Goal: Task Accomplishment & Management: Manage account settings

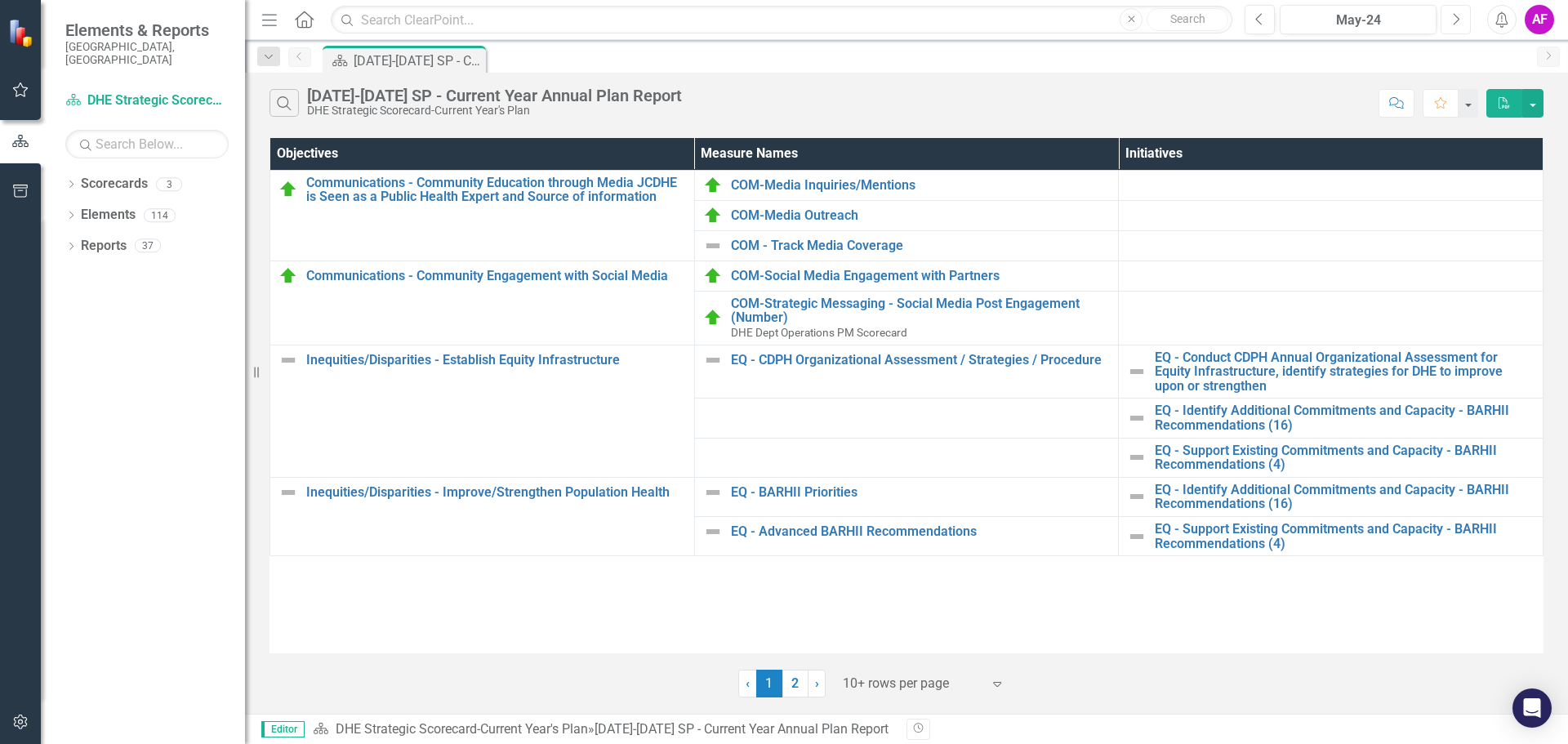
click at [1453, 19] on icon "Next" at bounding box center [1455, 19] width 9 height 14
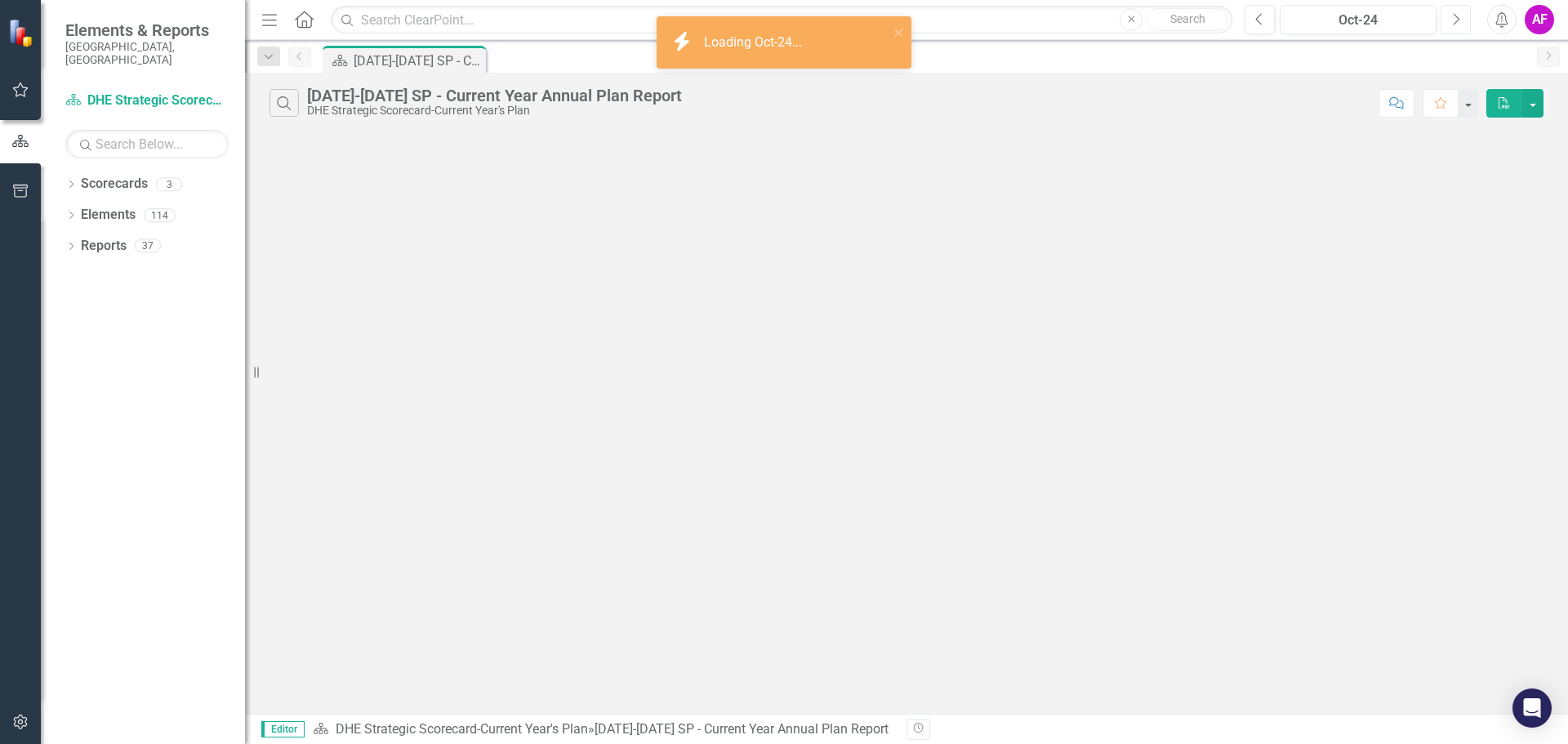
click at [1453, 19] on icon "Next" at bounding box center [1455, 19] width 9 height 14
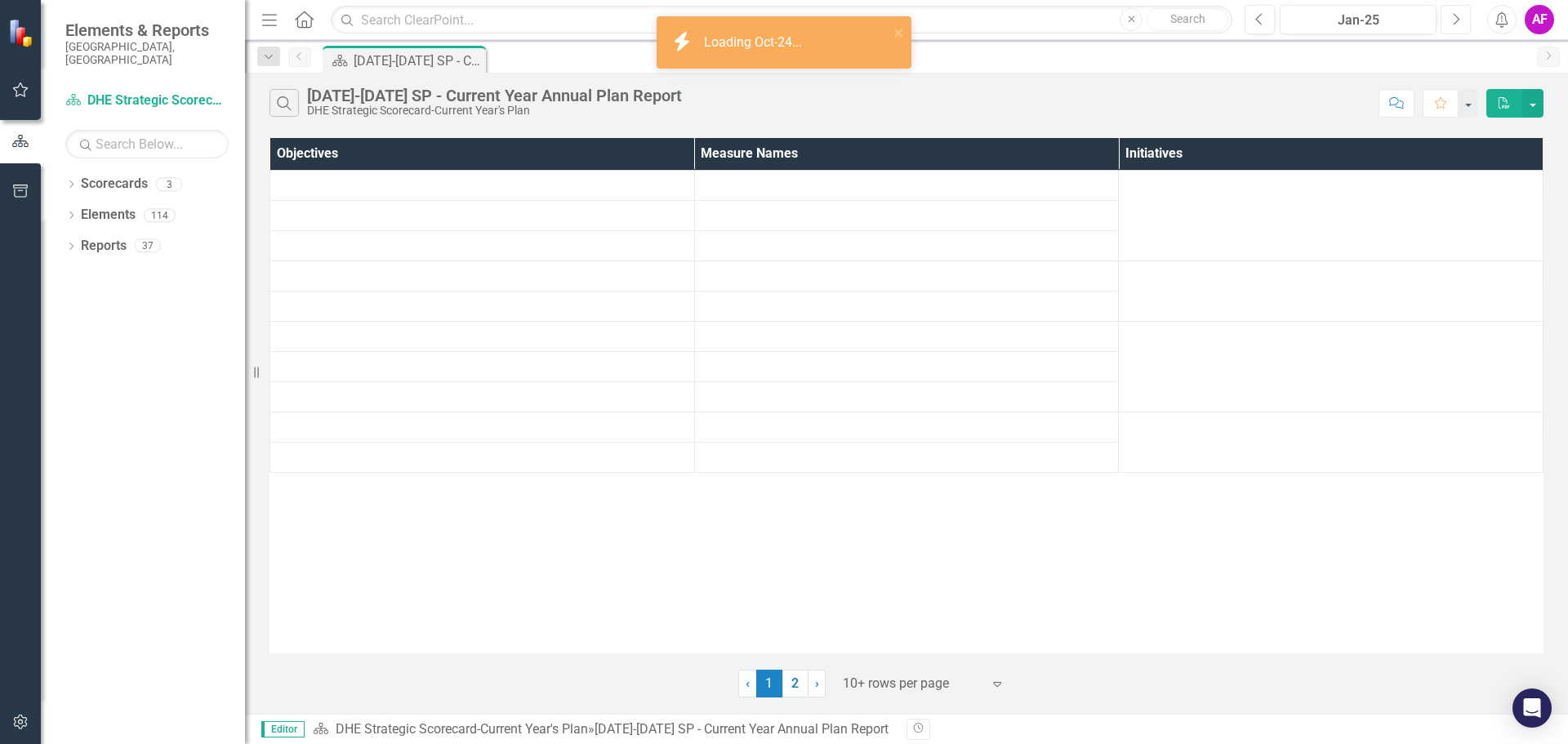
click at [1453, 19] on icon "Next" at bounding box center [1455, 19] width 9 height 14
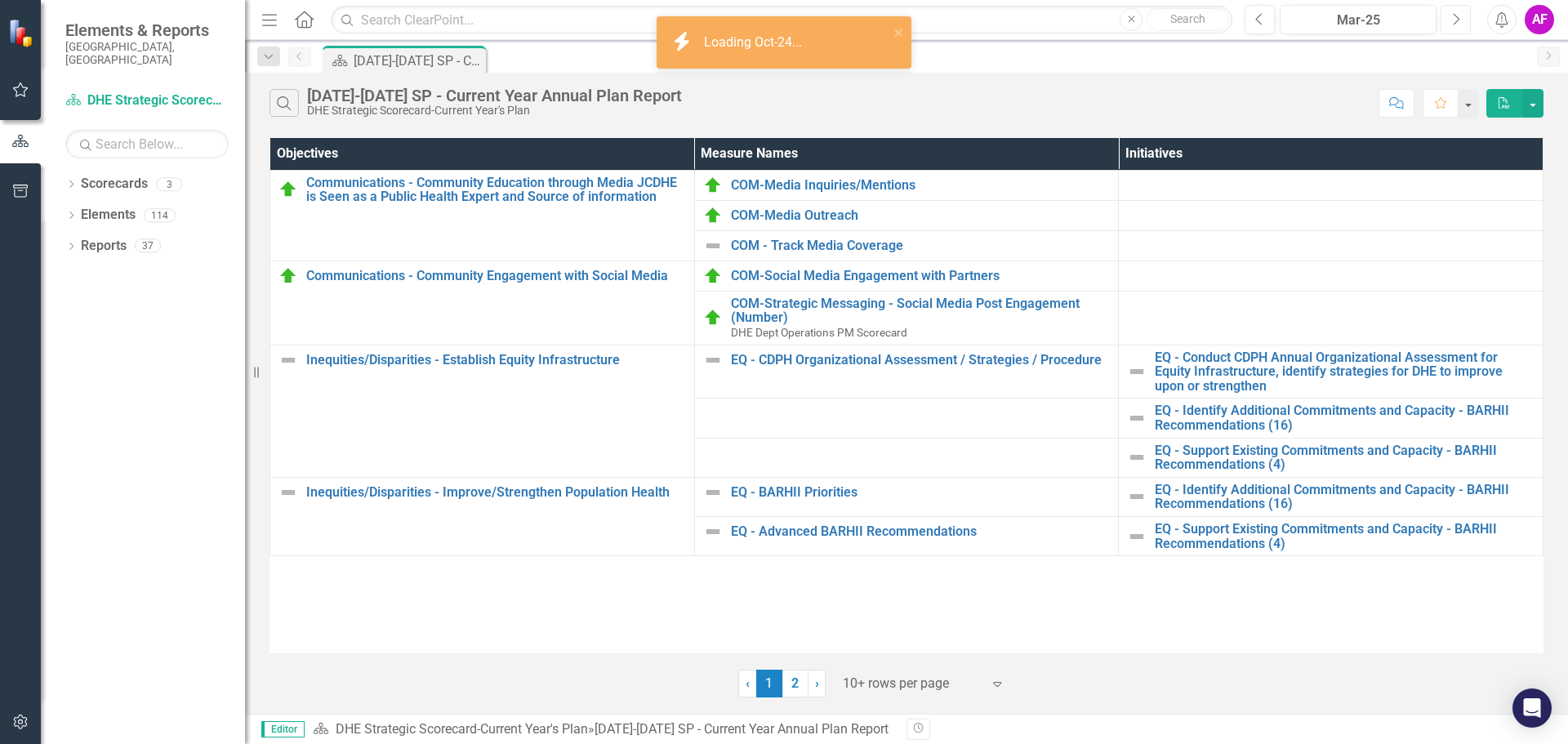
click at [1453, 19] on icon "Next" at bounding box center [1455, 19] width 9 height 14
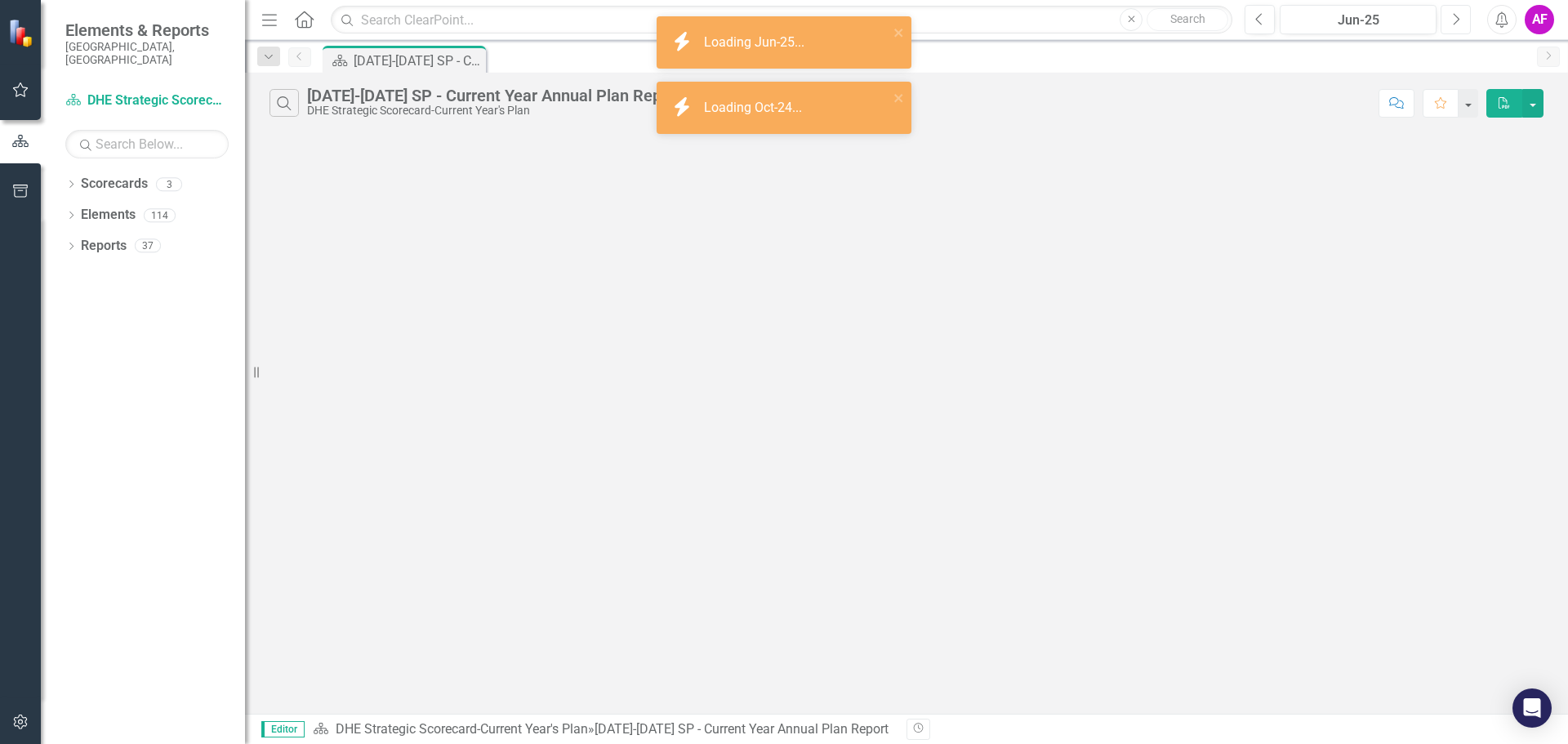
click at [1453, 19] on icon "Next" at bounding box center [1455, 19] width 9 height 14
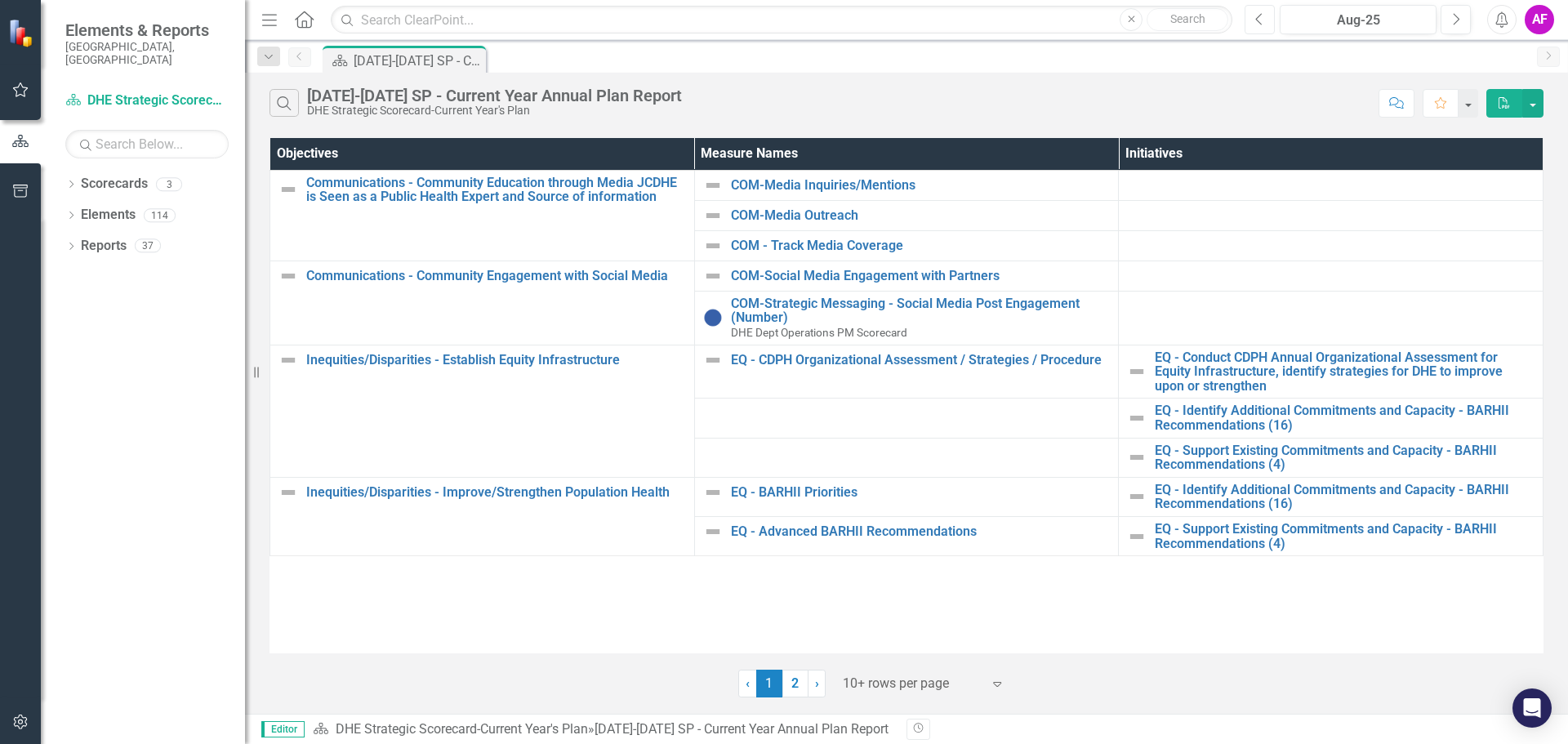
click at [1266, 22] on button "Previous" at bounding box center [1260, 19] width 30 height 29
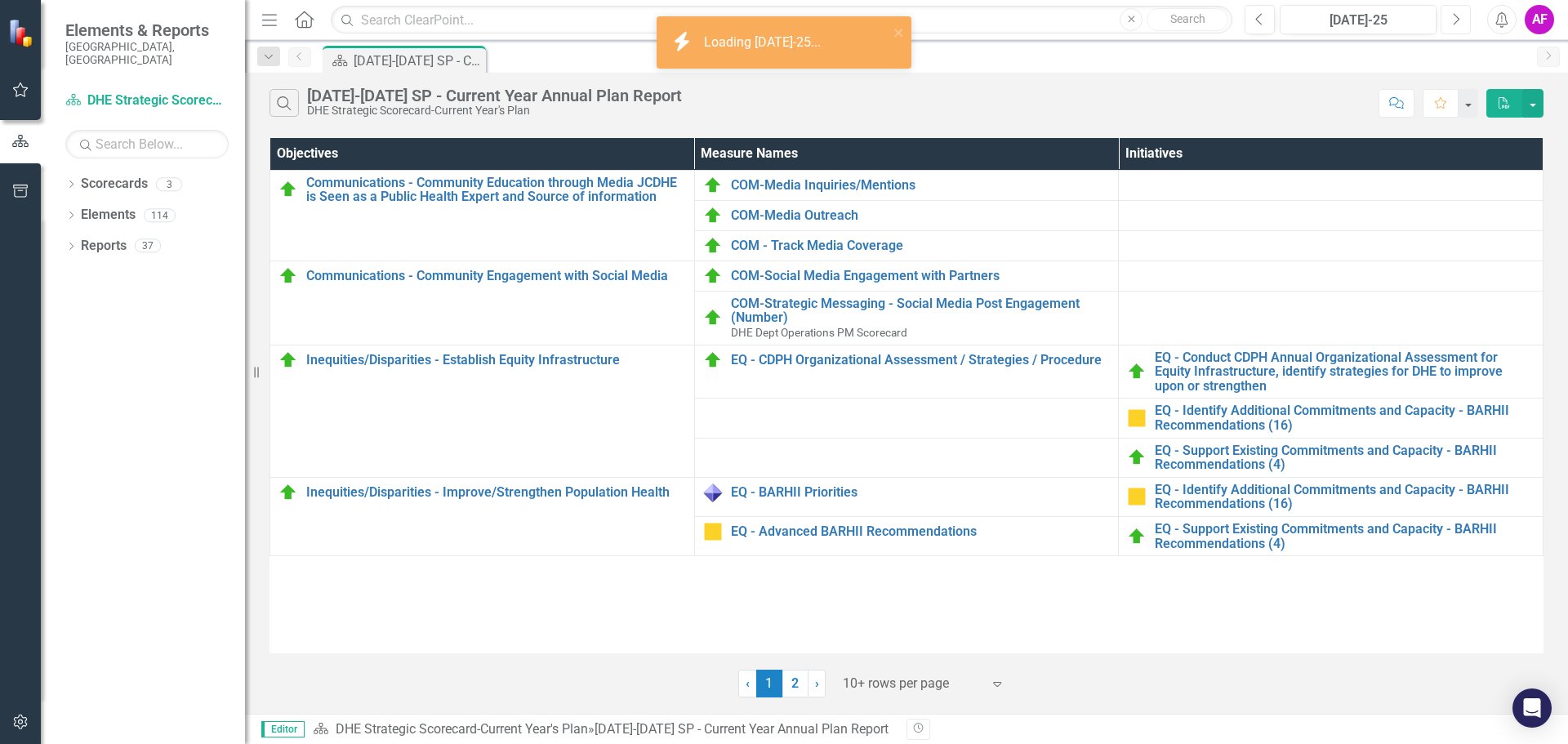
click at [1452, 19] on icon "Next" at bounding box center [1455, 19] width 9 height 14
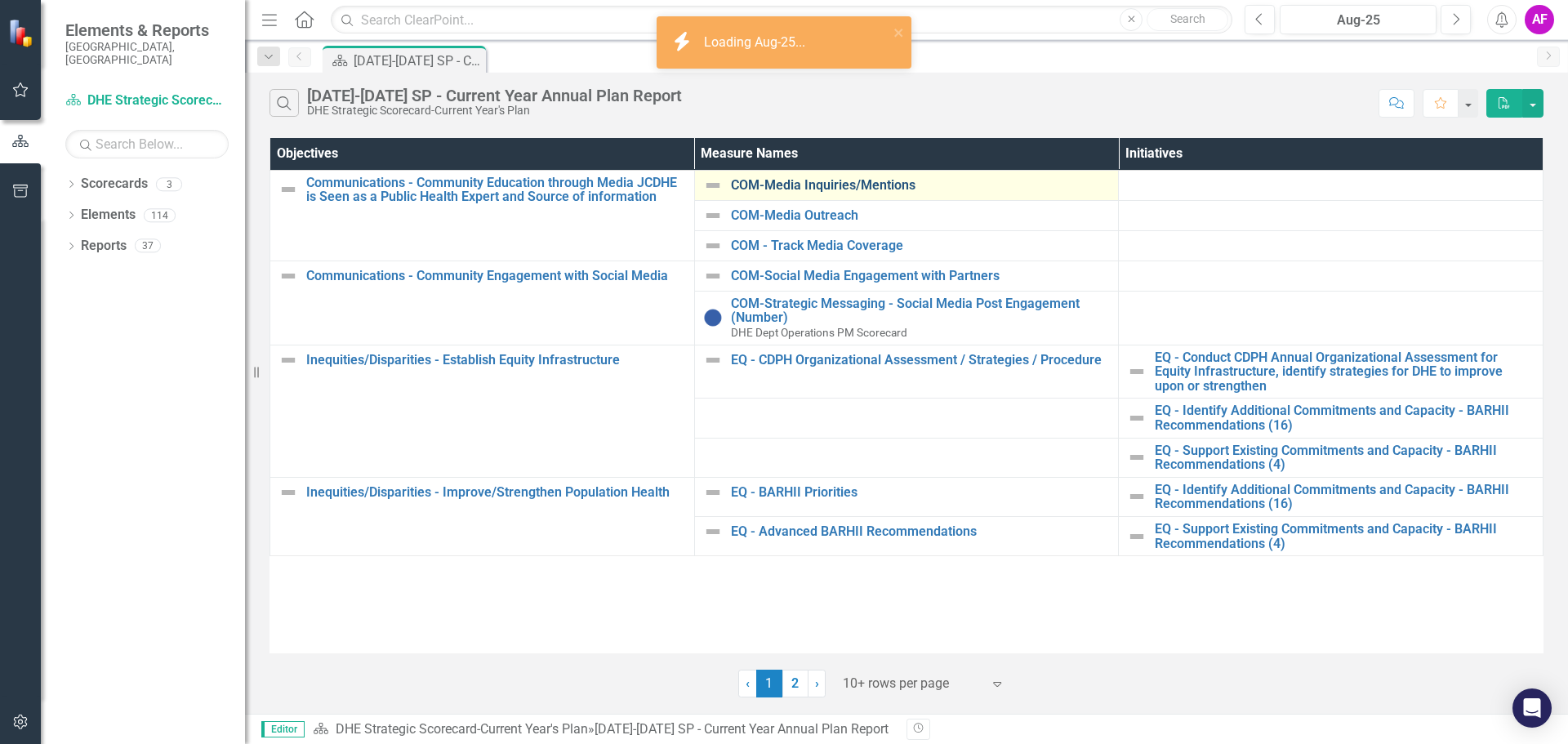
click at [833, 186] on link "COM-Media Inquiries/Mentions" at bounding box center [921, 185] width 380 height 14
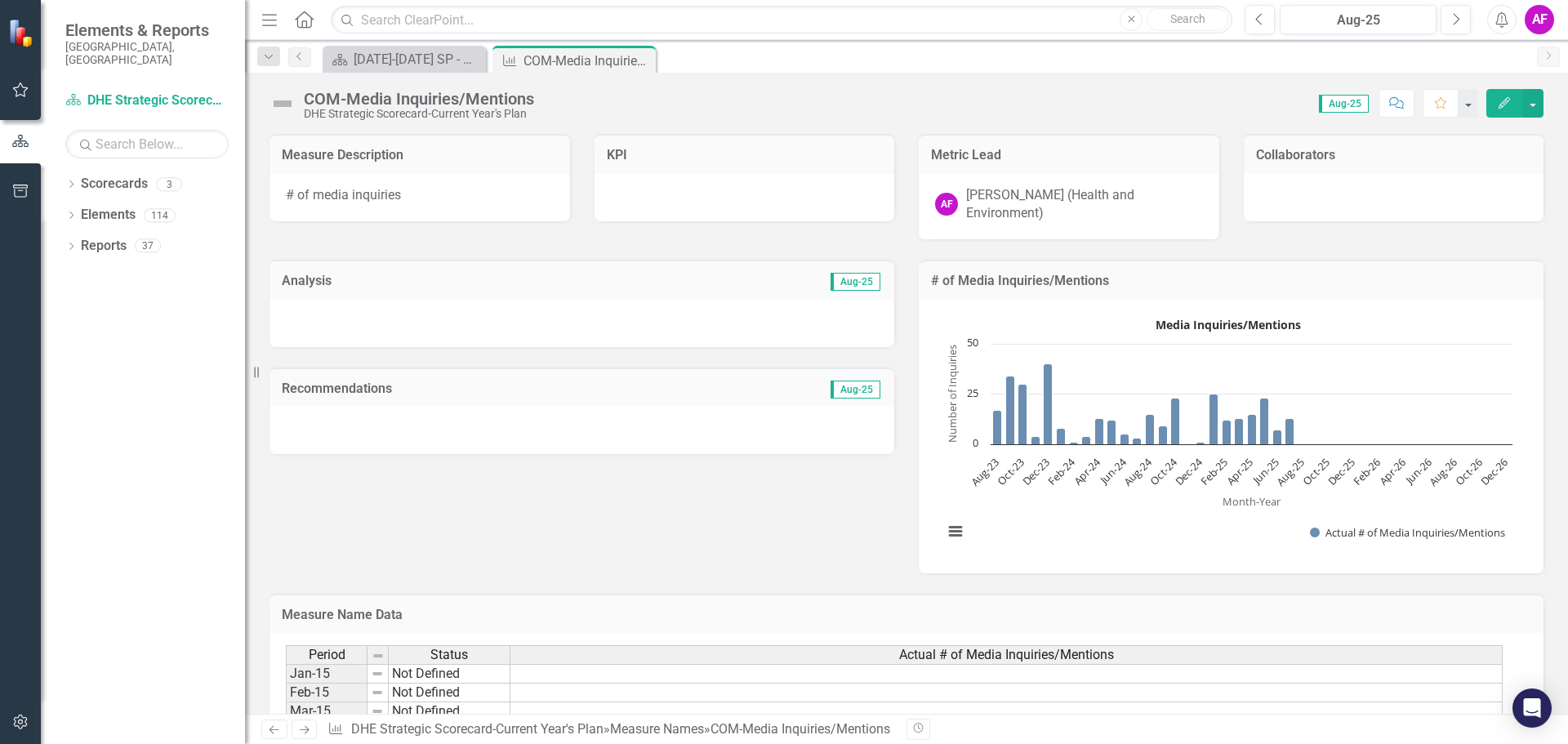
click at [613, 300] on div at bounding box center [582, 324] width 625 height 47
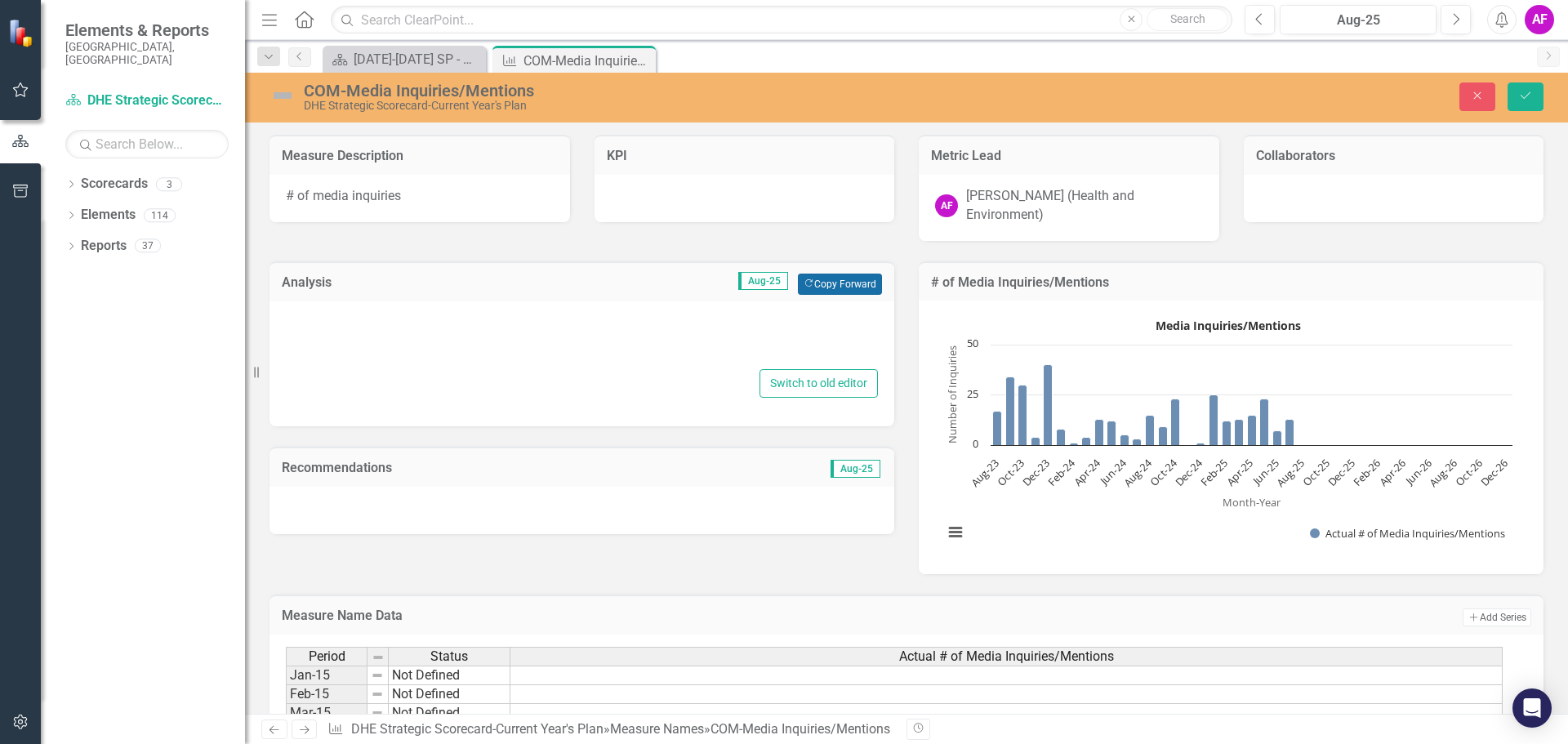
click at [838, 273] on button "Copy Forward Copy Forward" at bounding box center [840, 284] width 84 height 21
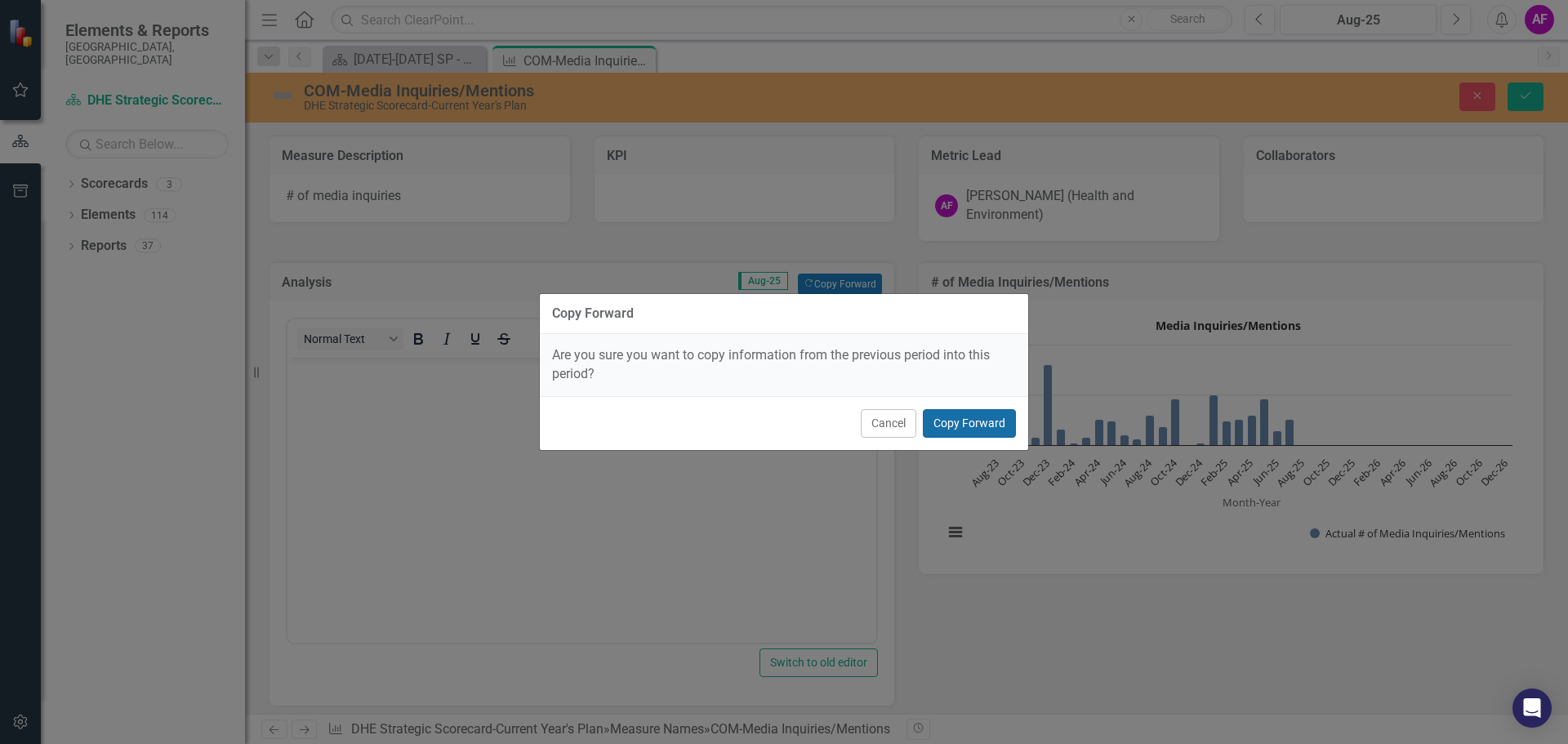
click at [961, 425] on button "Copy Forward" at bounding box center [969, 423] width 93 height 28
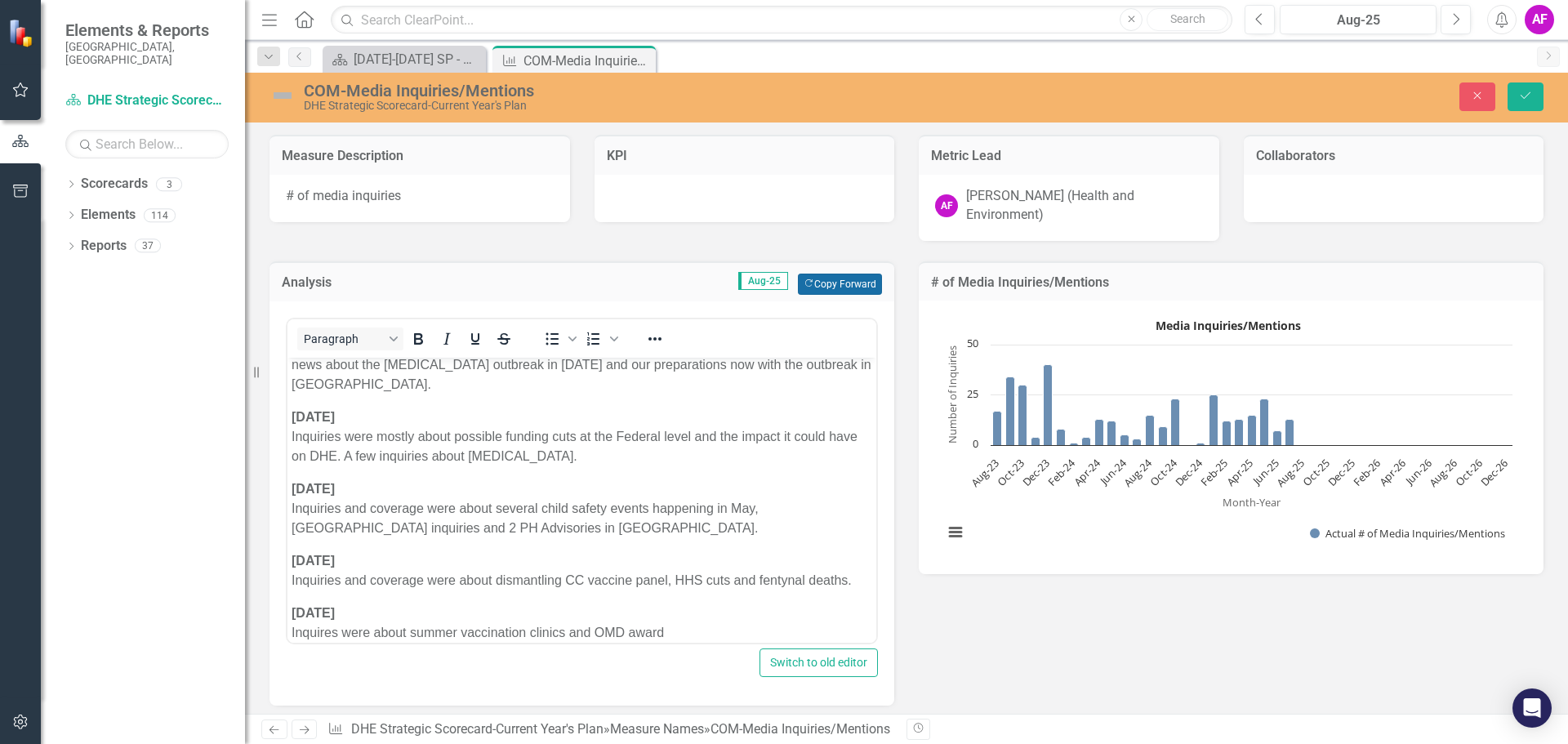
scroll to position [266, 0]
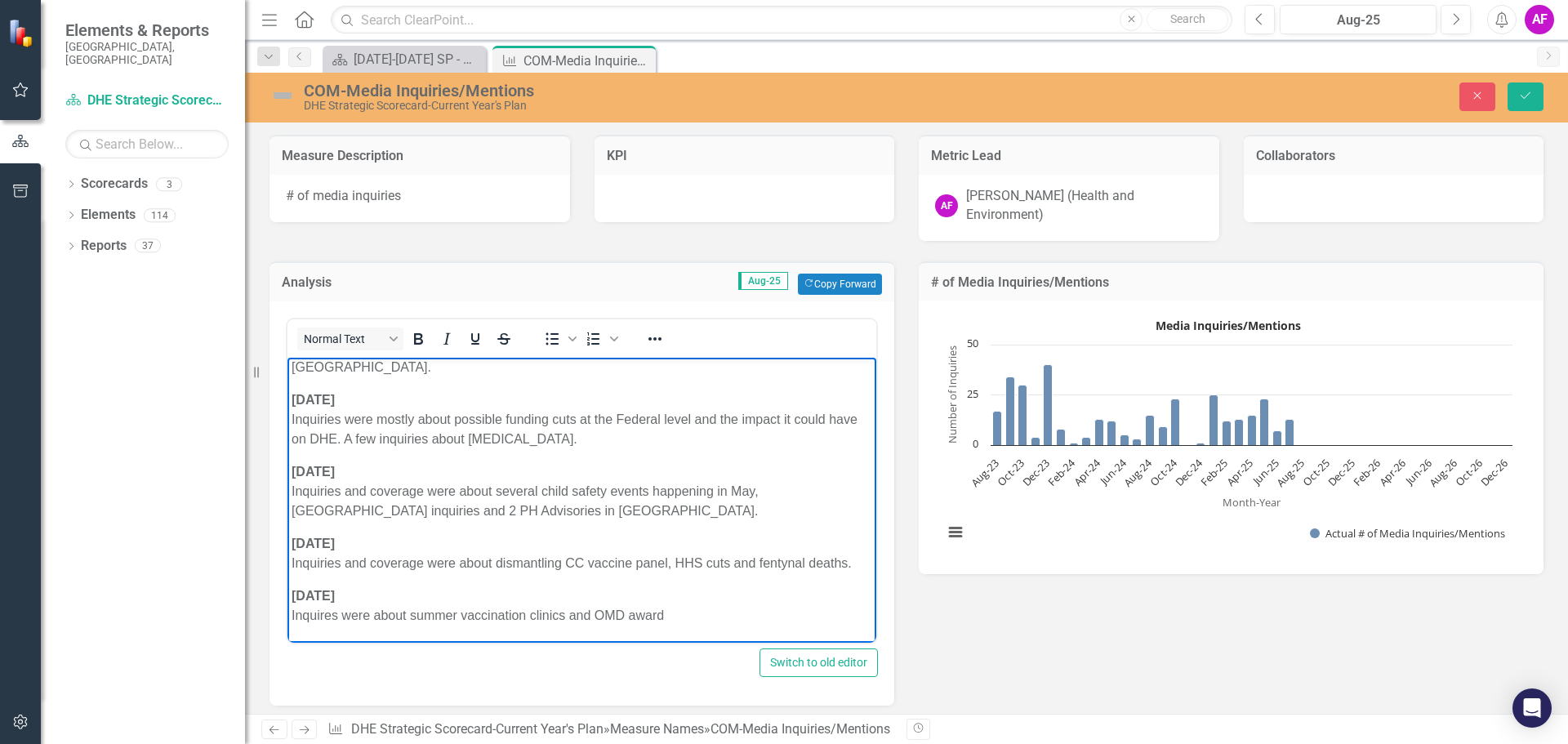
click at [671, 615] on p "July 2025 Inquires were about summer vaccination clinics and OMD award" at bounding box center [582, 604] width 581 height 39
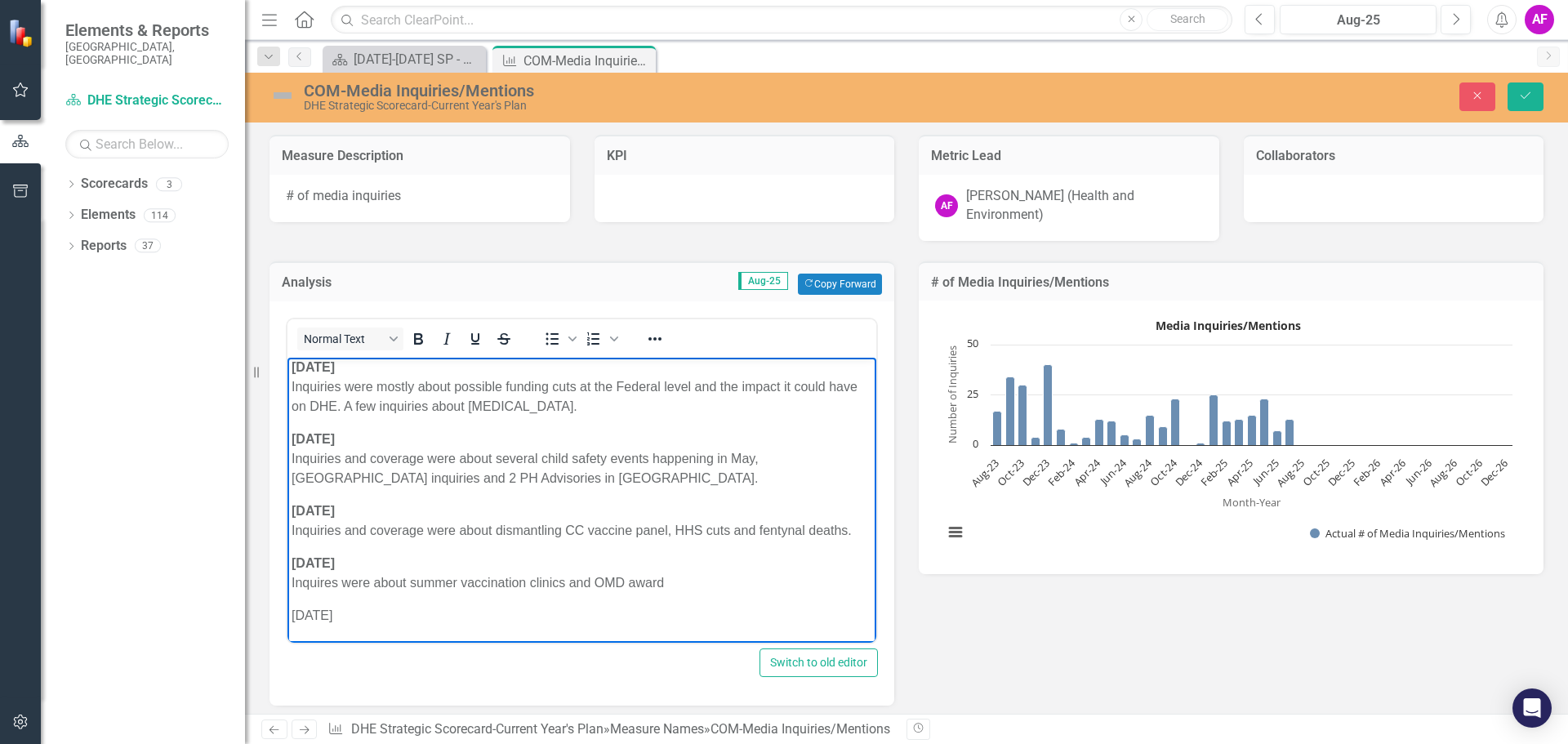
scroll to position [313, 0]
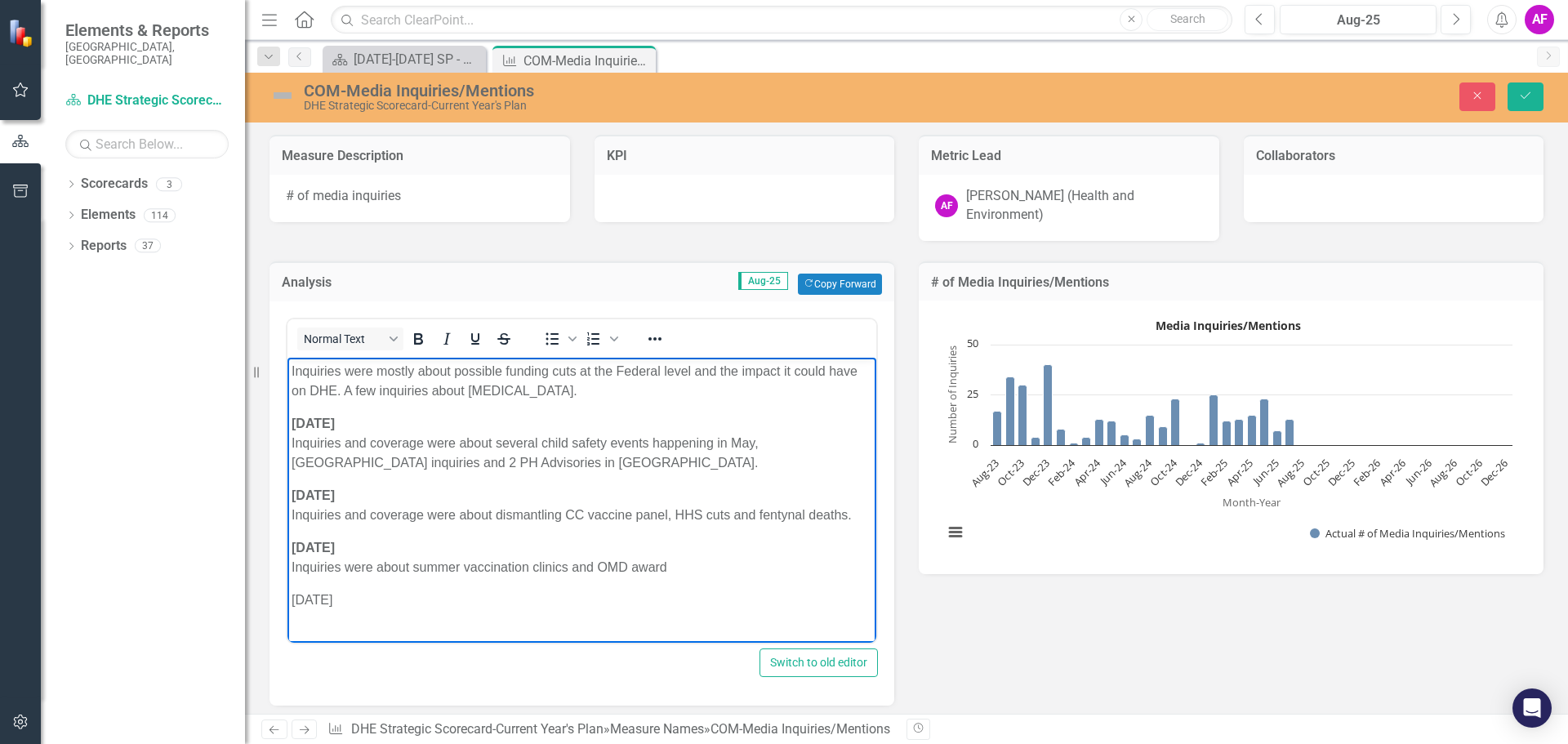
click at [293, 612] on p "August 2025" at bounding box center [582, 608] width 581 height 39
drag, startPoint x: 366, startPoint y: 599, endPoint x: 336, endPoint y: 519, distance: 85.4
click at [288, 599] on html "January 2025 Inquiries were about TB outbreak, new administration changes and s…" at bounding box center [582, 344] width 588 height 603
click at [422, 333] on icon "Bold" at bounding box center [418, 339] width 9 height 11
click at [299, 623] on p "August 2025" at bounding box center [582, 608] width 581 height 39
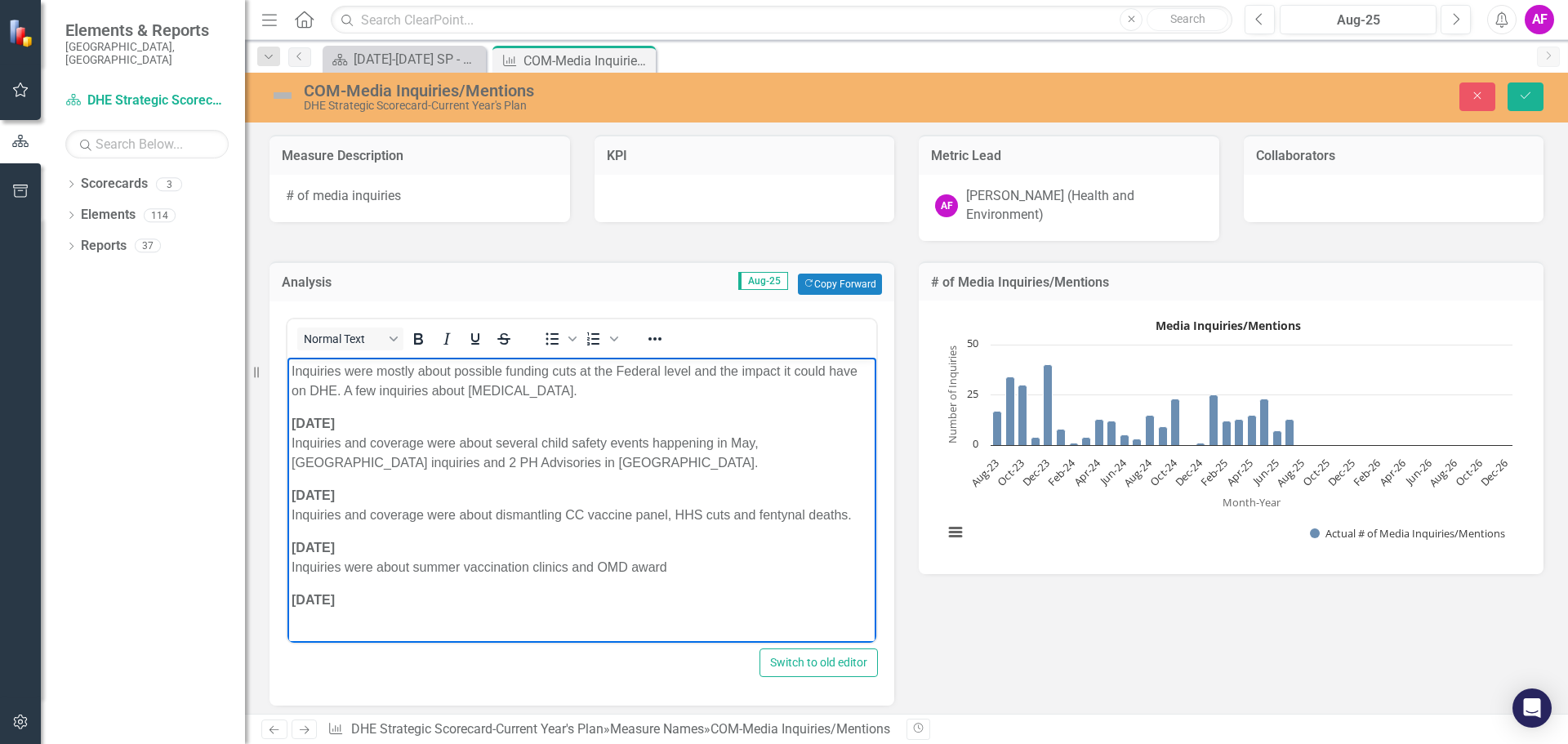
click at [307, 616] on p "August 2025" at bounding box center [582, 608] width 581 height 39
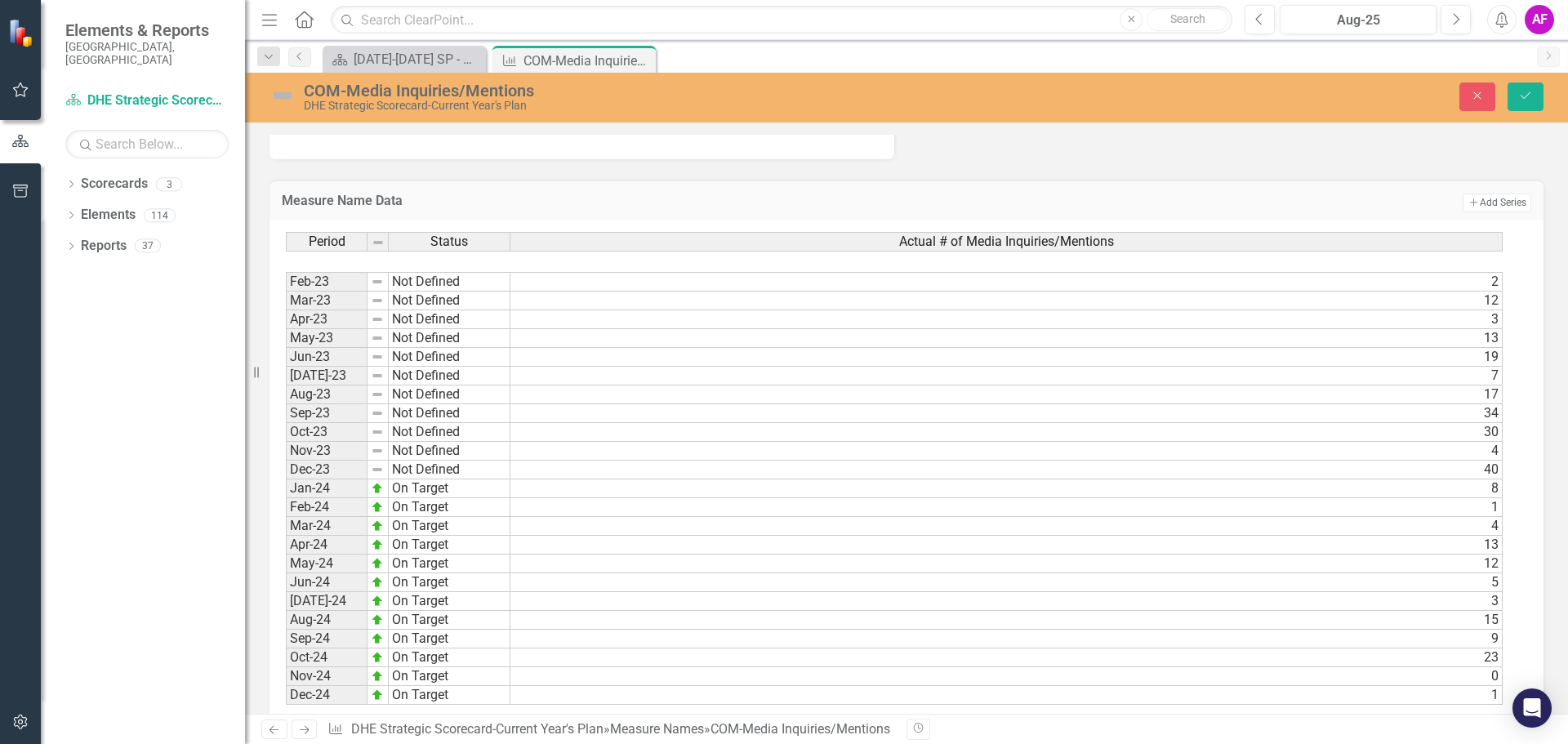
scroll to position [2204, 0]
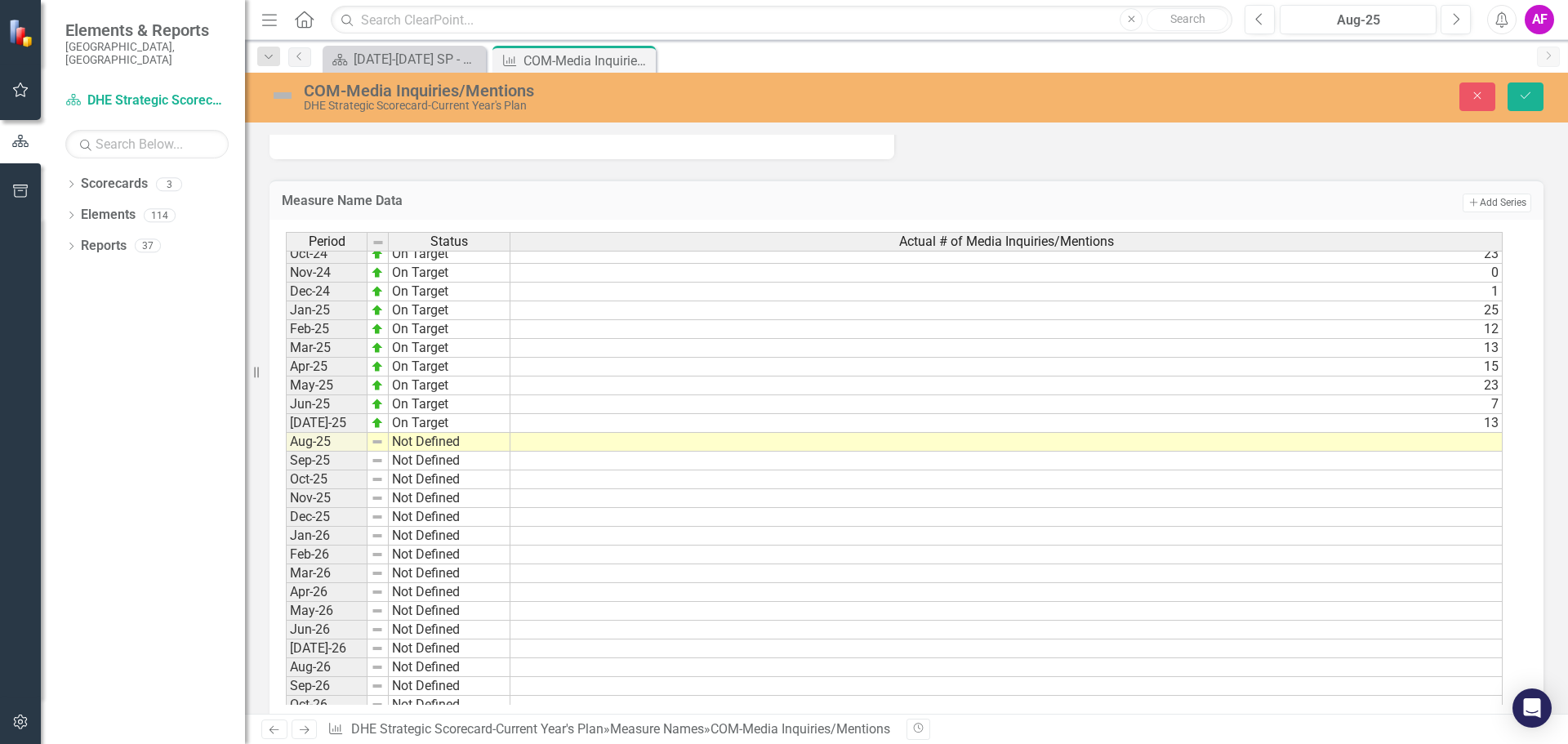
click at [1488, 428] on tbody "Feb-23 Not Defined 2 Mar-23 Not Defined 12 Apr-23 Not Defined 3 May-23 Not Defi…" at bounding box center [894, 309] width 1217 height 884
click at [1488, 301] on td "1" at bounding box center [1006, 292] width 992 height 19
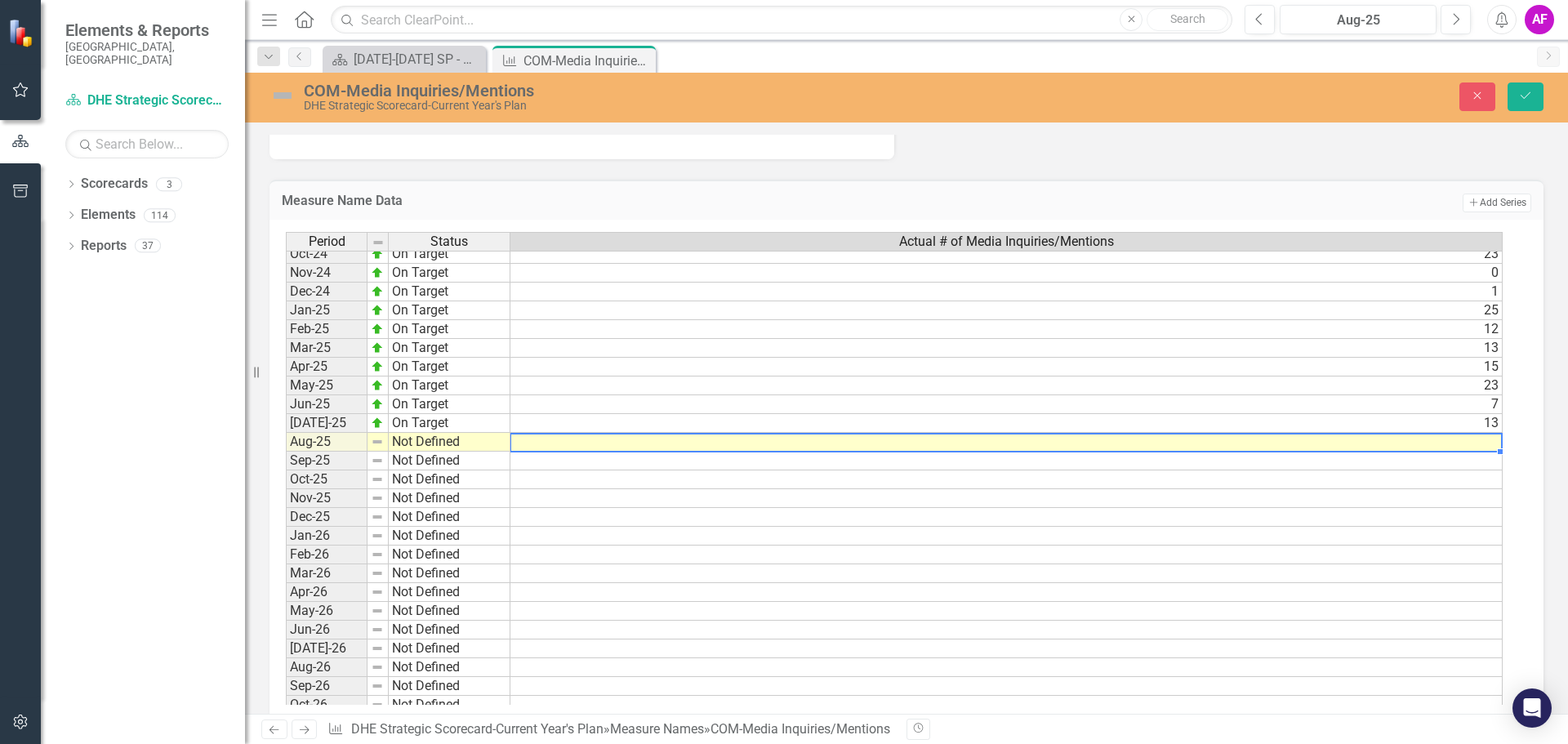
type textarea "10"
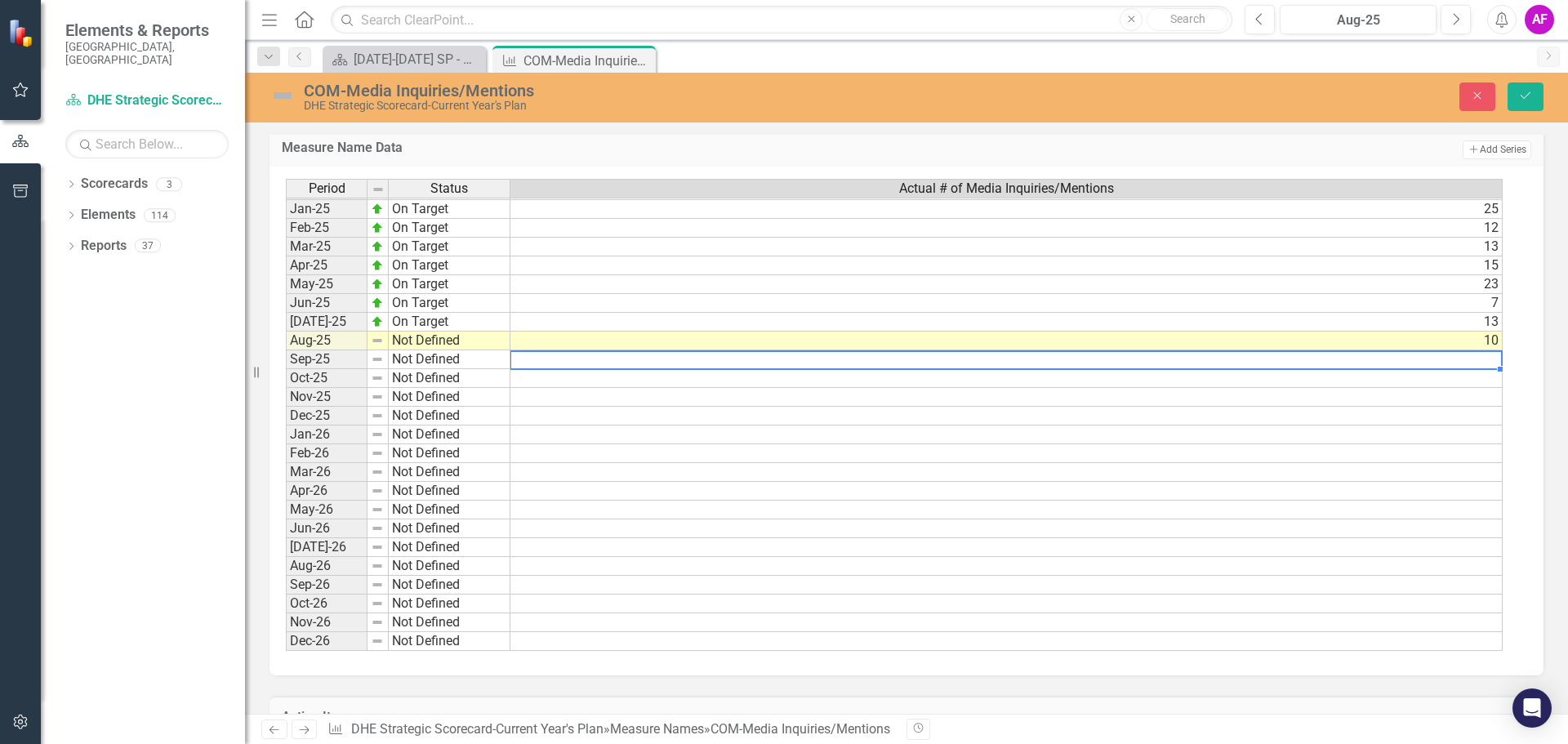
scroll to position [735, 0]
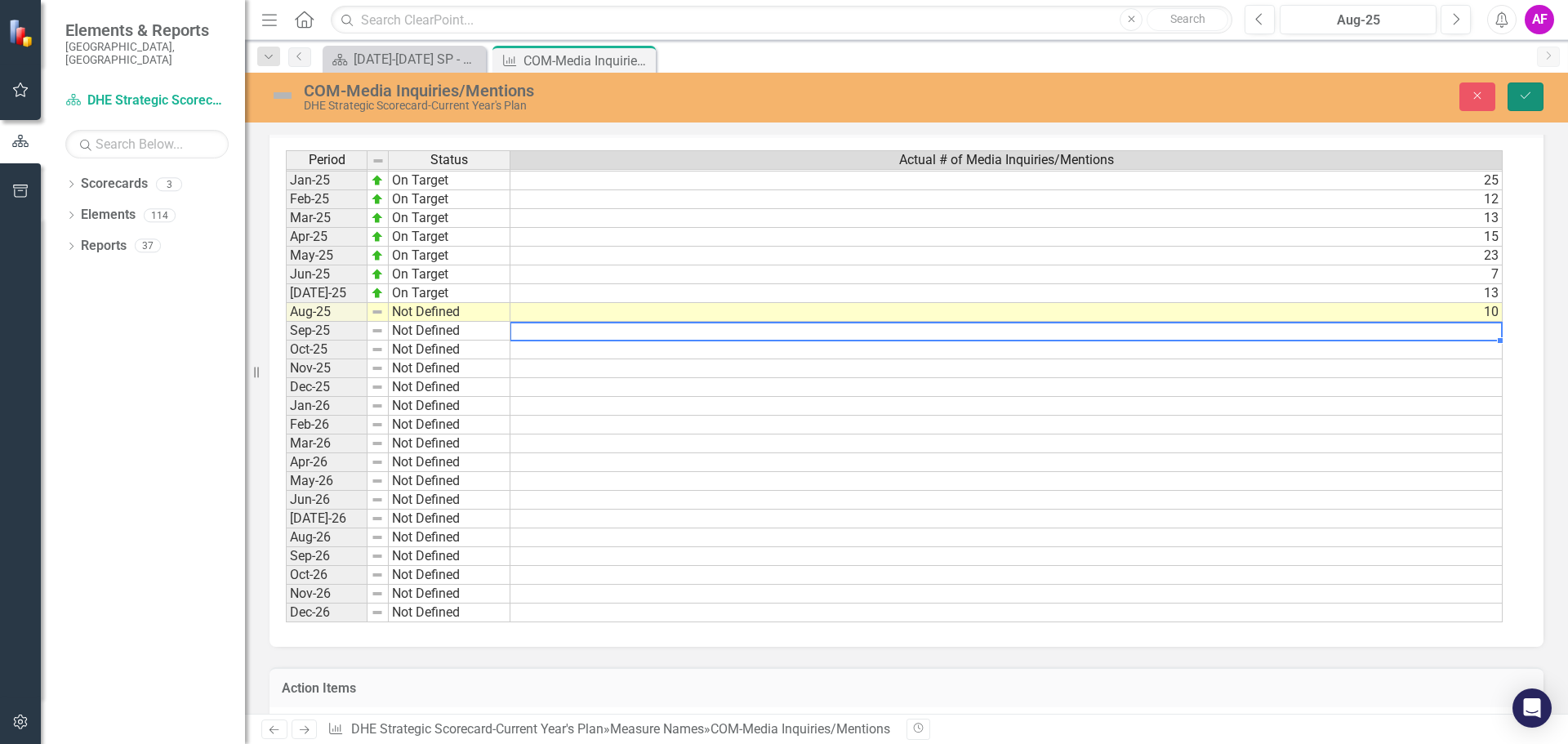
click at [1536, 99] on button "Save" at bounding box center [1525, 97] width 36 height 28
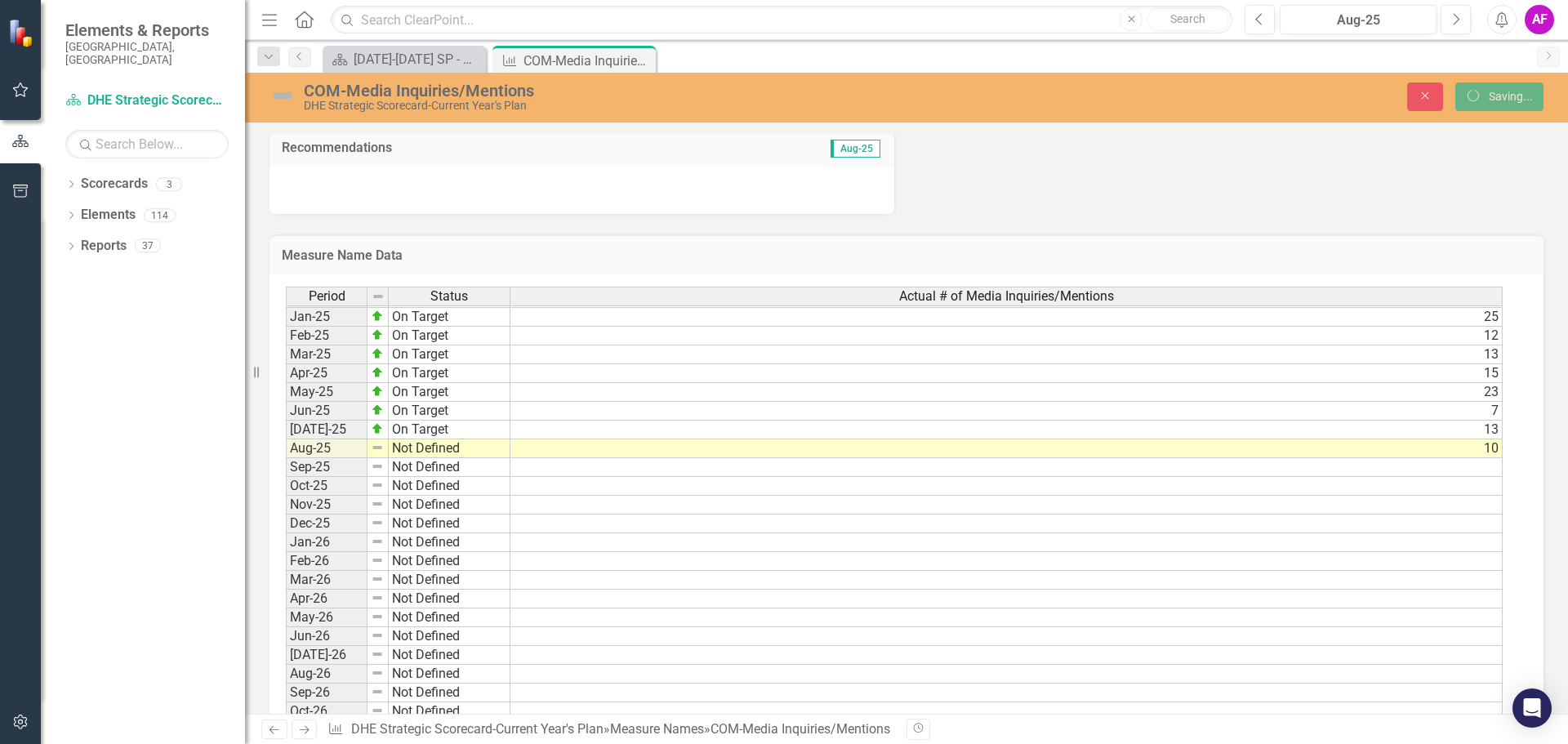
scroll to position [0, 0]
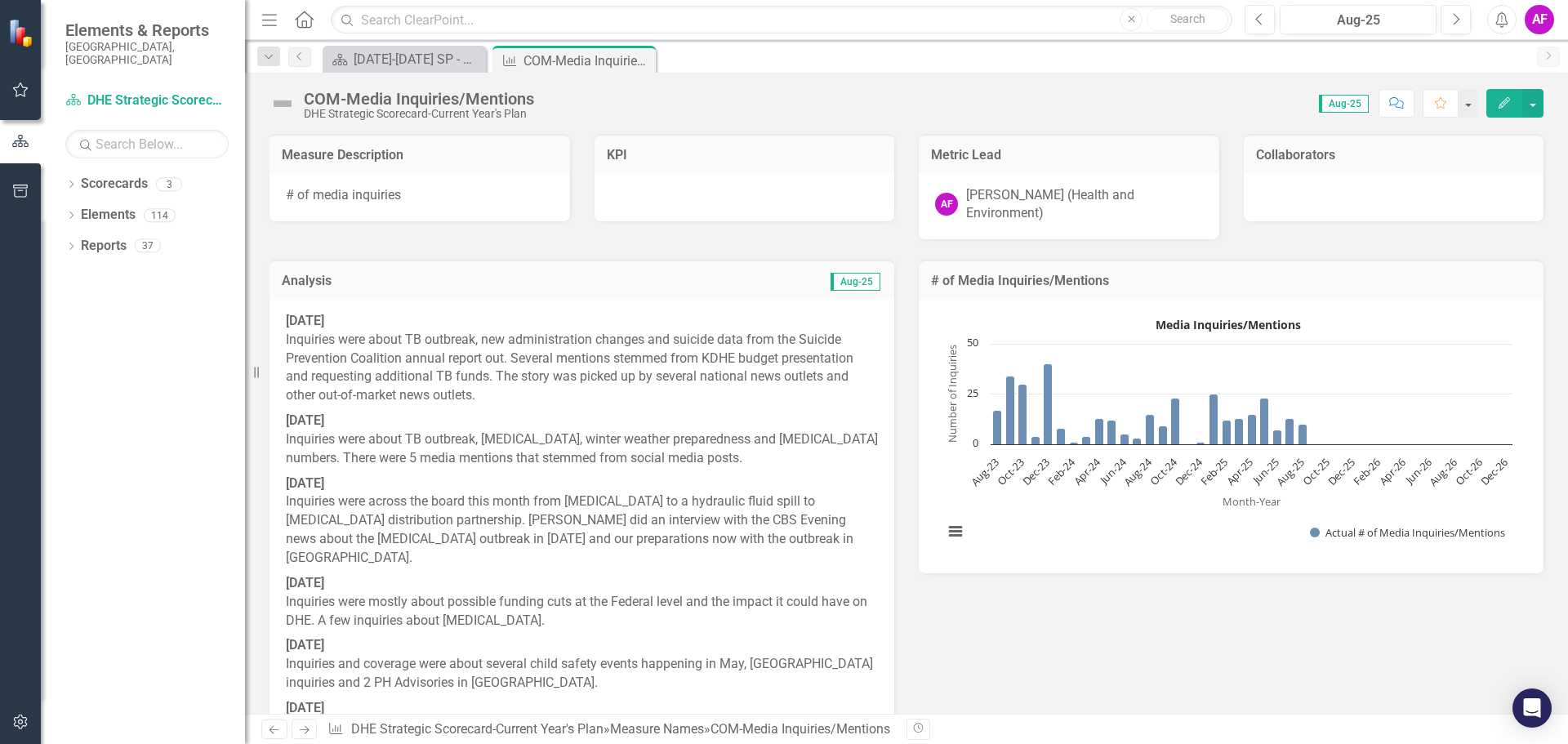
click at [285, 101] on img at bounding box center [283, 103] width 27 height 27
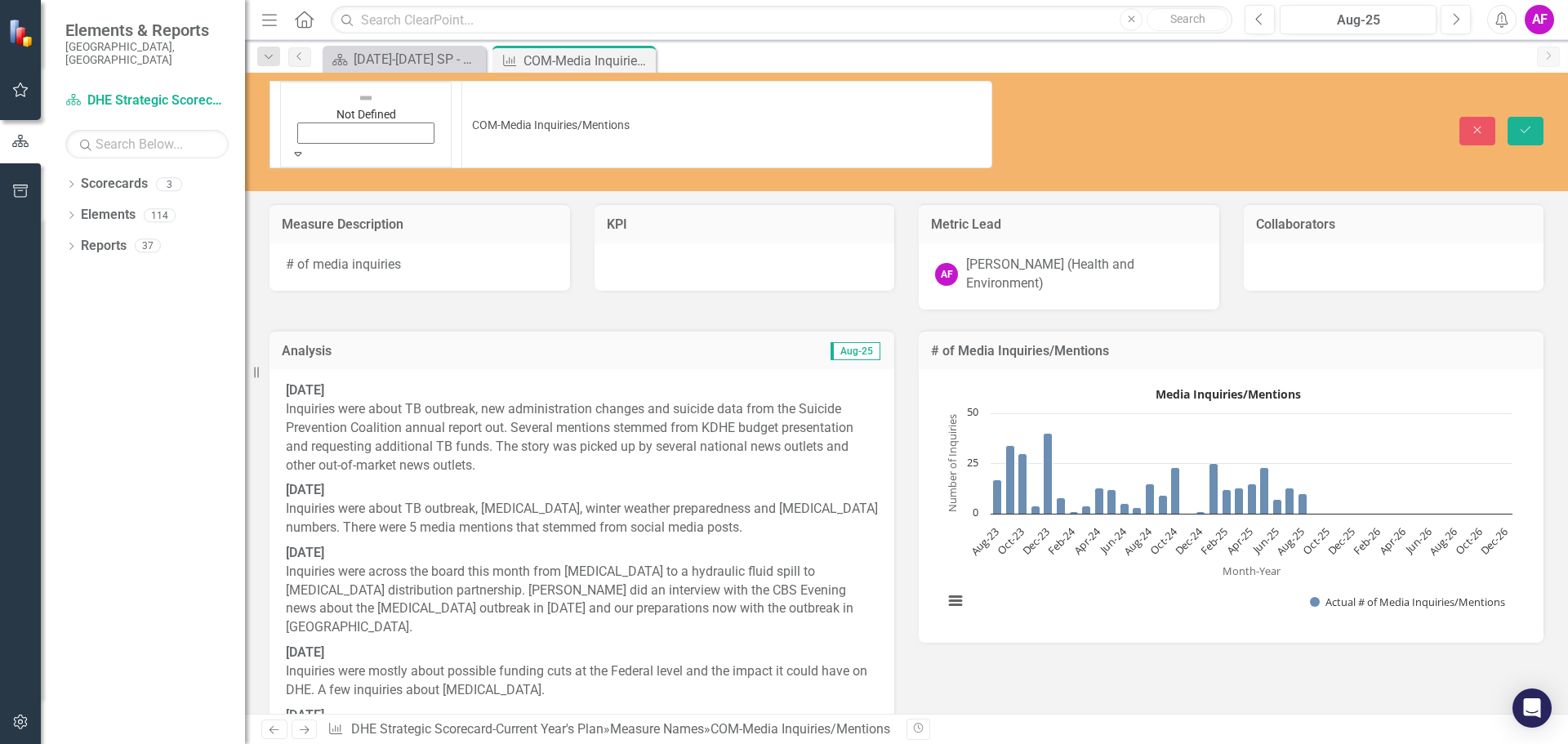
click at [358, 98] on img at bounding box center [365, 98] width 16 height 16
click at [1530, 124] on icon "Save" at bounding box center [1524, 130] width 14 height 11
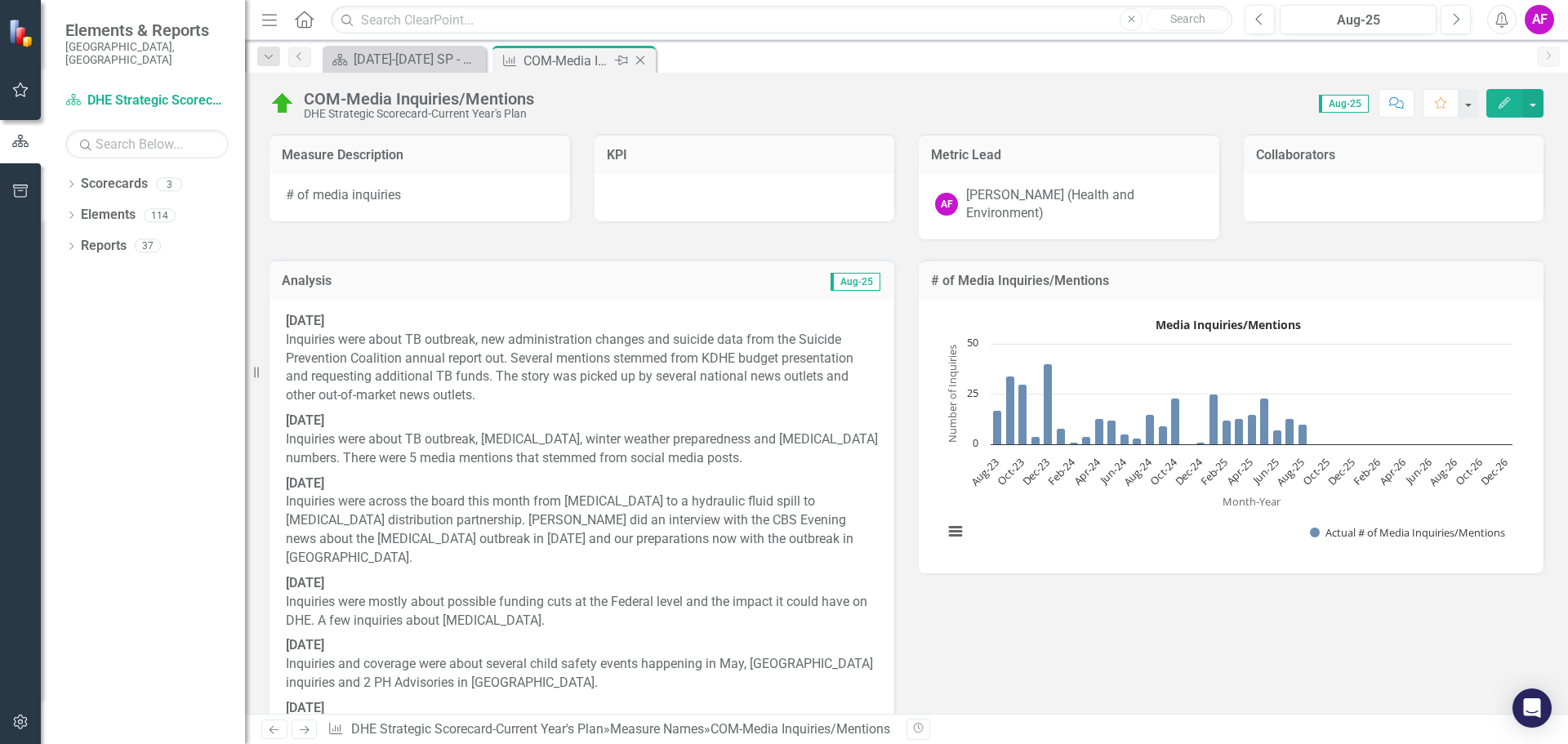
click at [642, 60] on icon "Close" at bounding box center [640, 61] width 16 height 13
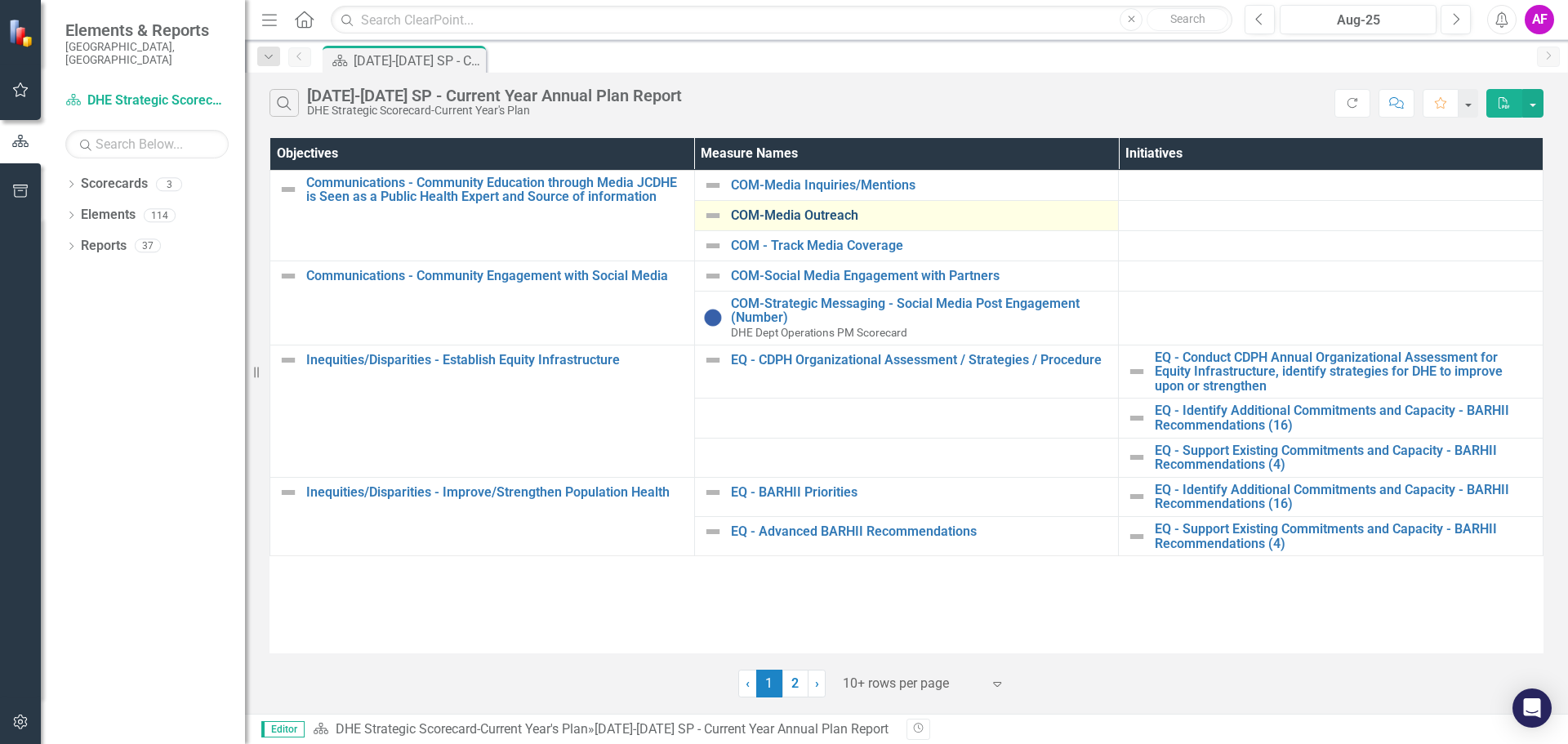
click at [845, 214] on link "COM-Media Outreach" at bounding box center [921, 214] width 380 height 14
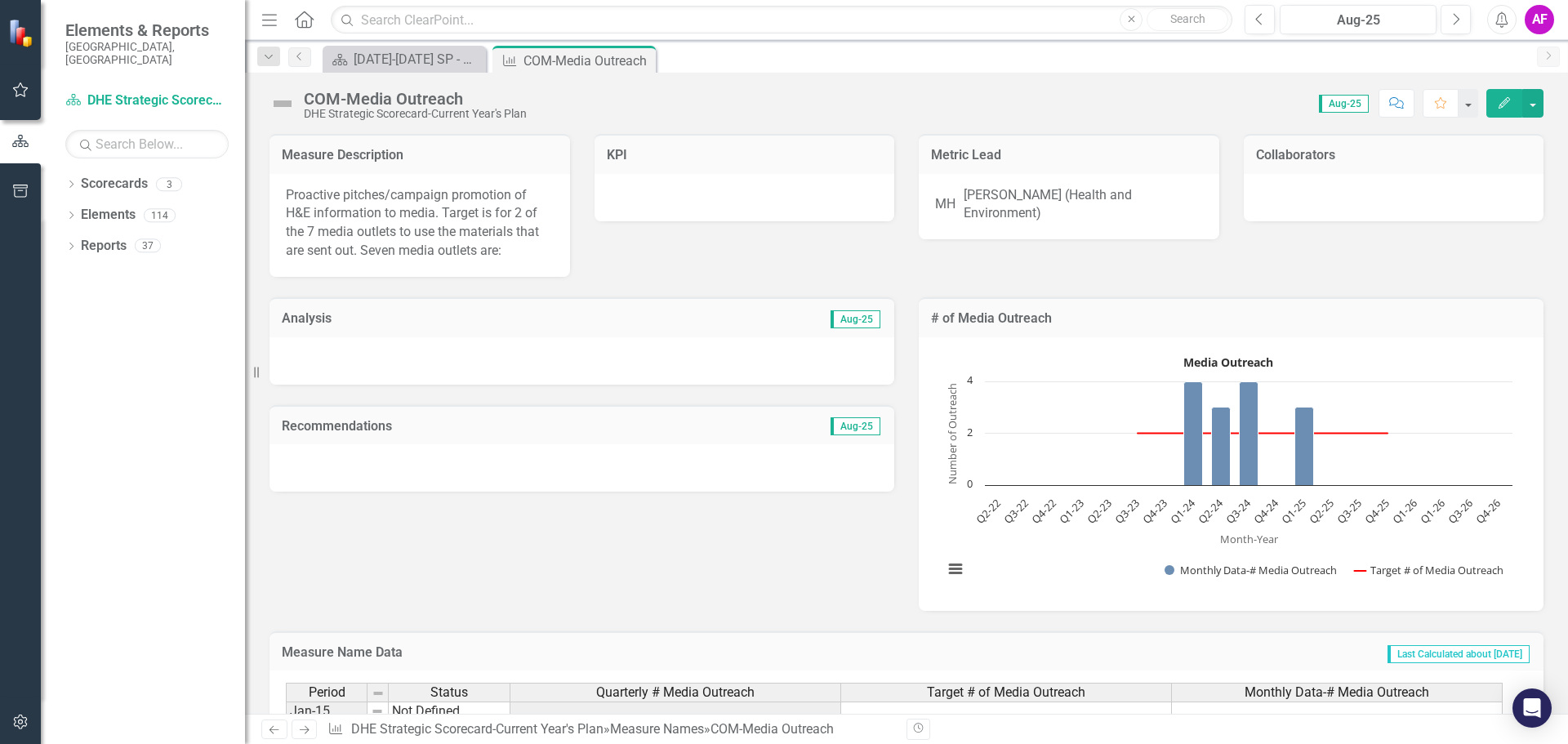
click at [859, 324] on span "Aug-25" at bounding box center [855, 319] width 49 height 18
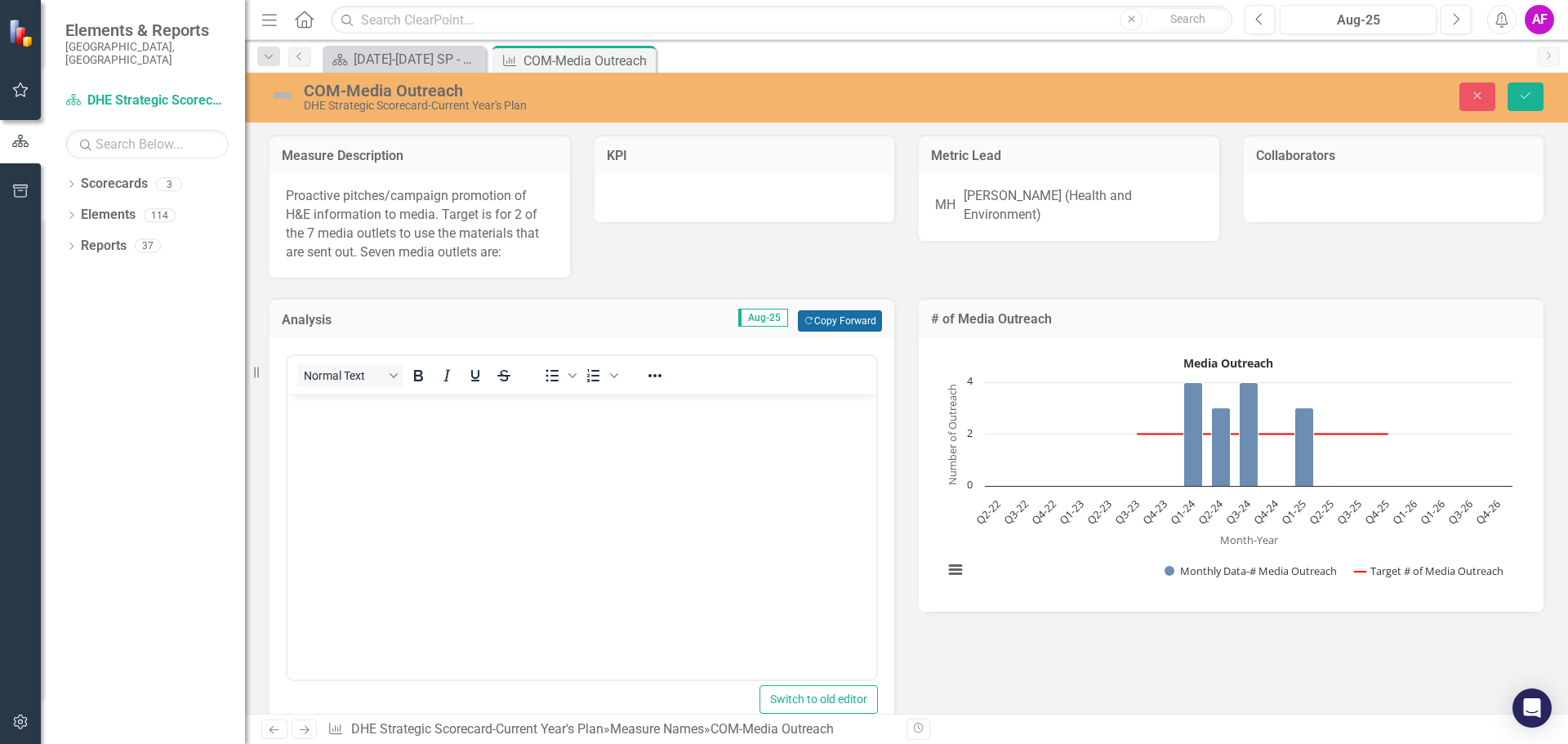
click at [862, 323] on button "Copy Forward Copy Forward" at bounding box center [840, 321] width 84 height 21
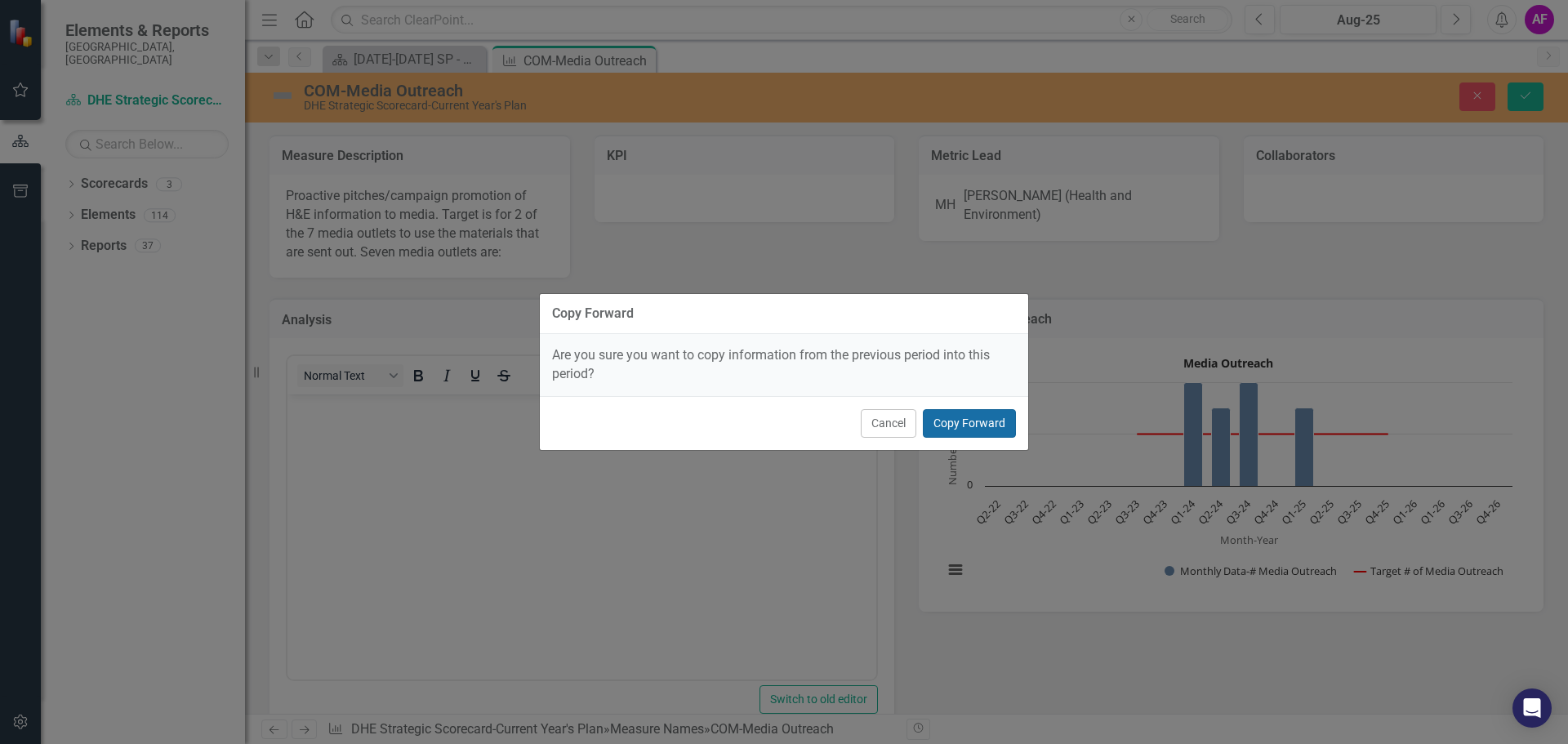
click at [982, 428] on button "Copy Forward" at bounding box center [969, 423] width 93 height 28
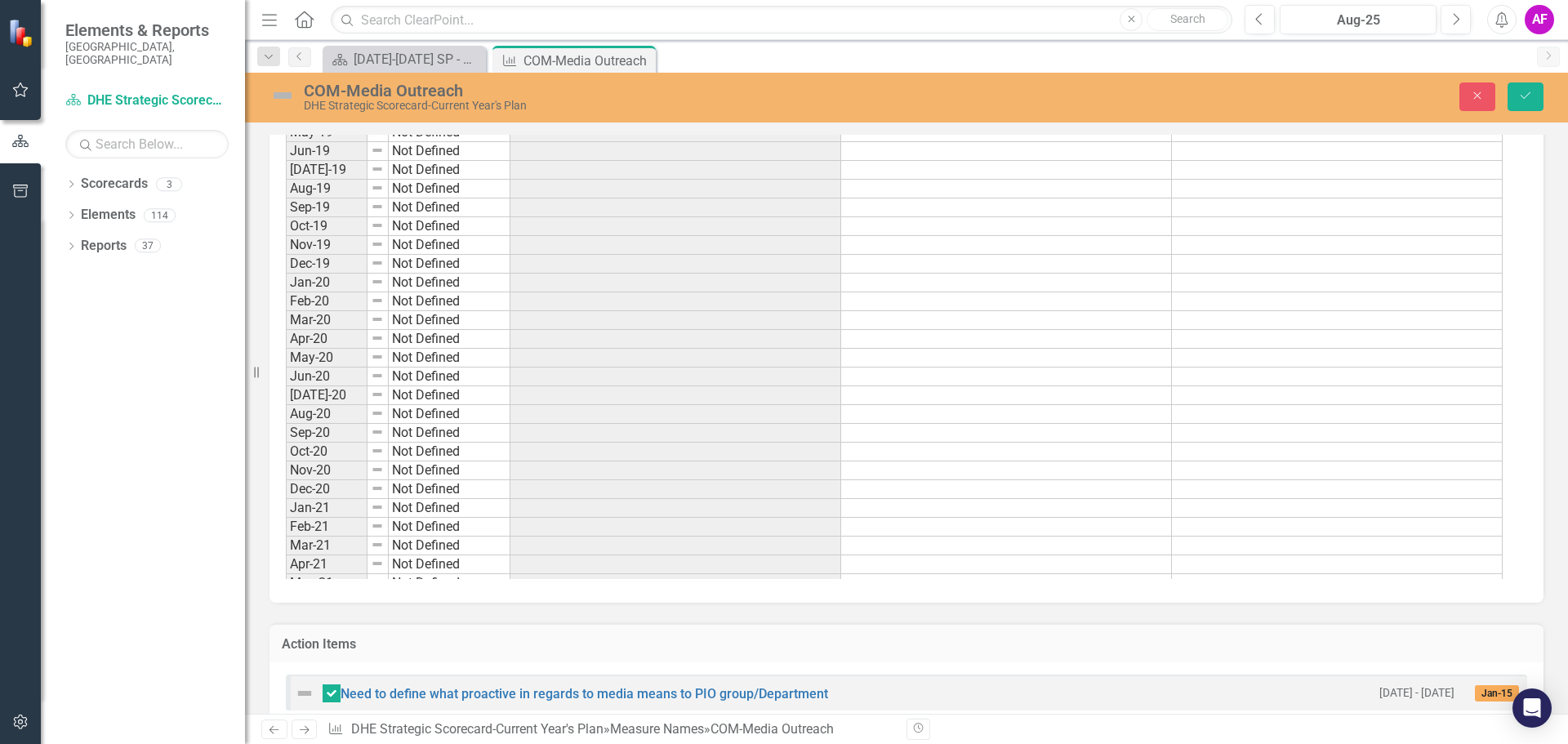
scroll to position [1307, 0]
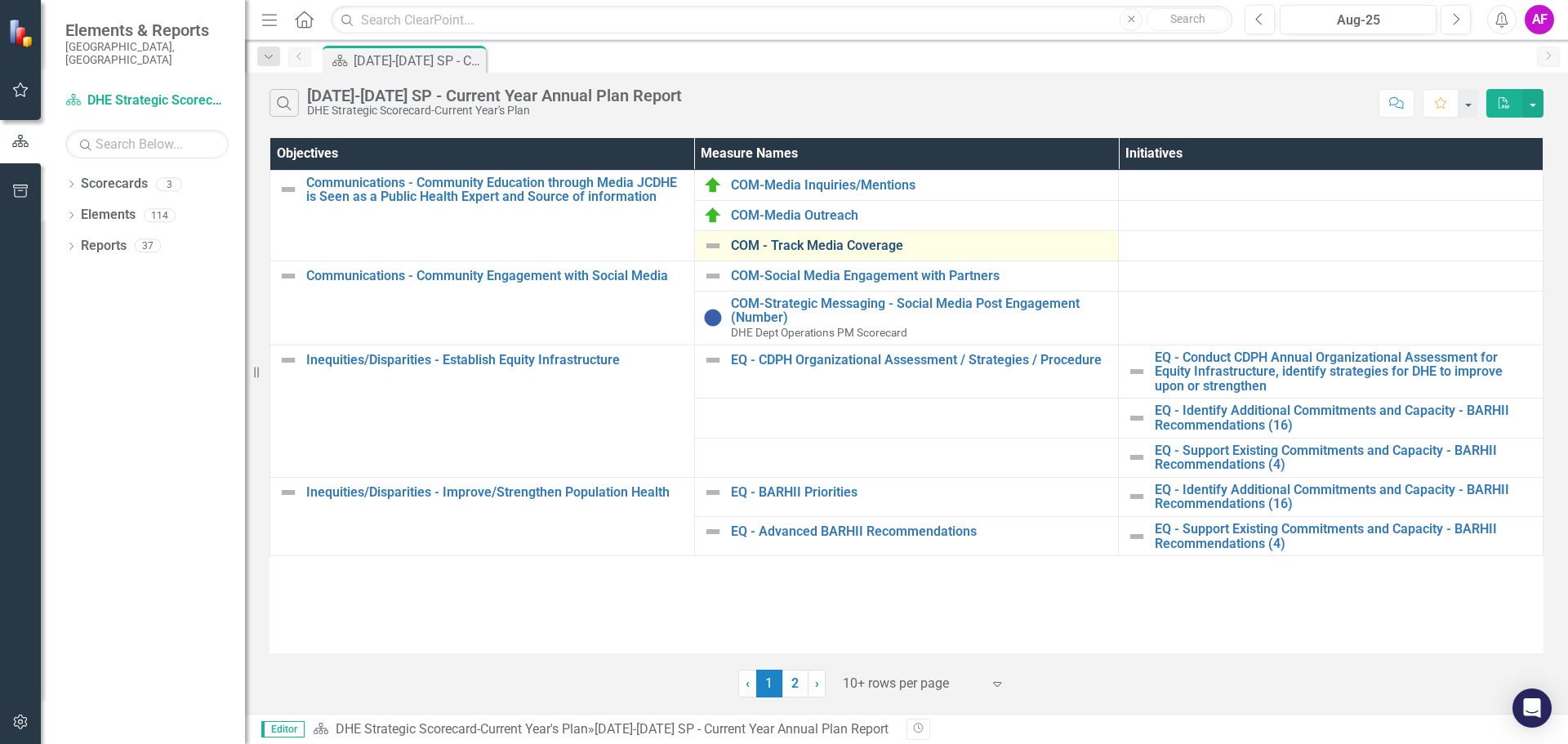
click at [840, 244] on link "COM - Track Media Coverage" at bounding box center [921, 245] width 380 height 14
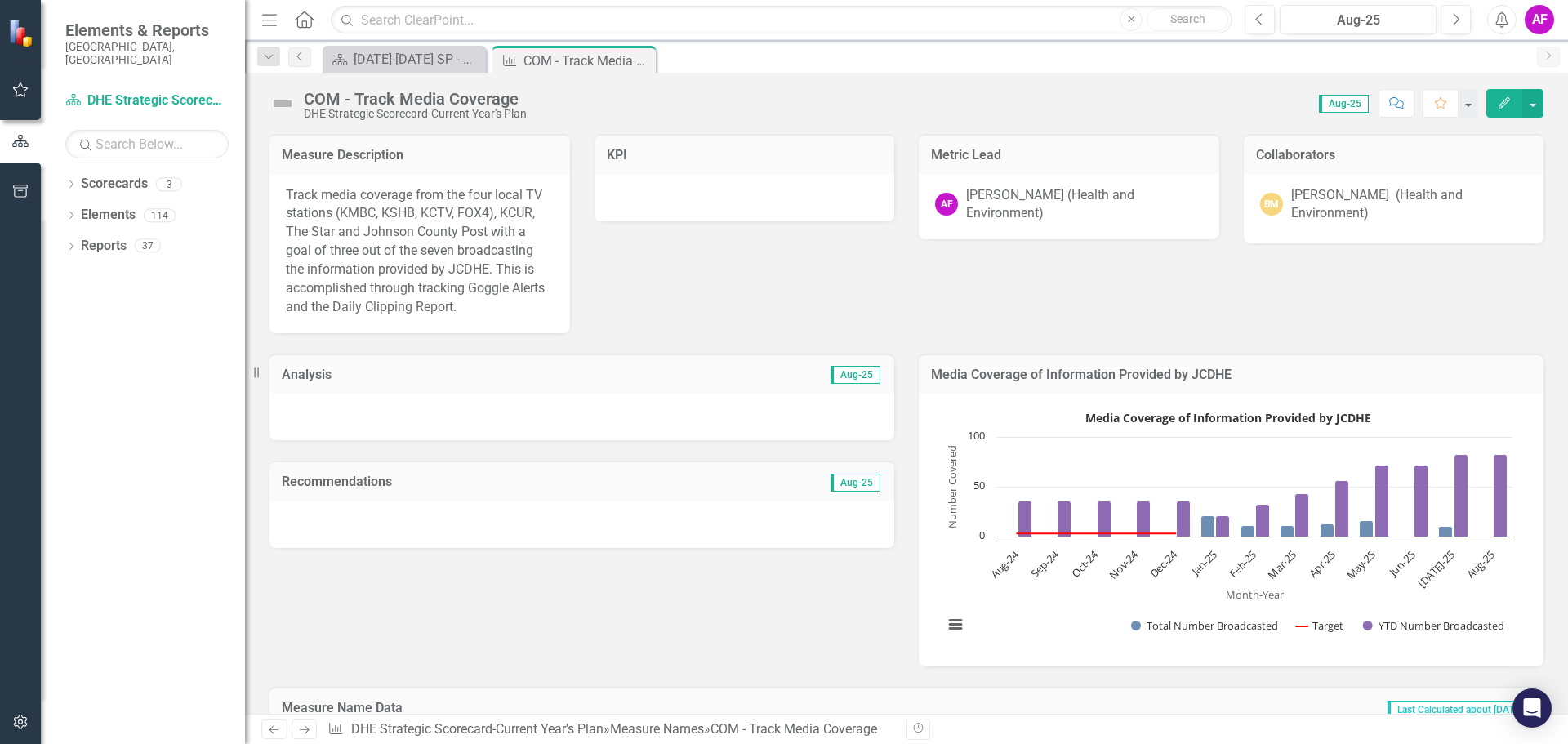
click at [850, 385] on td "Aug-25" at bounding box center [729, 376] width 305 height 21
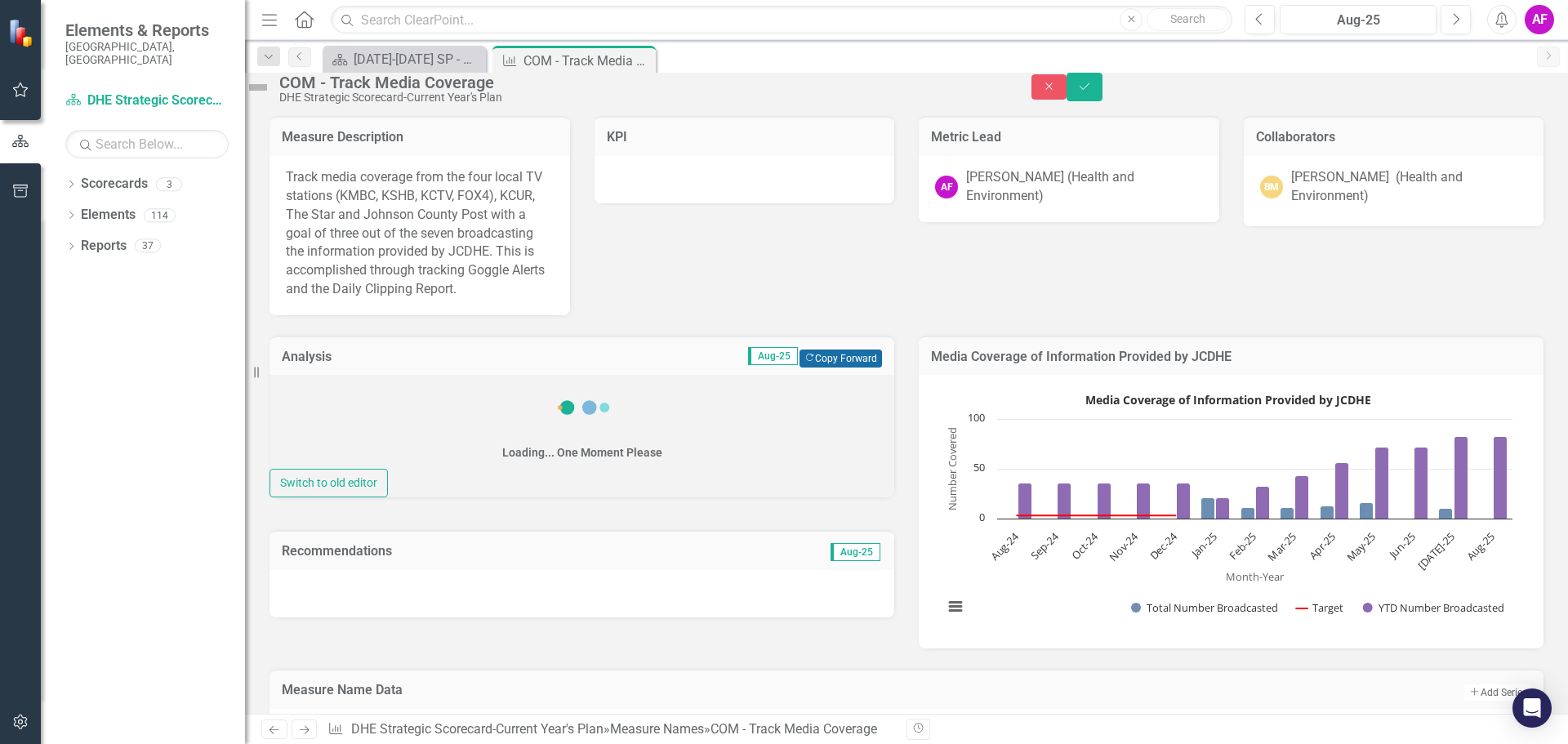
click at [850, 367] on button "Copy Forward Copy Forward" at bounding box center [840, 358] width 83 height 18
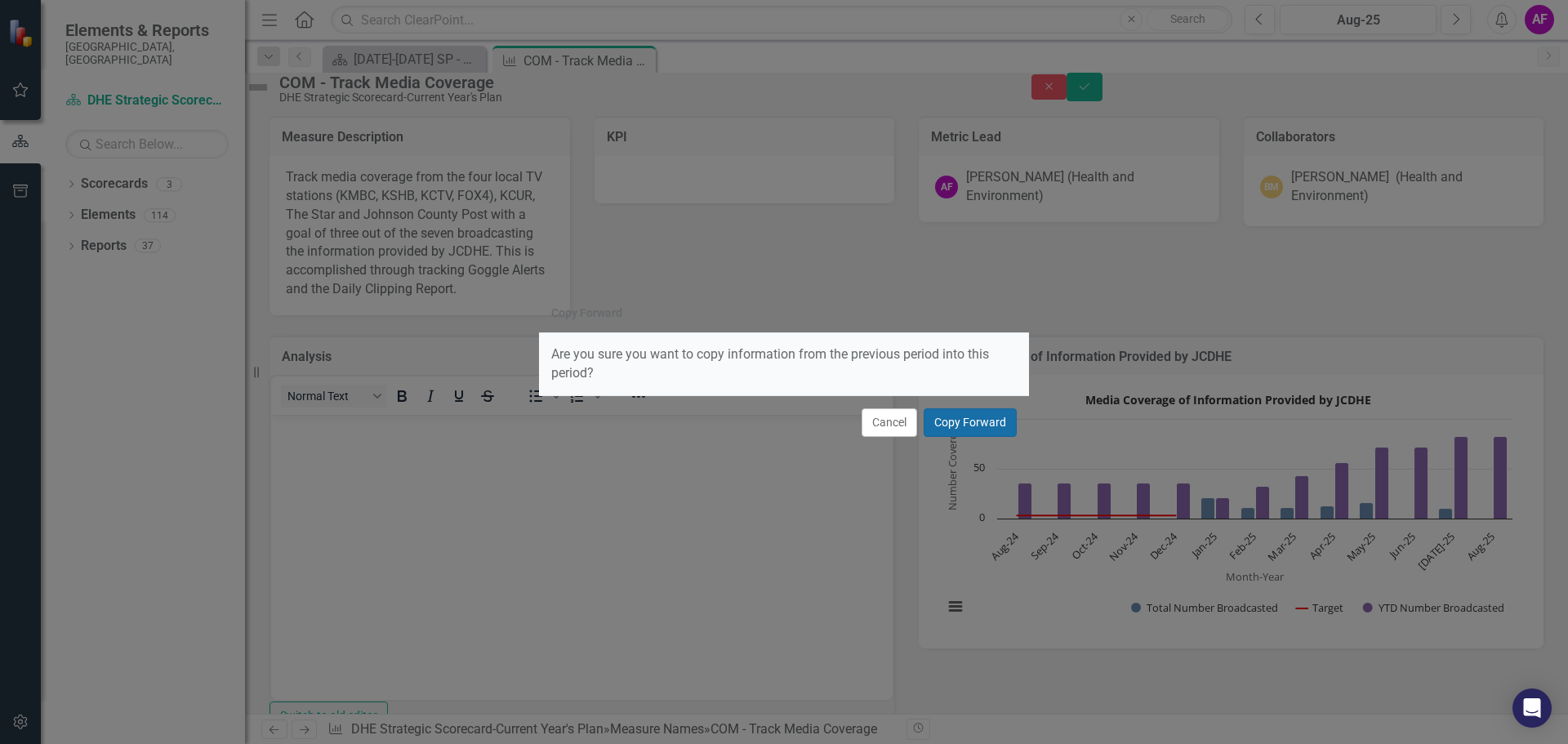
click at [961, 424] on button "Copy Forward" at bounding box center [970, 422] width 93 height 28
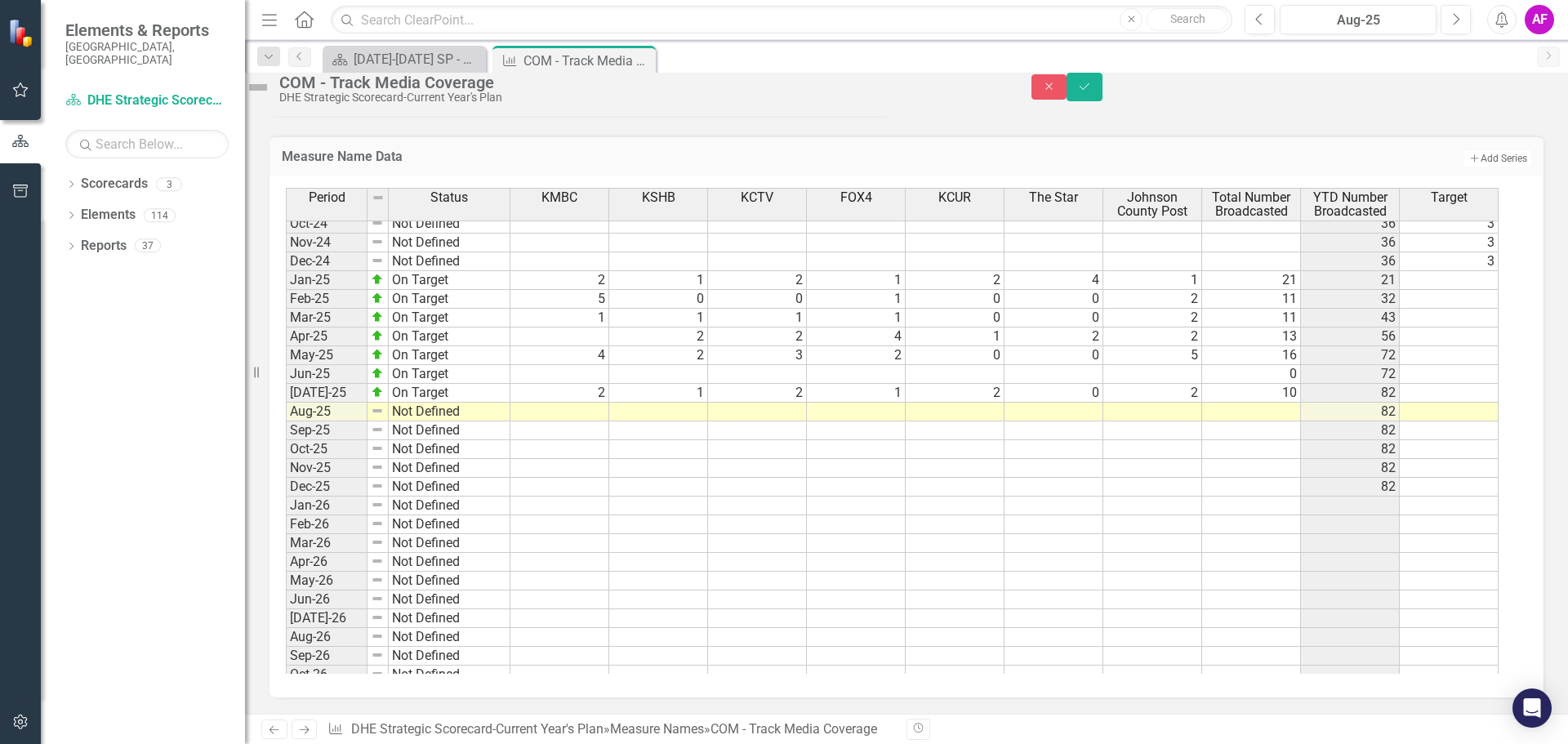
scroll to position [2253, 0]
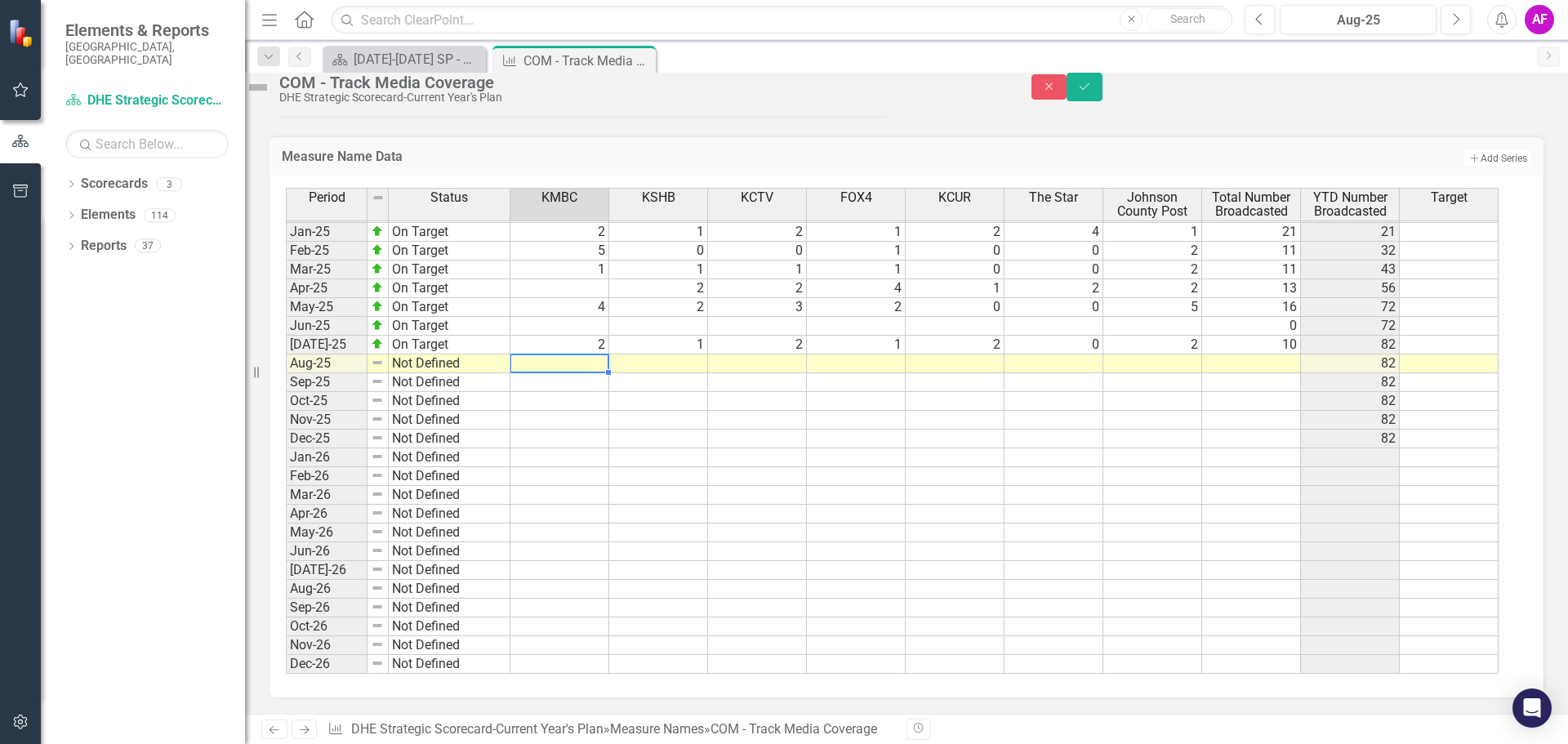
click at [593, 420] on tbody "Dec-23 Not Defined Jan-24 Not Defined 3 2 1 5 4 6 7 28 28 3 Feb-24 Not Defined …" at bounding box center [892, 326] width 1213 height 696
click at [593, 373] on td at bounding box center [560, 363] width 99 height 19
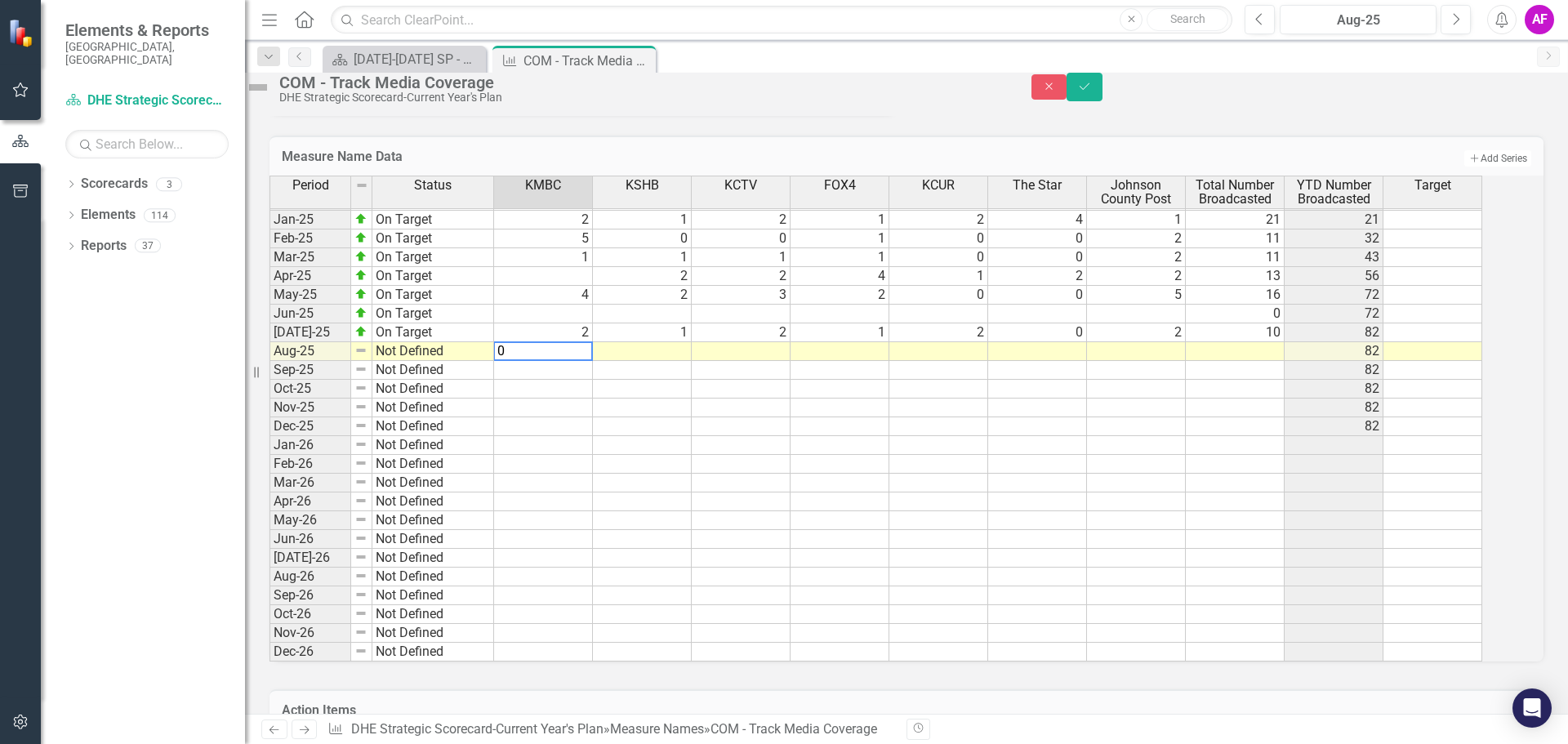
type textarea "0"
click at [676, 361] on td at bounding box center [643, 351] width 99 height 19
click at [673, 361] on td at bounding box center [643, 351] width 99 height 19
type textarea "0"
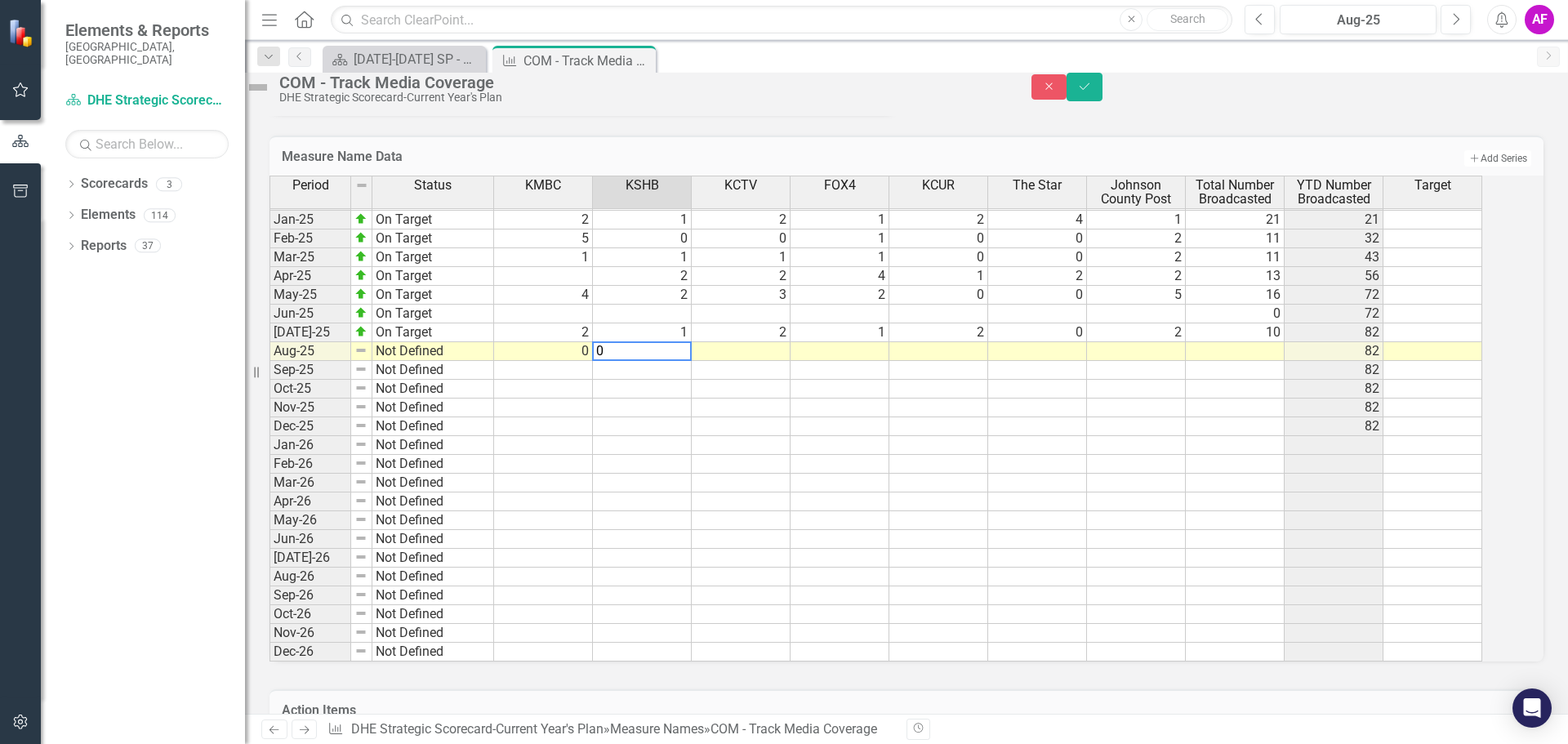
click at [791, 361] on td at bounding box center [741, 351] width 99 height 19
click at [783, 361] on td at bounding box center [741, 351] width 99 height 19
type textarea "3"
click at [887, 361] on td at bounding box center [840, 351] width 99 height 19
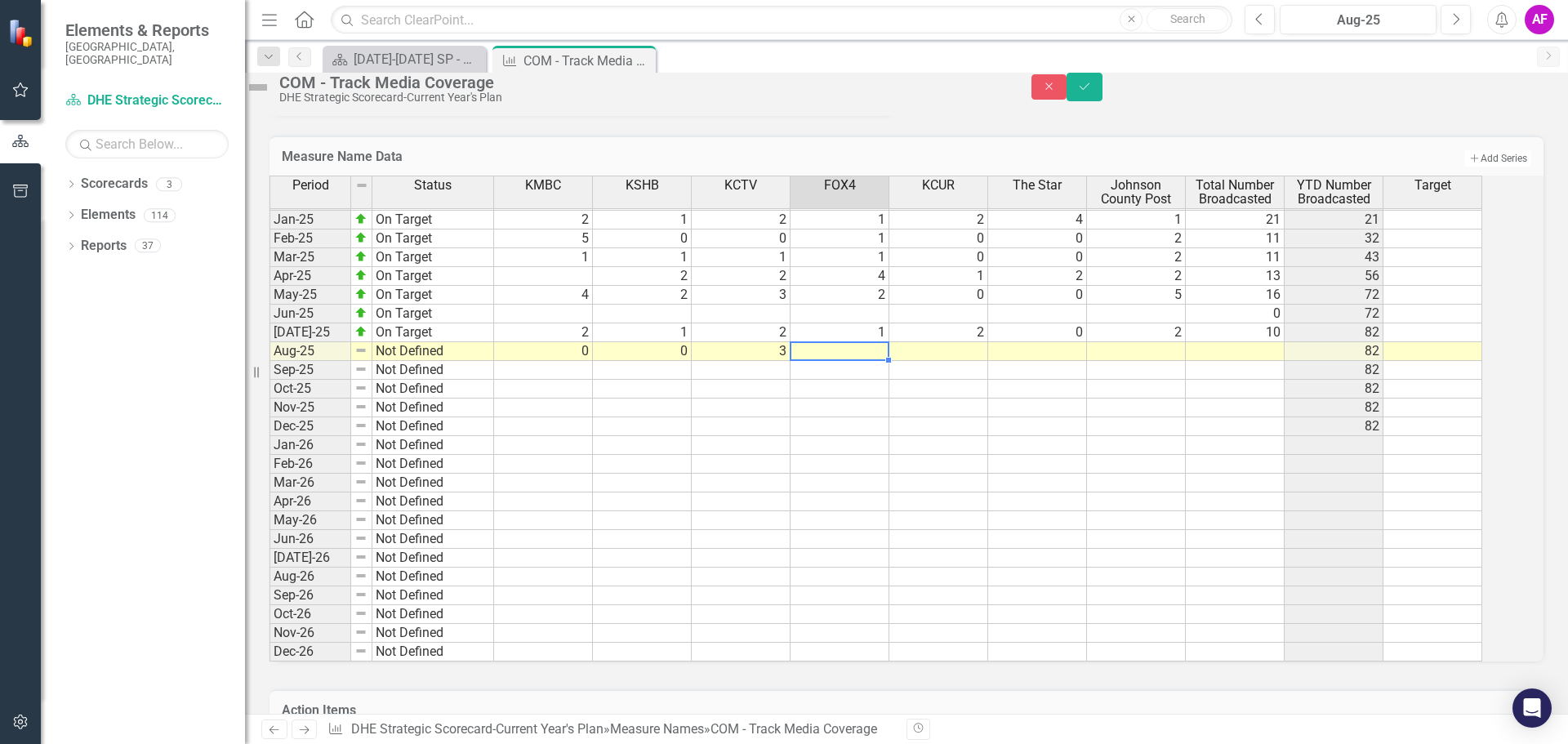
click at [886, 361] on td at bounding box center [840, 351] width 99 height 19
type textarea "2"
click at [988, 361] on td at bounding box center [939, 351] width 99 height 19
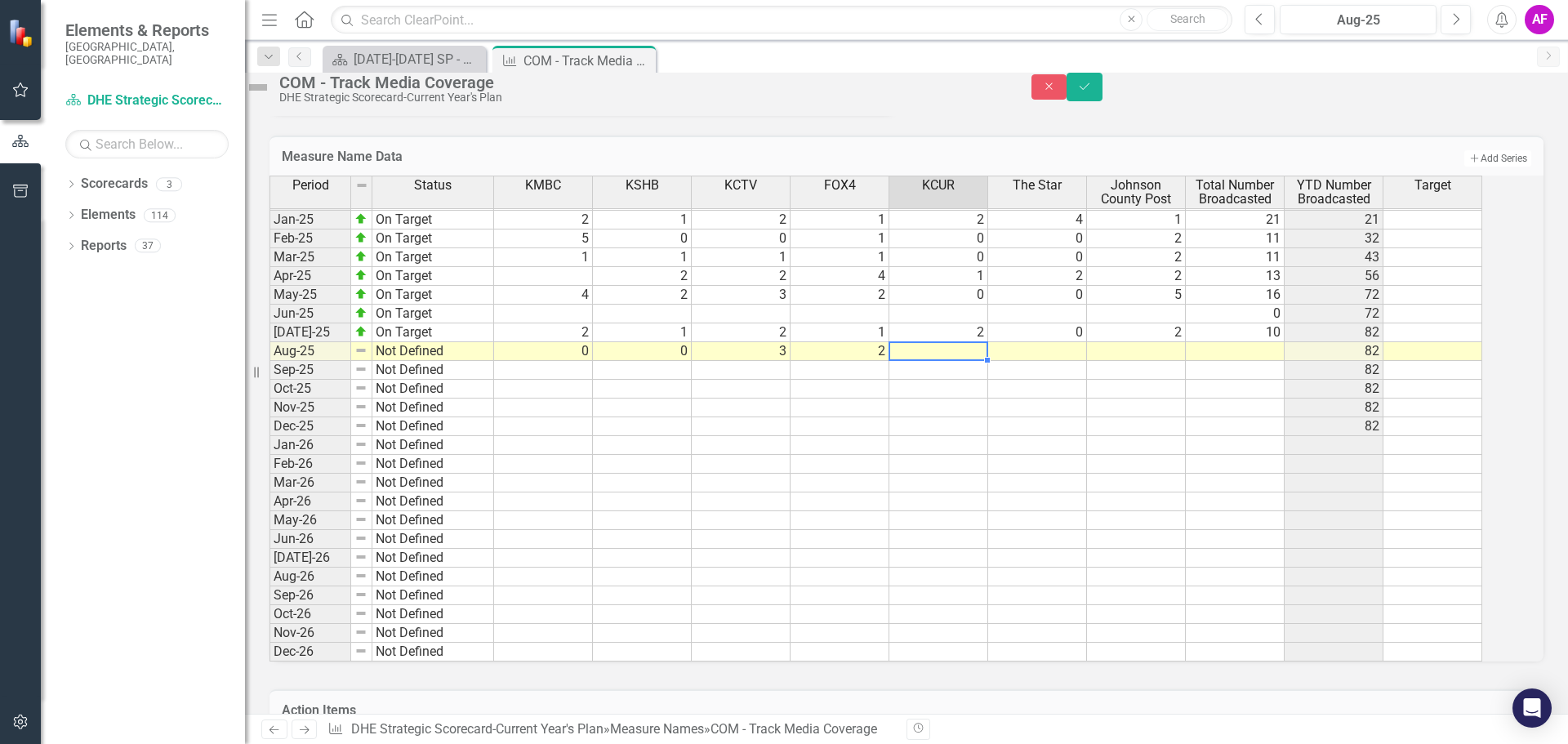
click at [988, 361] on td at bounding box center [939, 351] width 99 height 19
type textarea "0"
click at [1087, 361] on td at bounding box center [1037, 351] width 99 height 19
click at [270, 430] on div "Period Status KMBC KSHB KCTV FOX4 KCUR The Star Johnson County Post Total Numbe…" at bounding box center [270, 297] width 0 height 729
click at [1076, 361] on td at bounding box center [1037, 351] width 99 height 19
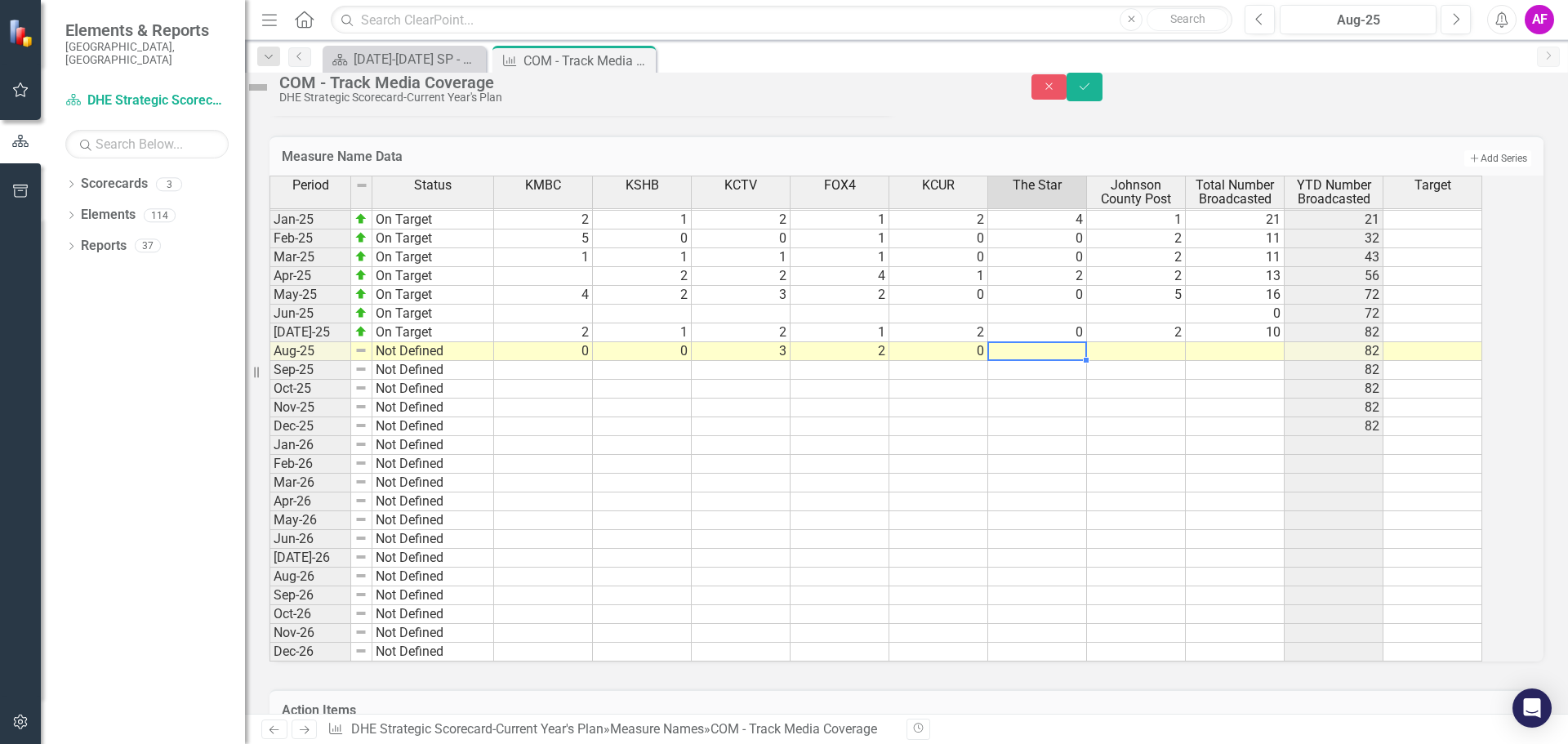
click at [1076, 361] on td at bounding box center [1037, 351] width 99 height 19
type textarea "0"
click at [1175, 361] on td at bounding box center [1136, 351] width 99 height 19
click at [1182, 361] on td at bounding box center [1136, 351] width 99 height 19
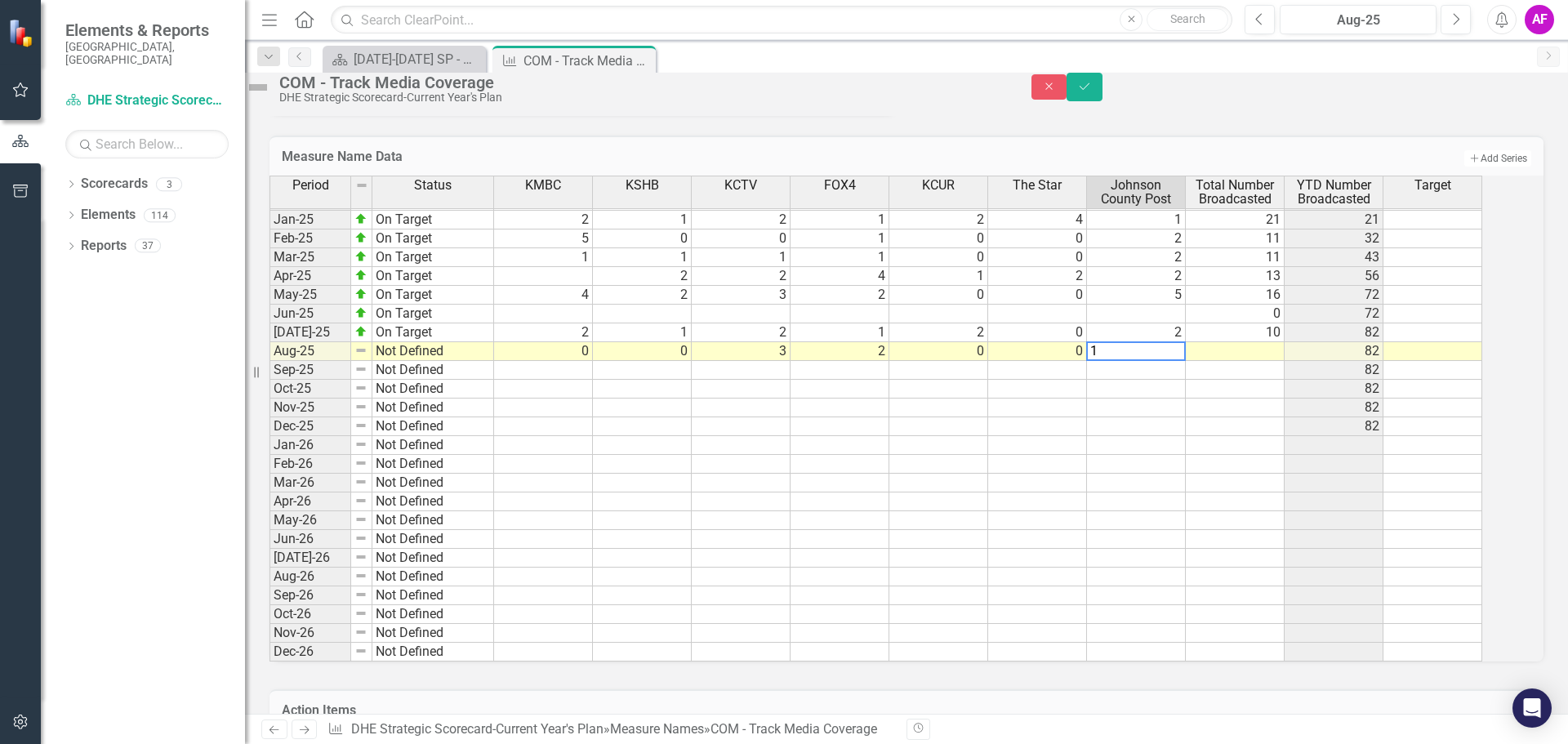
type textarea "1"
click at [1258, 361] on td at bounding box center [1235, 351] width 99 height 19
click at [1275, 361] on td at bounding box center [1235, 351] width 99 height 19
click at [1249, 361] on textarea "6" at bounding box center [1234, 351] width 100 height 20
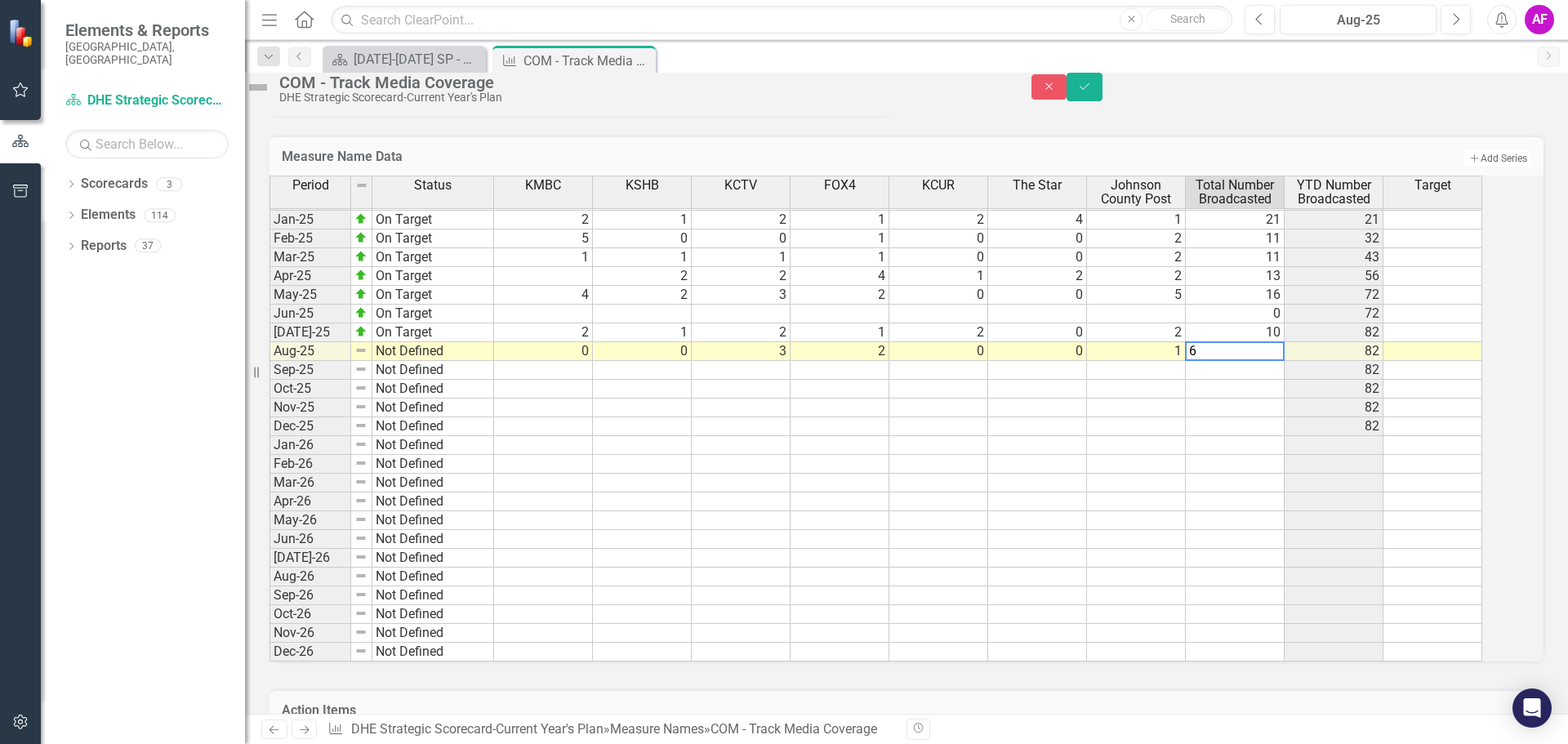
click at [1249, 361] on textarea "6" at bounding box center [1234, 351] width 100 height 20
click at [1253, 436] on td at bounding box center [1235, 427] width 99 height 19
click at [1240, 361] on td "6" at bounding box center [1235, 351] width 99 height 19
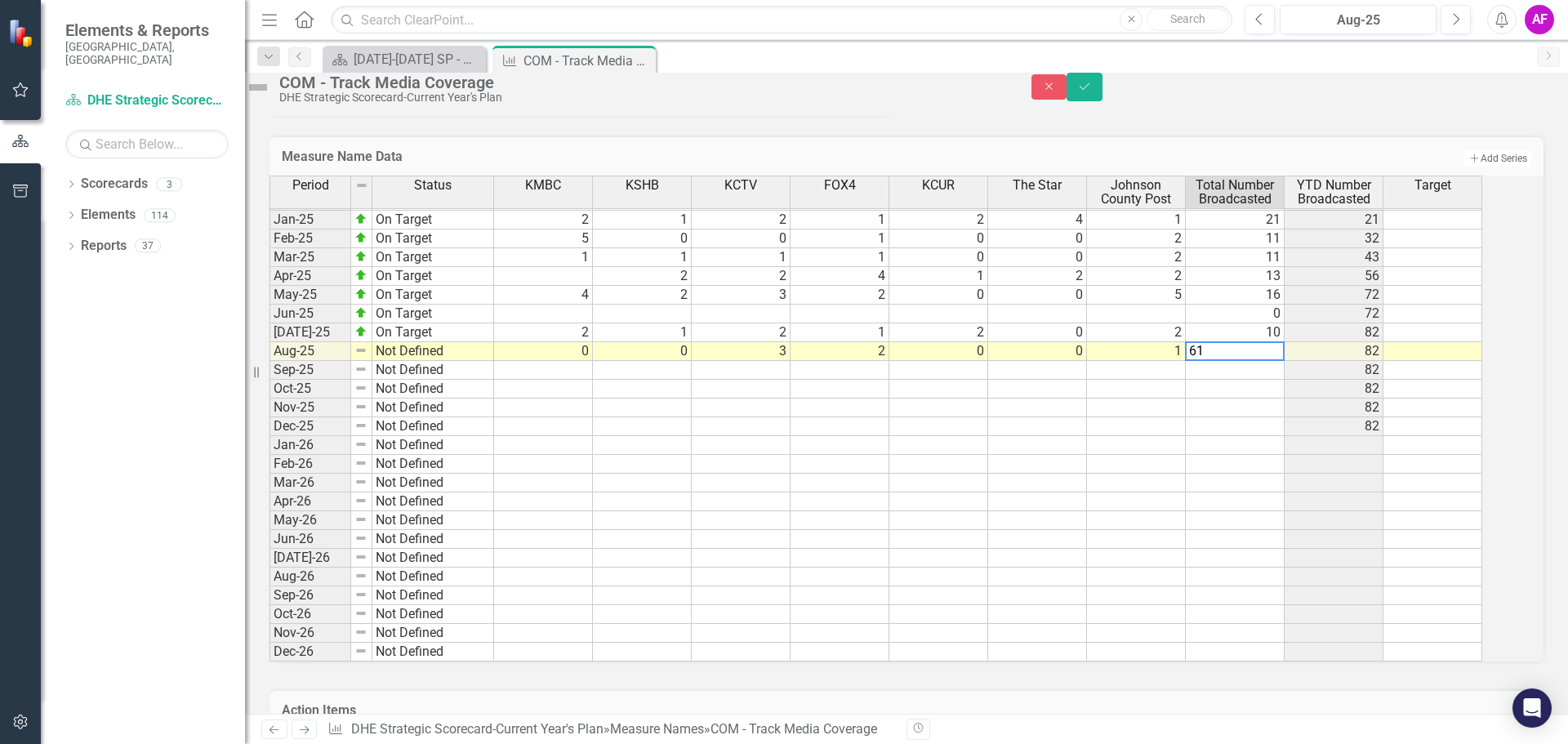
type textarea "6"
type textarea "10"
click at [1237, 436] on td at bounding box center [1235, 427] width 99 height 19
click at [271, 96] on img at bounding box center [258, 87] width 27 height 27
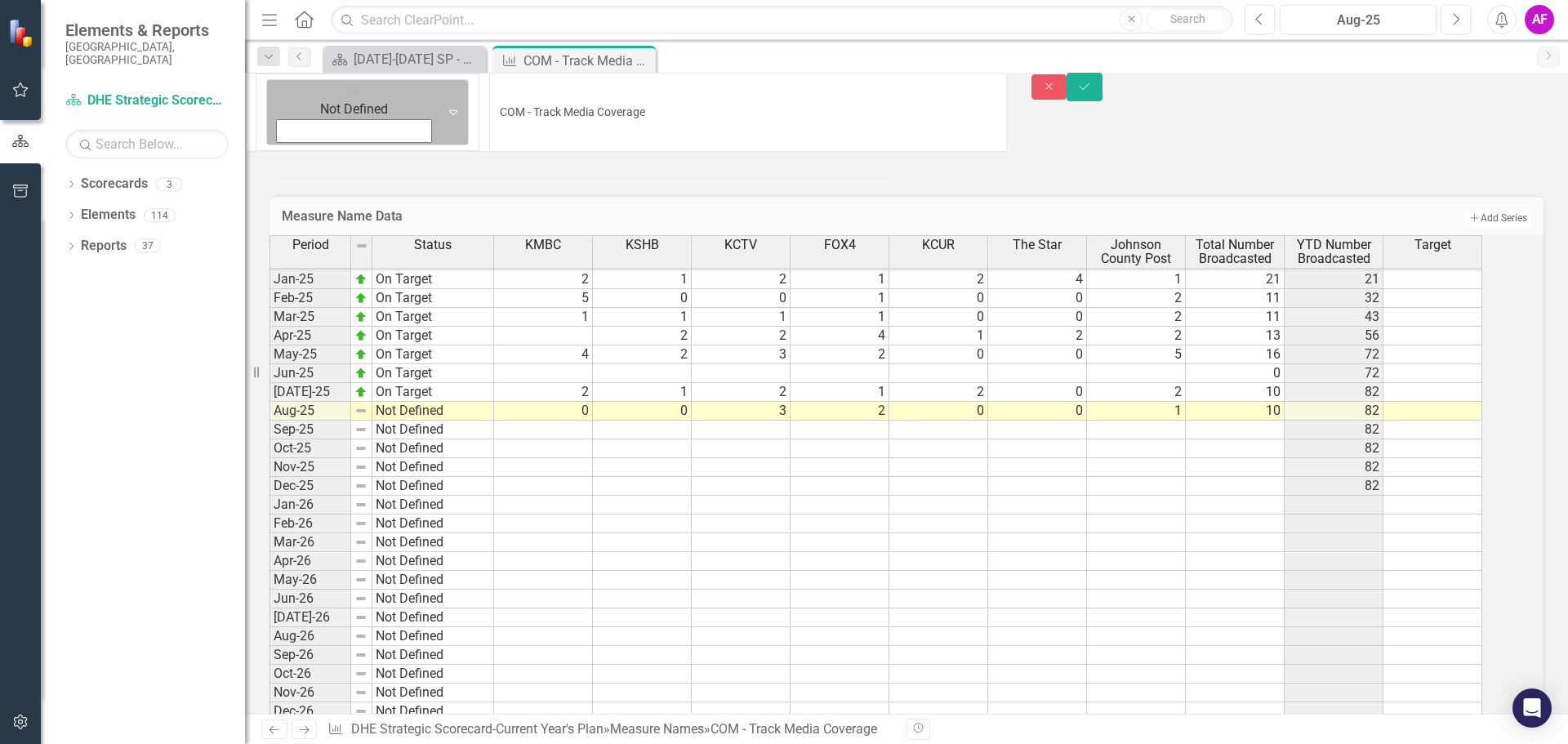
click at [346, 97] on img at bounding box center [354, 91] width 16 height 16
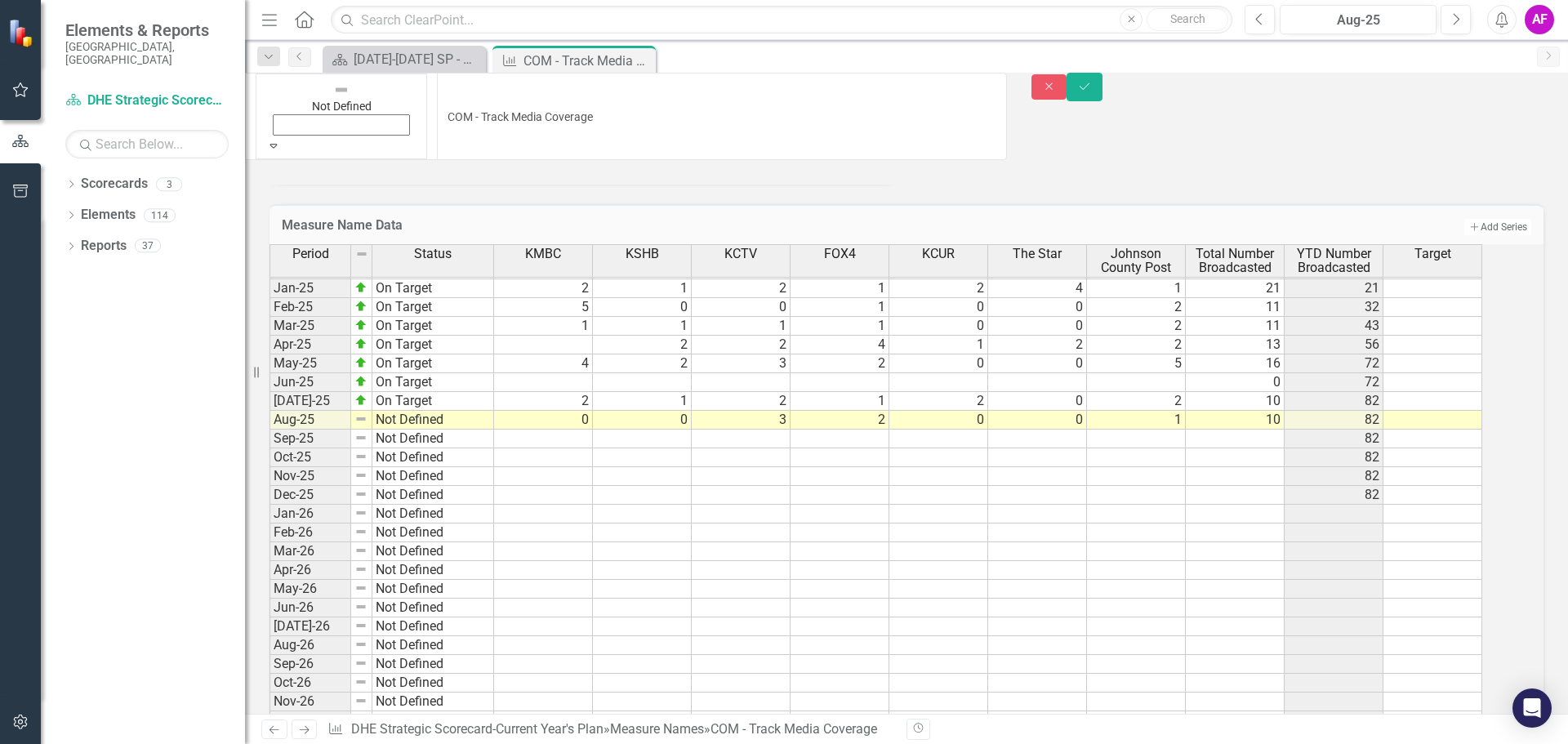
click at [1545, 97] on div "Close Save" at bounding box center [1300, 87] width 537 height 28
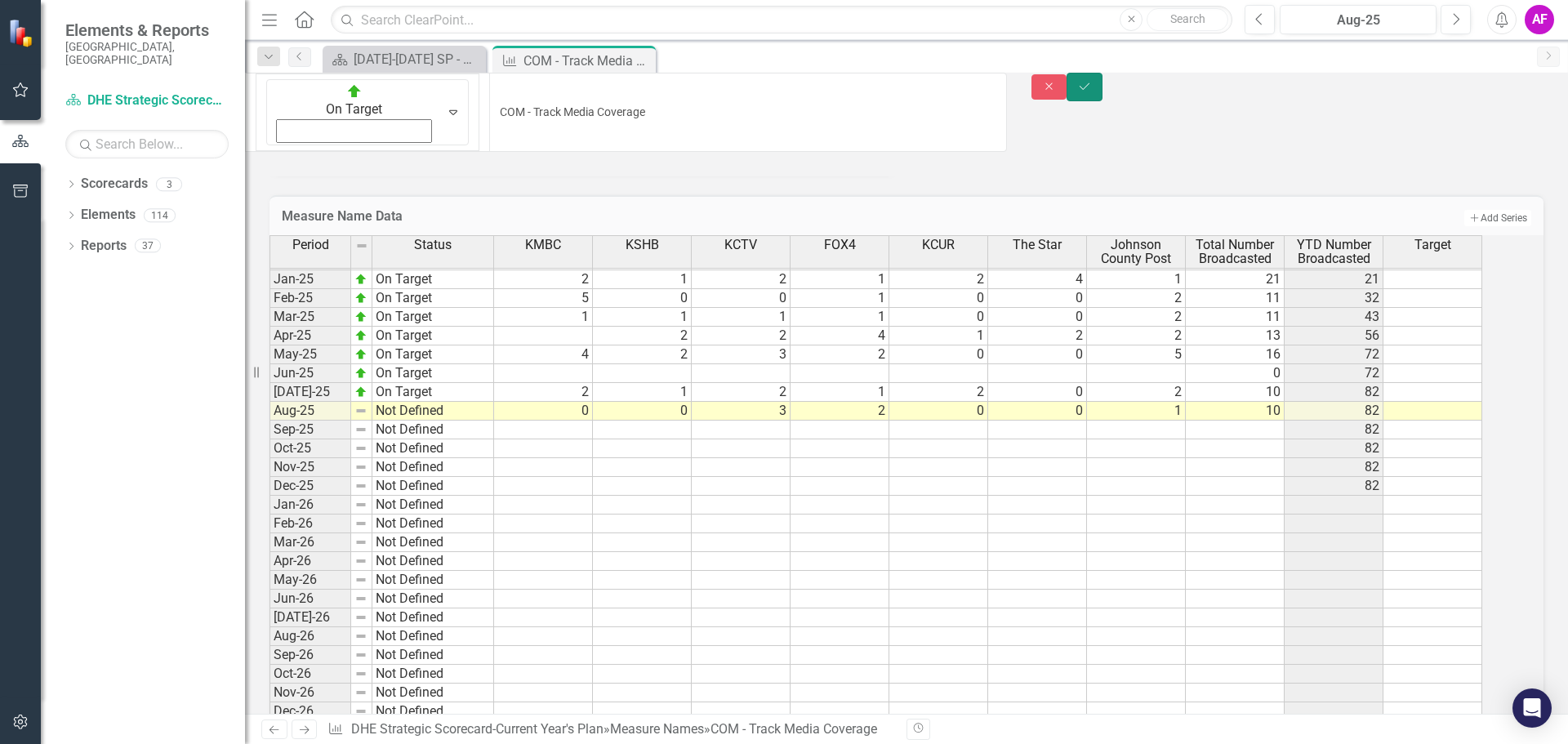
click at [1090, 89] on icon "submit" at bounding box center [1084, 85] width 9 height 7
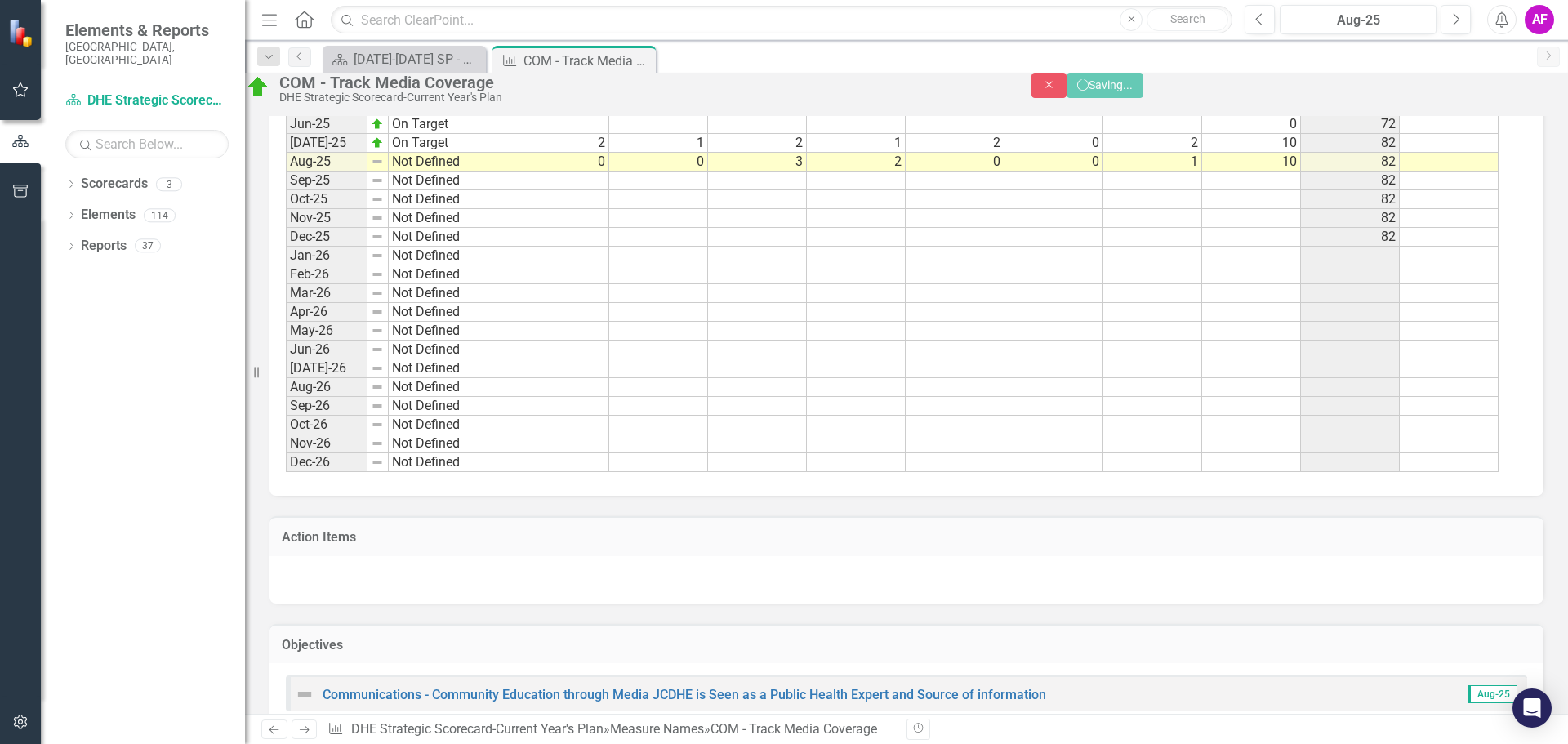
scroll to position [378, 0]
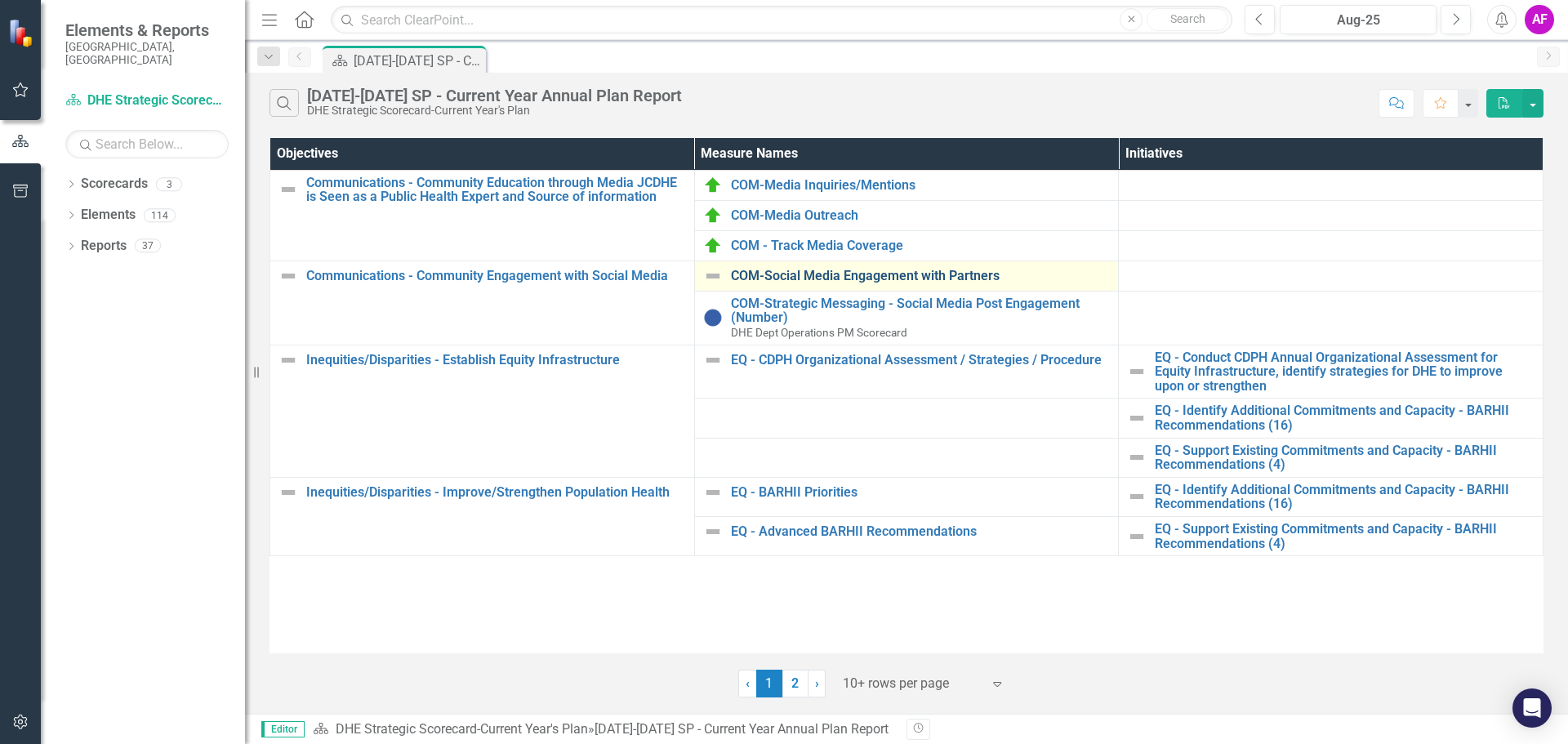
click at [974, 276] on link "COM-Social Media Engagement with Partners" at bounding box center [921, 275] width 380 height 14
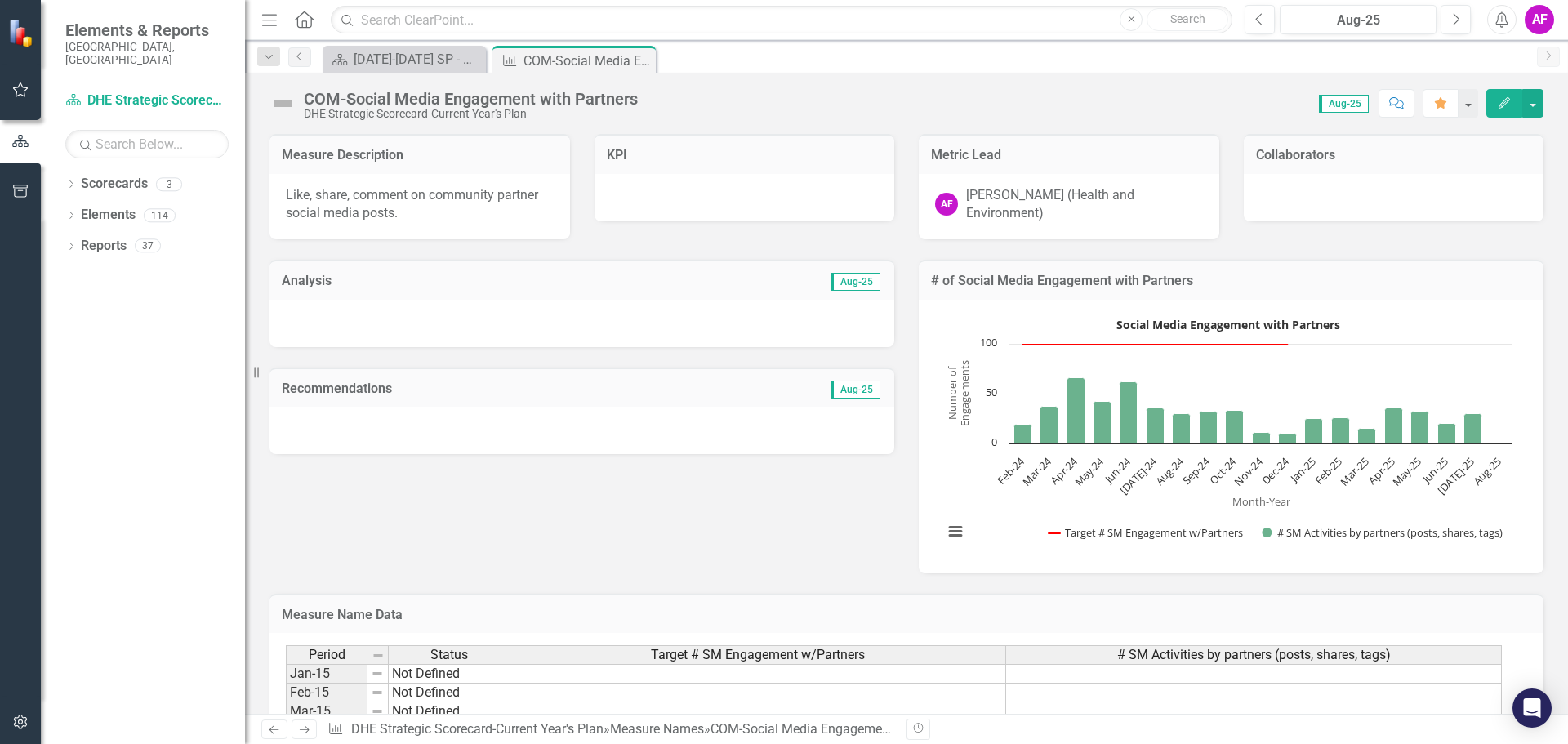
click at [835, 307] on div at bounding box center [582, 324] width 625 height 47
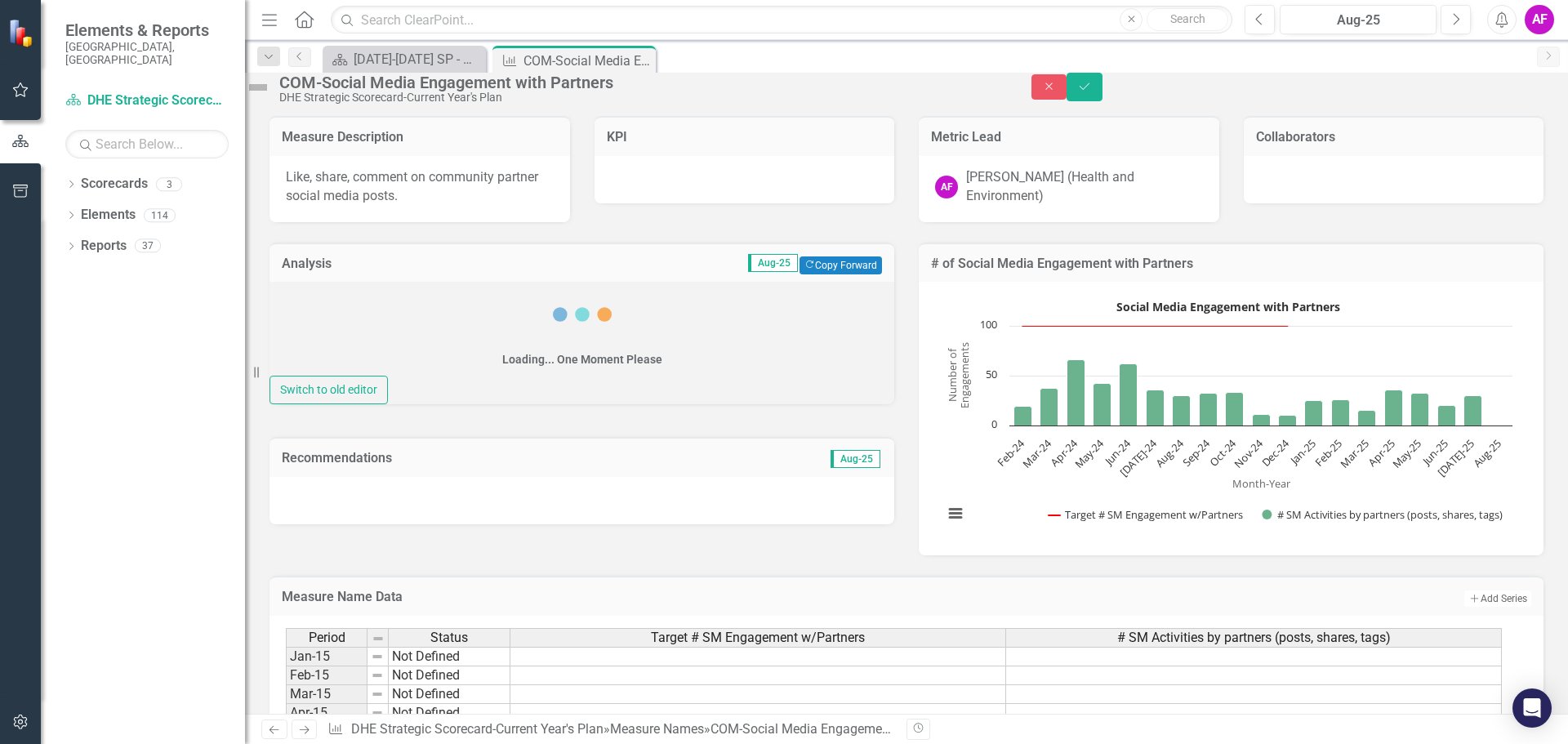
click at [837, 283] on div "Analysis Aug-25 Copy Forward Copy Forward" at bounding box center [582, 263] width 625 height 40
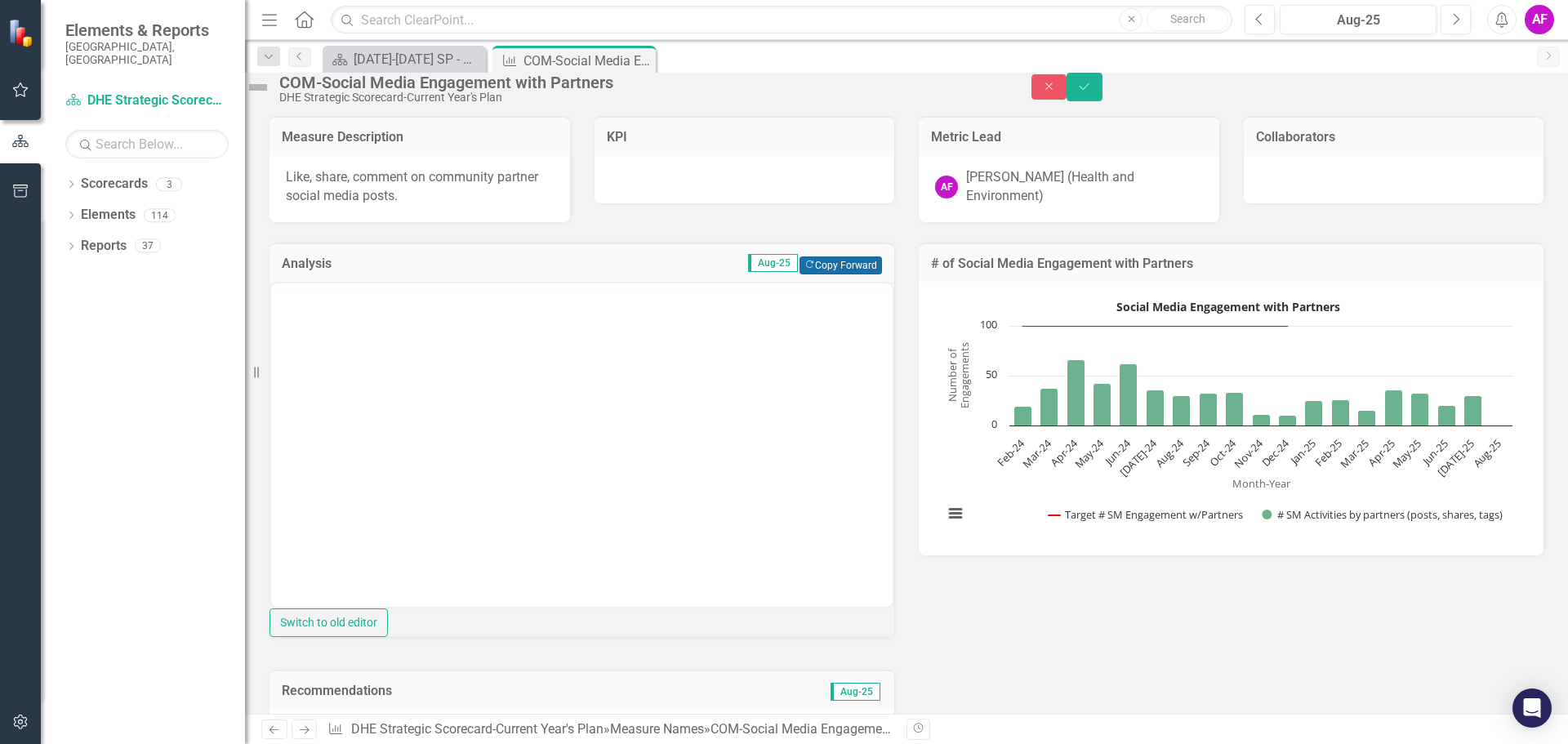
click at [836, 274] on button "Copy Forward Copy Forward" at bounding box center [840, 265] width 83 height 18
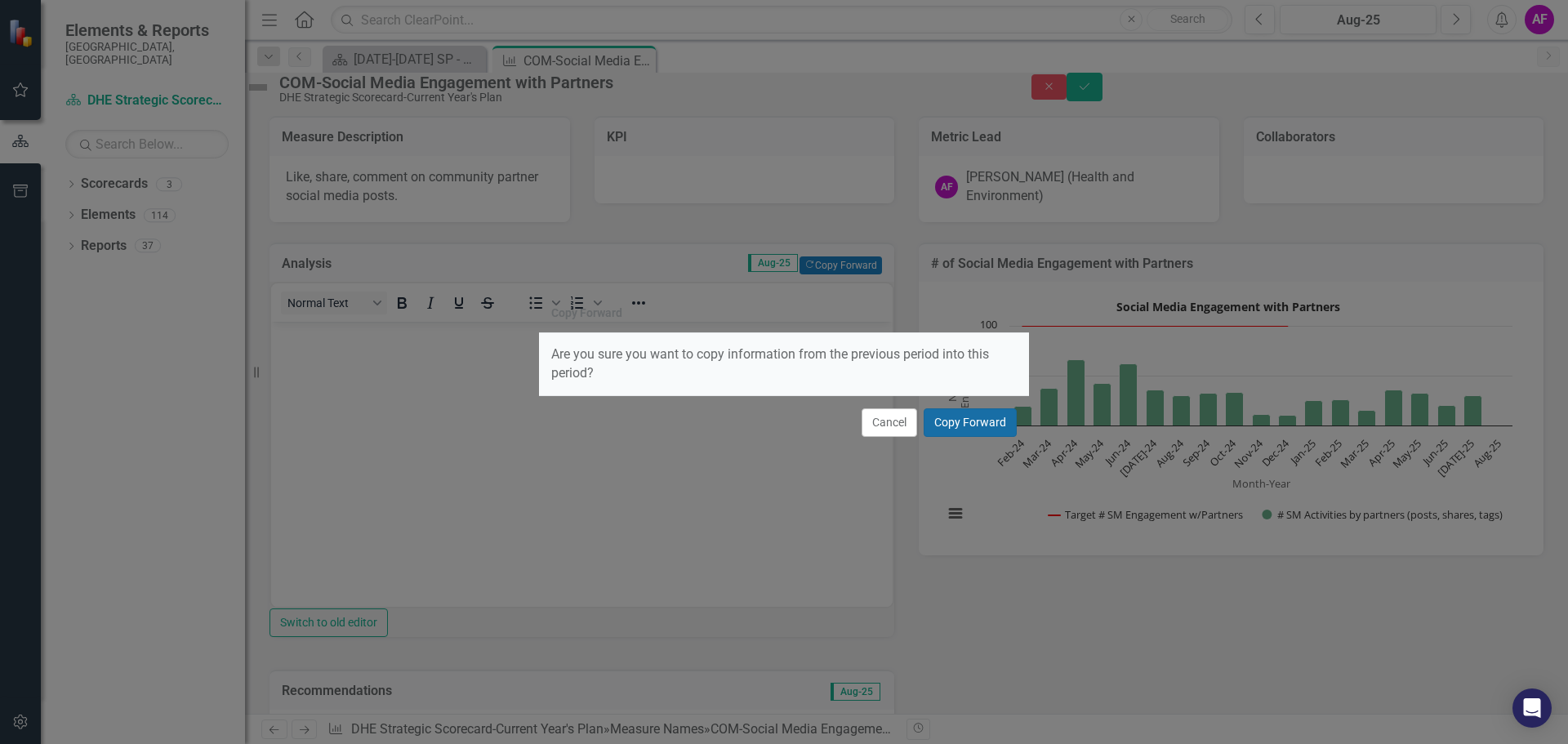
click at [989, 414] on button "Copy Forward" at bounding box center [970, 422] width 93 height 28
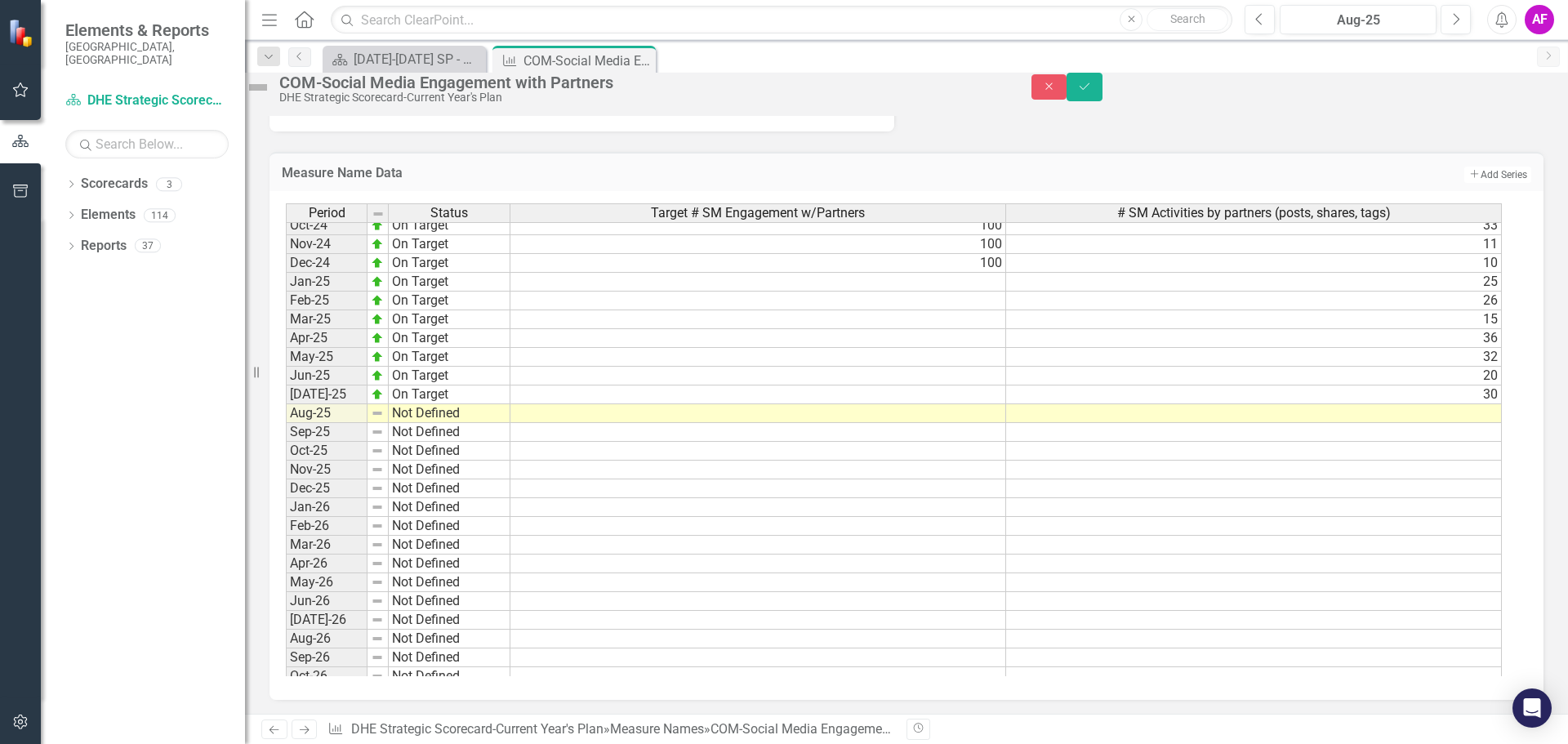
scroll to position [653, 0]
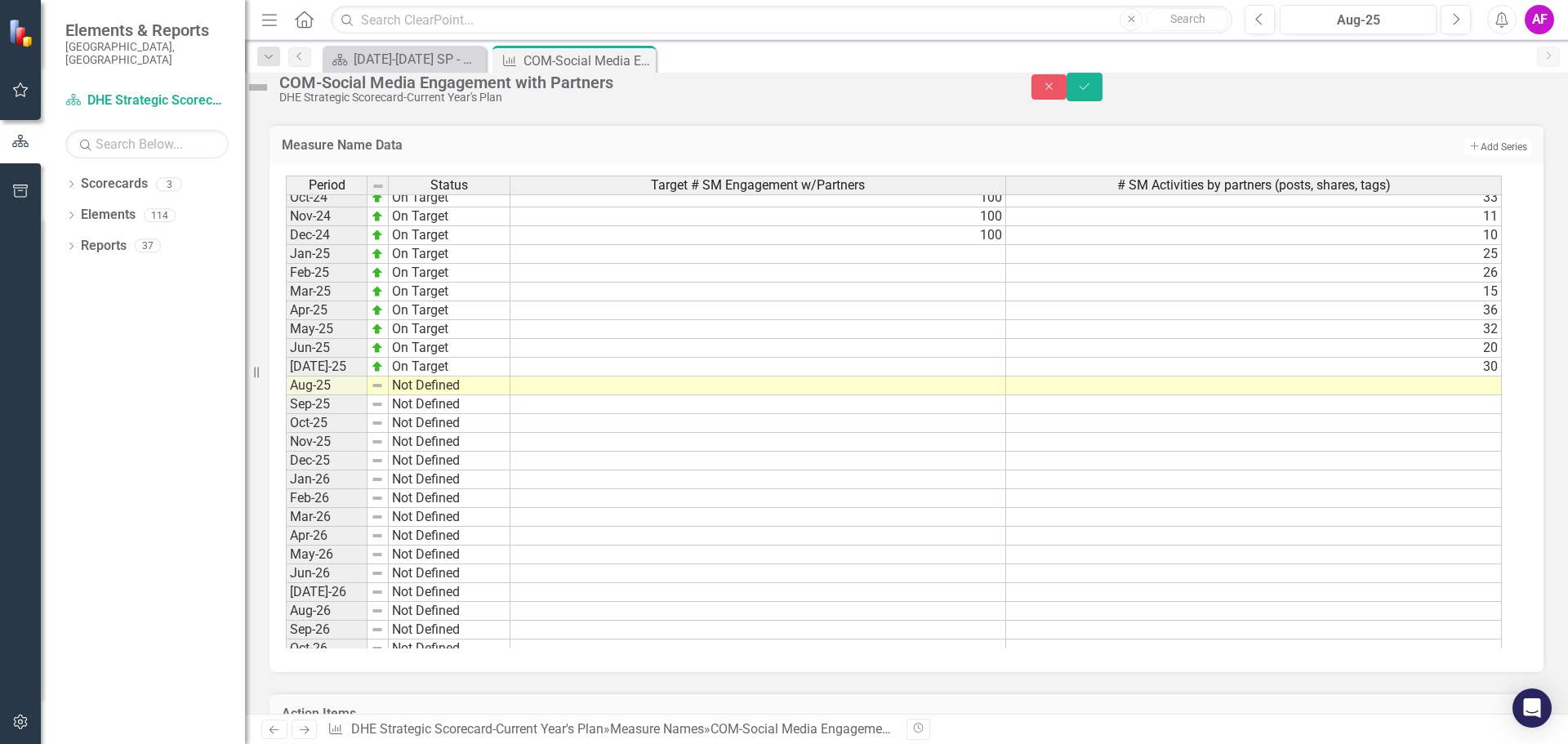
click at [1488, 439] on tbody "Jan-24 Not Defined 100 28 Feb-24 Not Defined 100 19 Mar-24 On Target 100 37 Apr…" at bounding box center [893, 470] width 1216 height 902
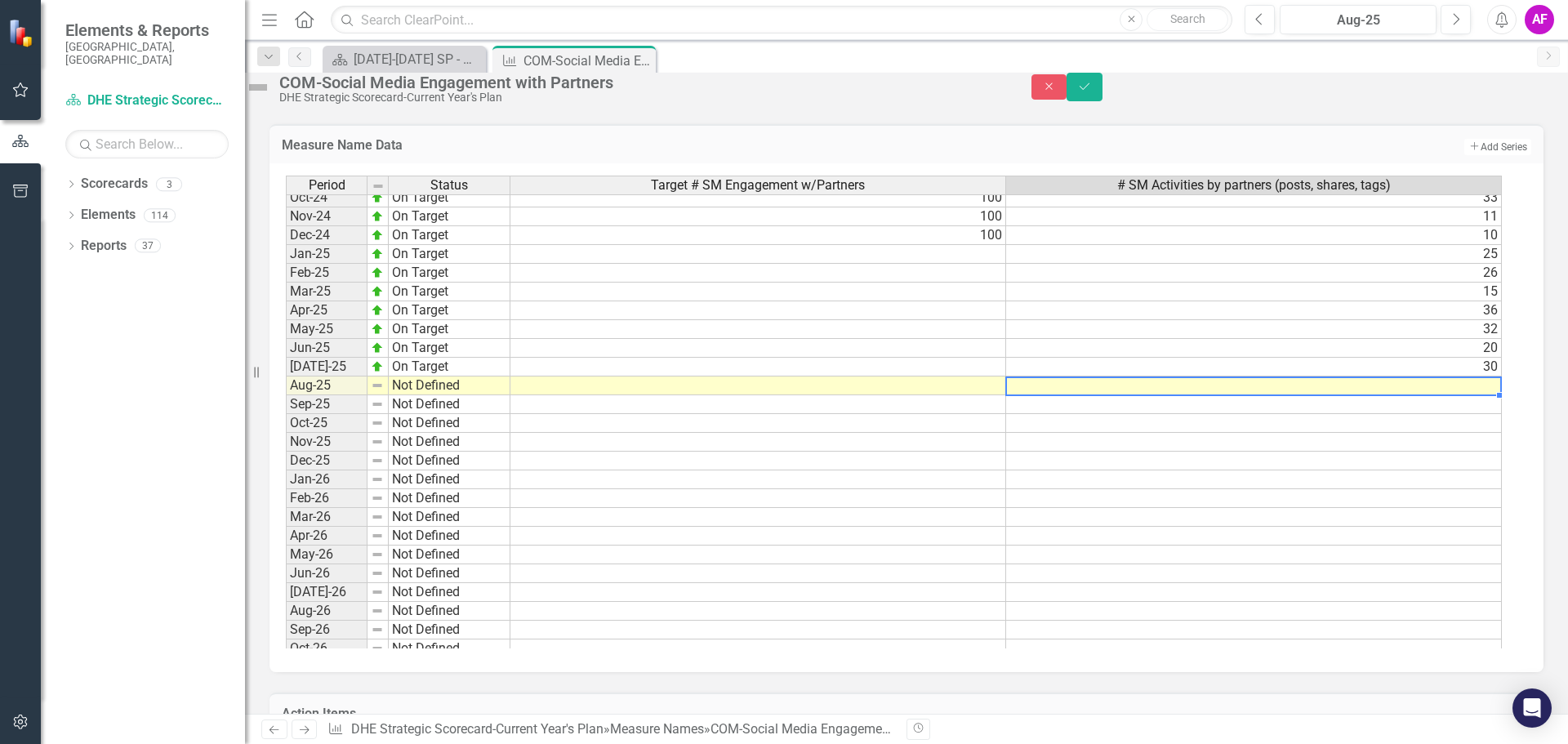
click at [1488, 395] on td at bounding box center [1254, 386] width 495 height 19
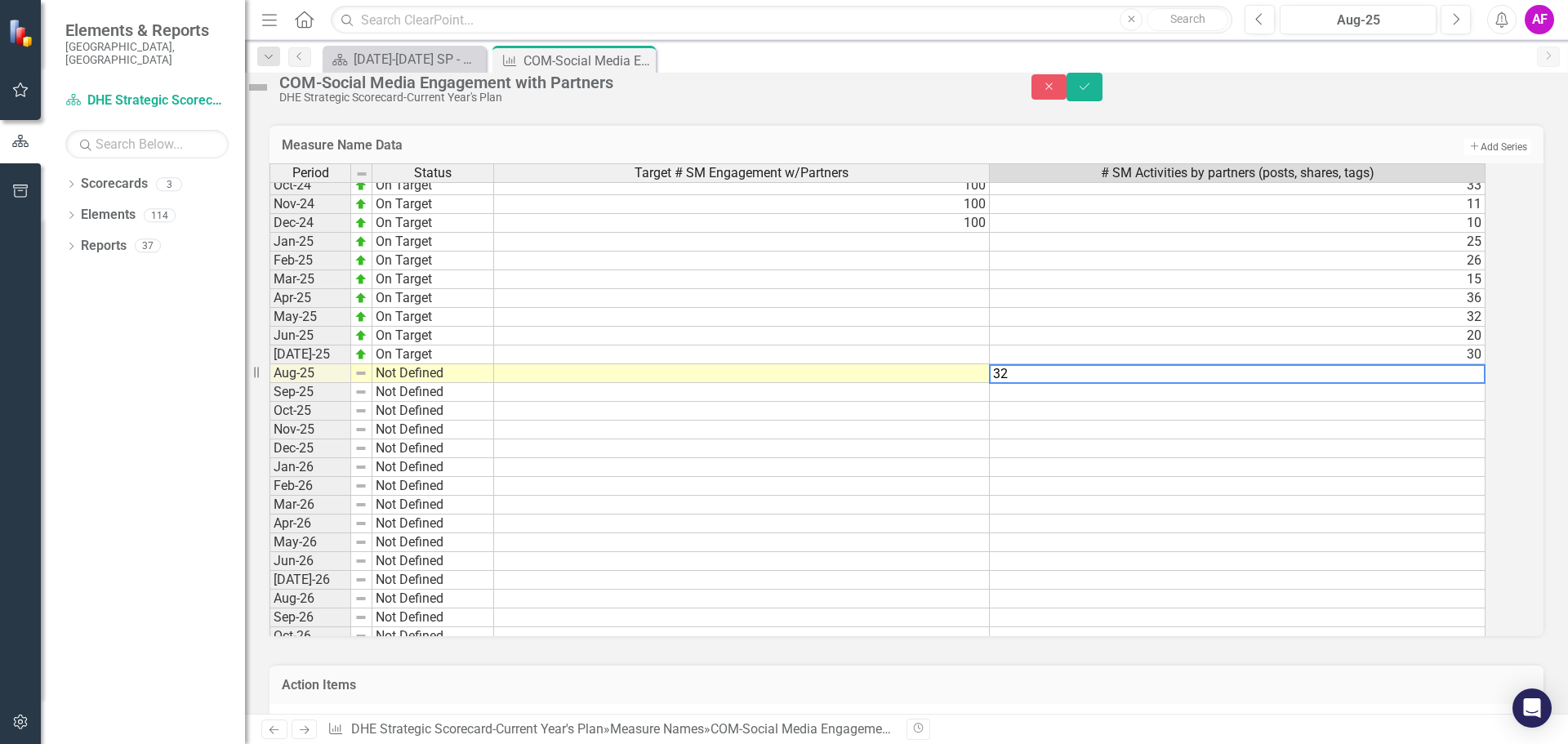
type textarea "32"
click at [1365, 420] on td at bounding box center [1238, 411] width 495 height 19
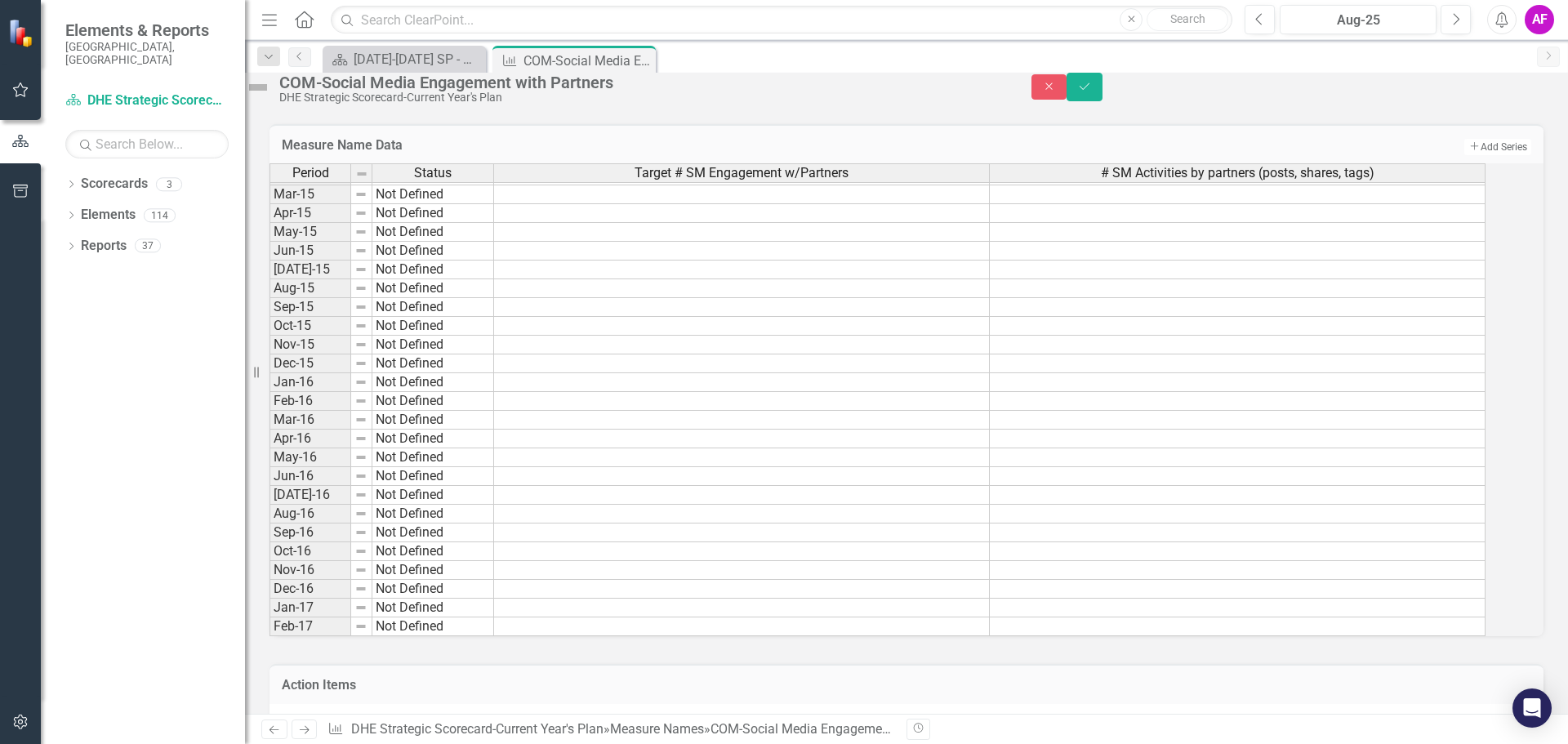
scroll to position [0, 0]
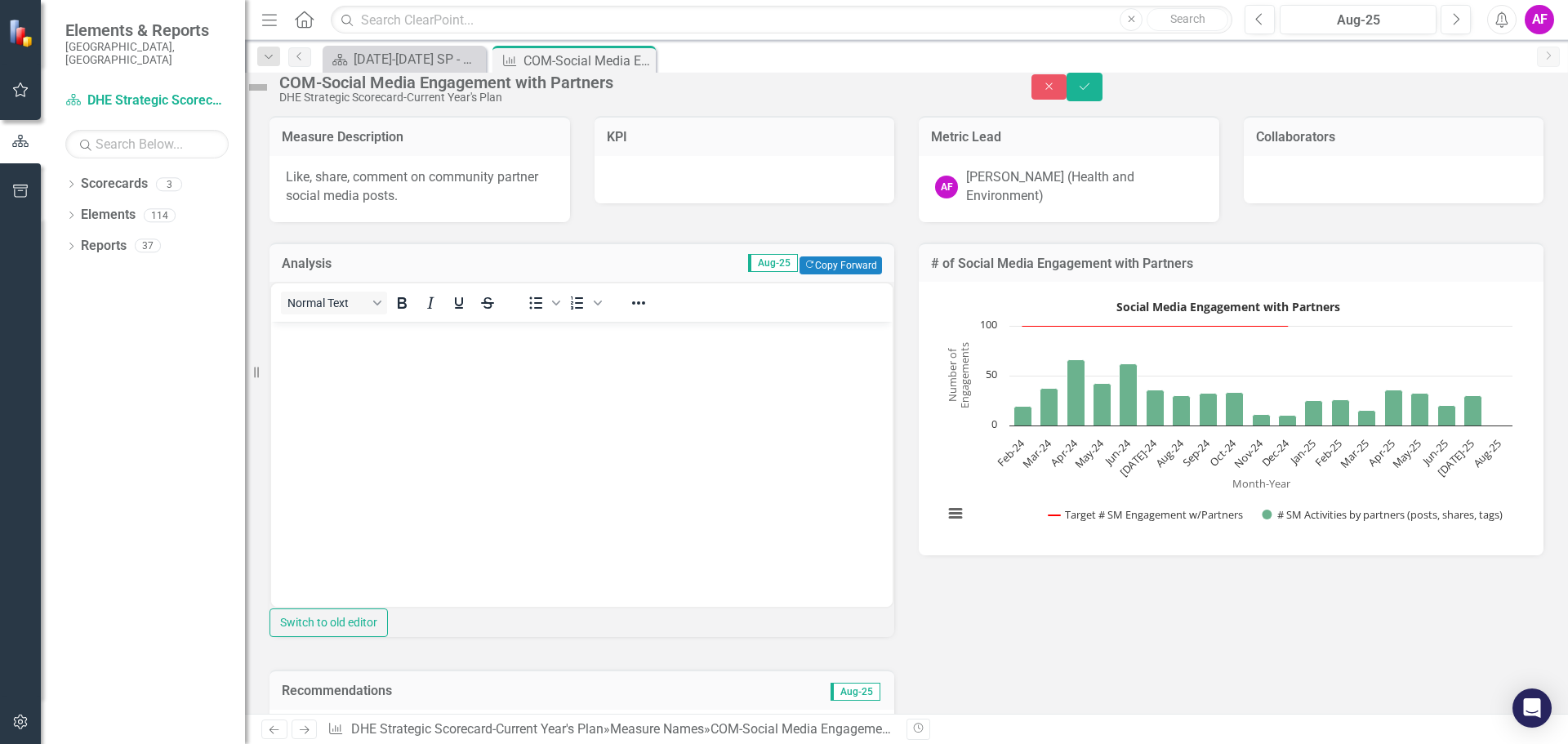
click at [271, 96] on img at bounding box center [258, 87] width 27 height 27
click at [271, 97] on img at bounding box center [258, 87] width 27 height 27
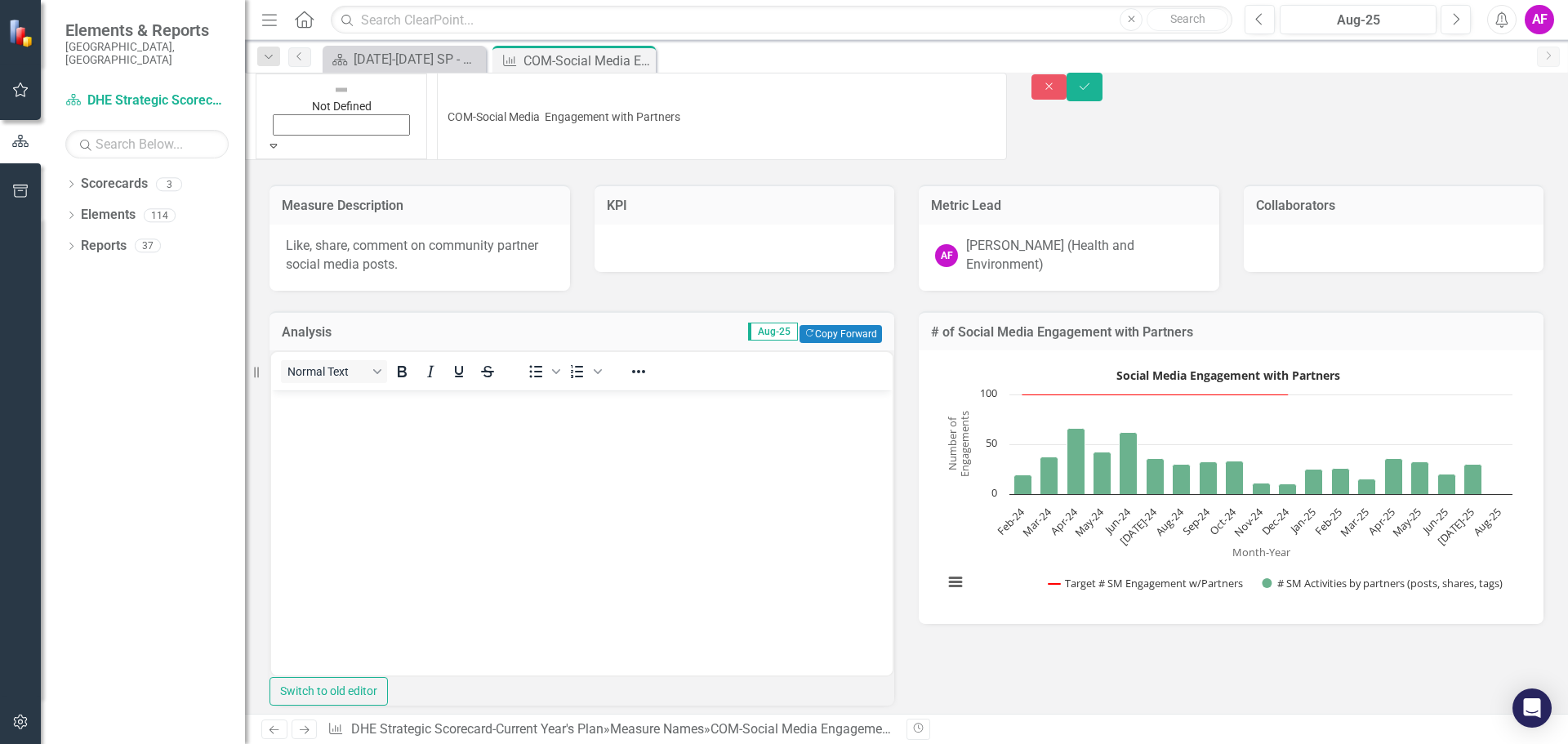
click at [333, 97] on img at bounding box center [341, 89] width 16 height 16
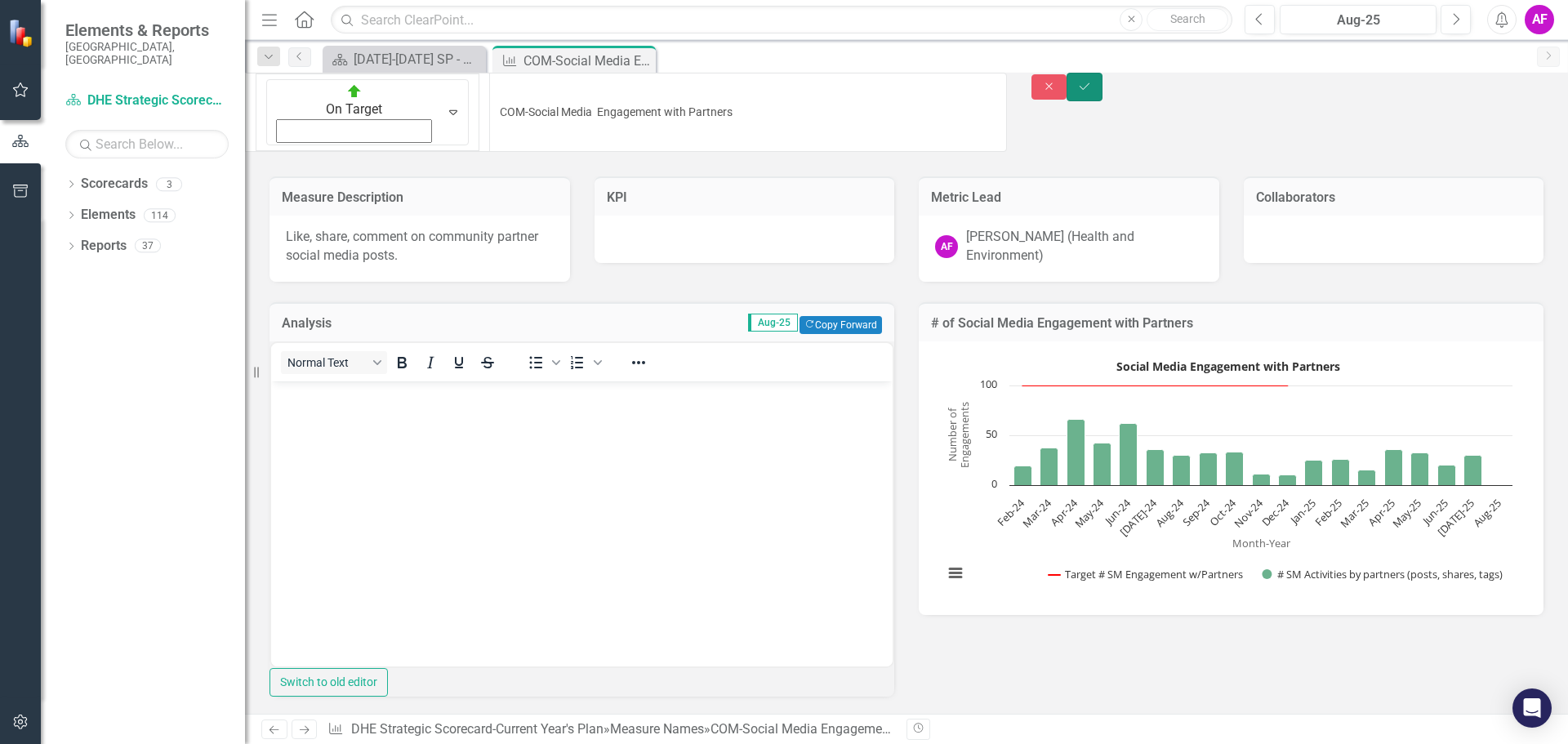
click at [1092, 92] on icon "Save" at bounding box center [1084, 86] width 14 height 11
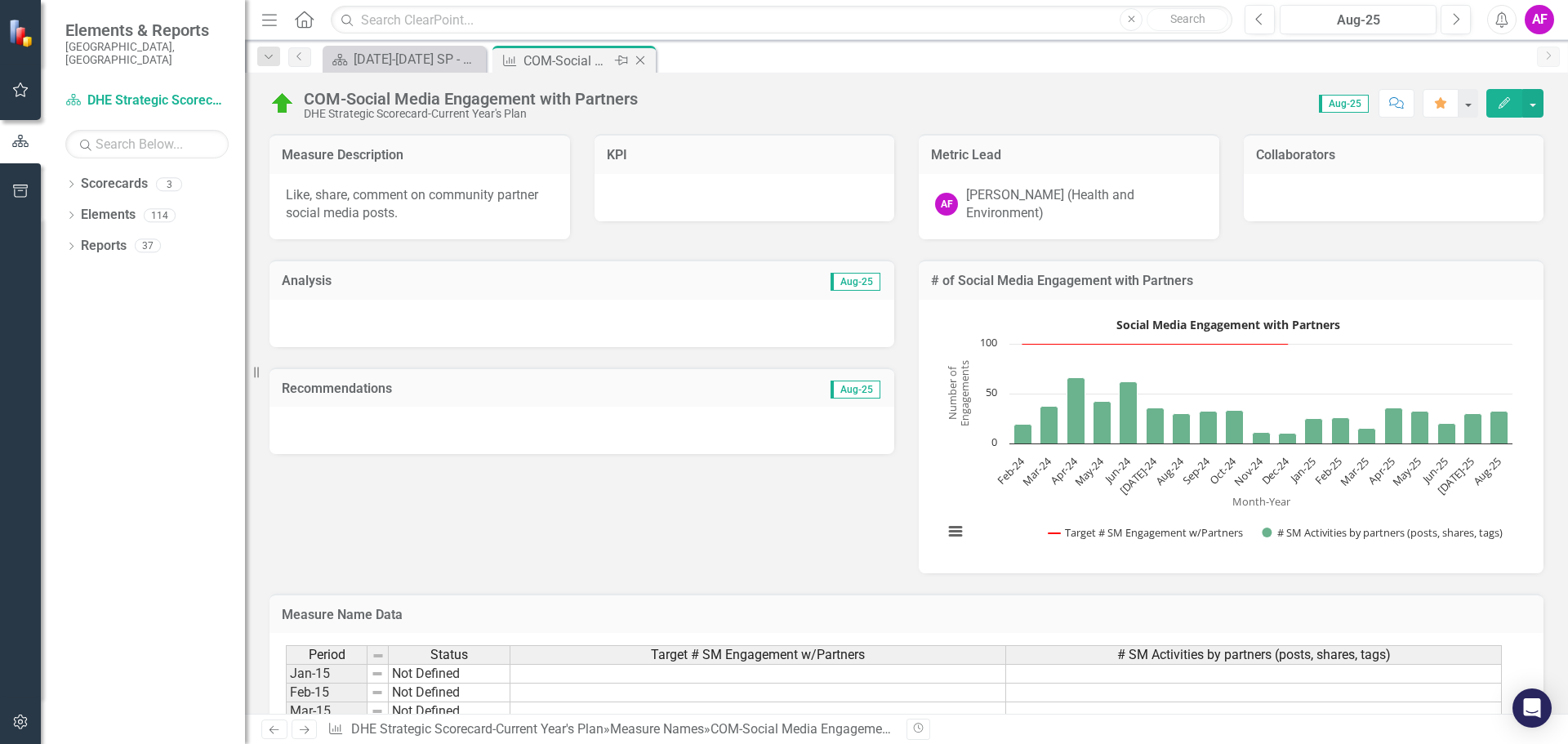
click at [640, 58] on icon "Close" at bounding box center [640, 61] width 16 height 13
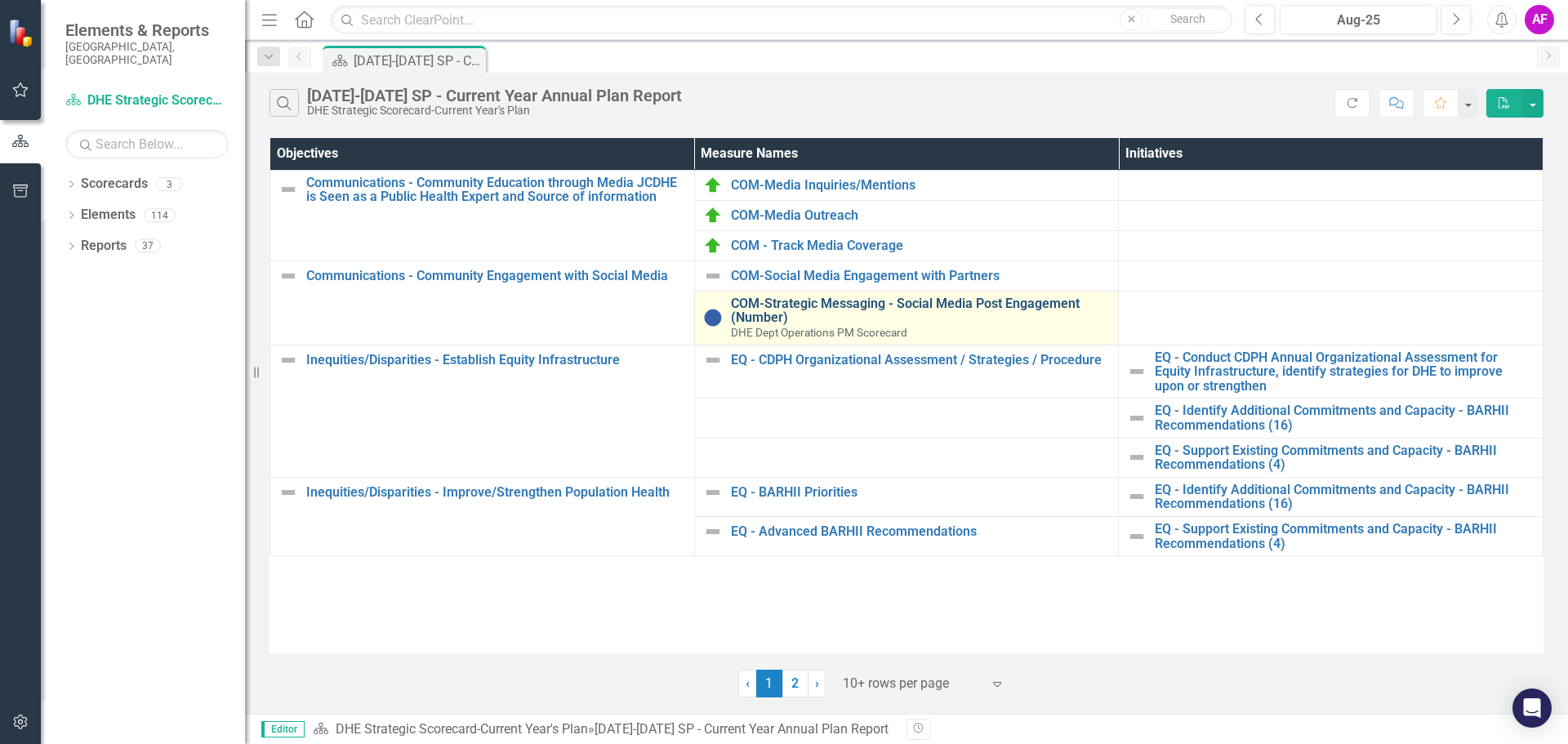
click at [804, 305] on link "COM-Strategic Messaging - Social Media Post Engagement (Number)" at bounding box center [921, 310] width 380 height 28
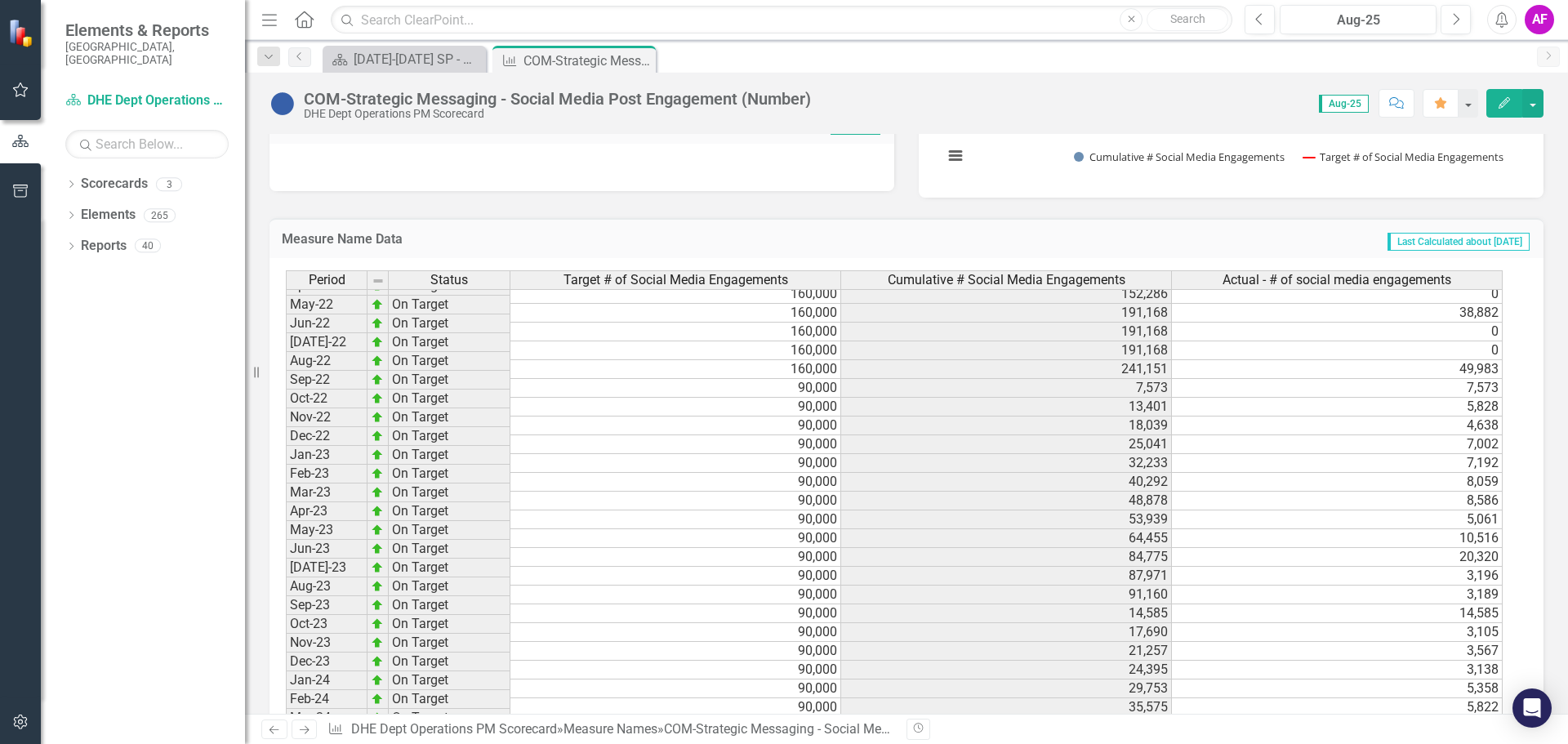
scroll to position [1715, 0]
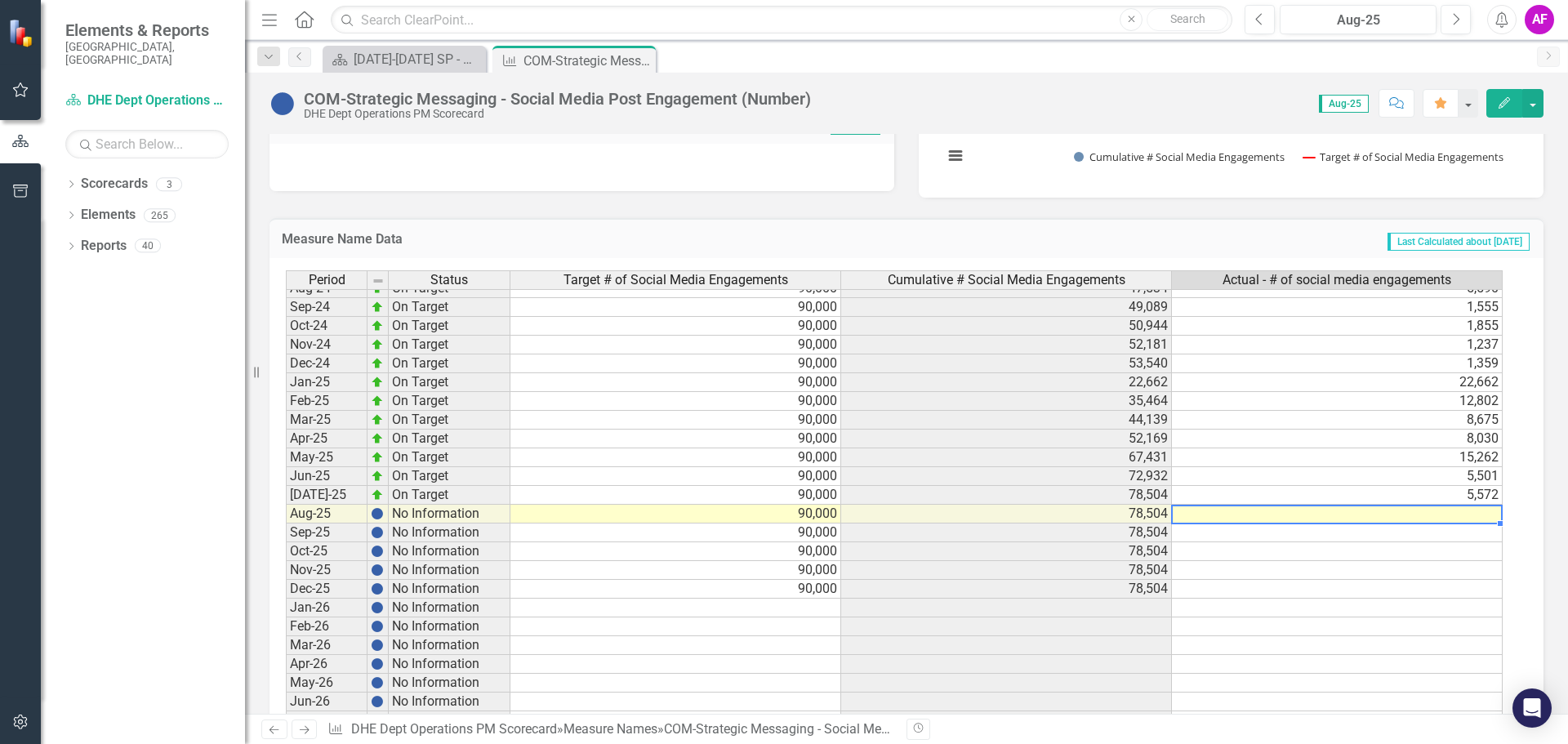
click at [1455, 512] on tbody "Jul-23 On Target 90,000 48,878 8,586 Aug-23 On Target 90,000 53,939 5,061 Sep-2…" at bounding box center [894, 429] width 1217 height 790
click at [1455, 512] on td at bounding box center [1337, 514] width 330 height 19
click at [1457, 513] on td at bounding box center [1337, 514] width 330 height 19
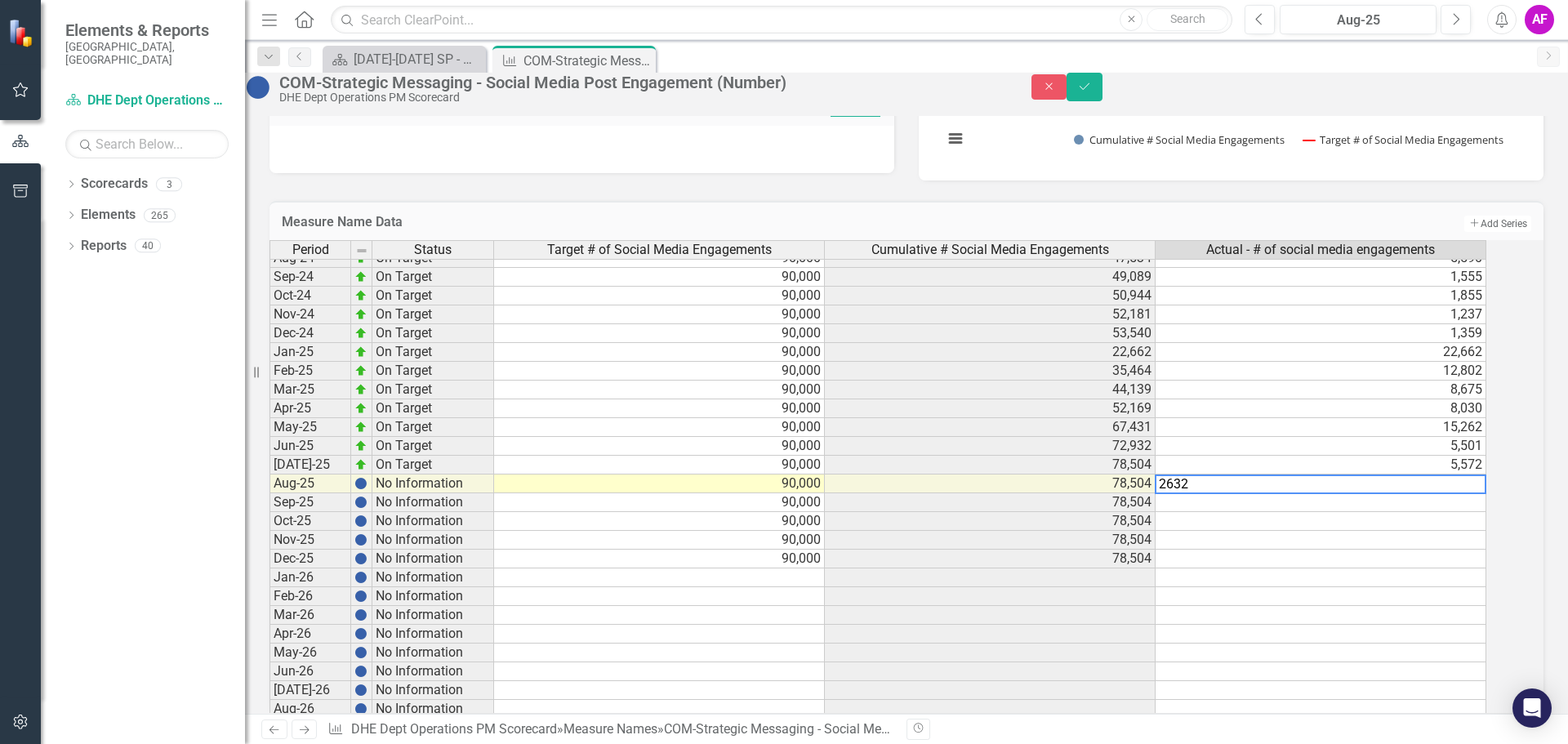
type textarea "2632"
click at [270, 545] on div "Period Status Target # of Social Media Engagements Cumulative # Social Media En…" at bounding box center [270, 398] width 0 height 790
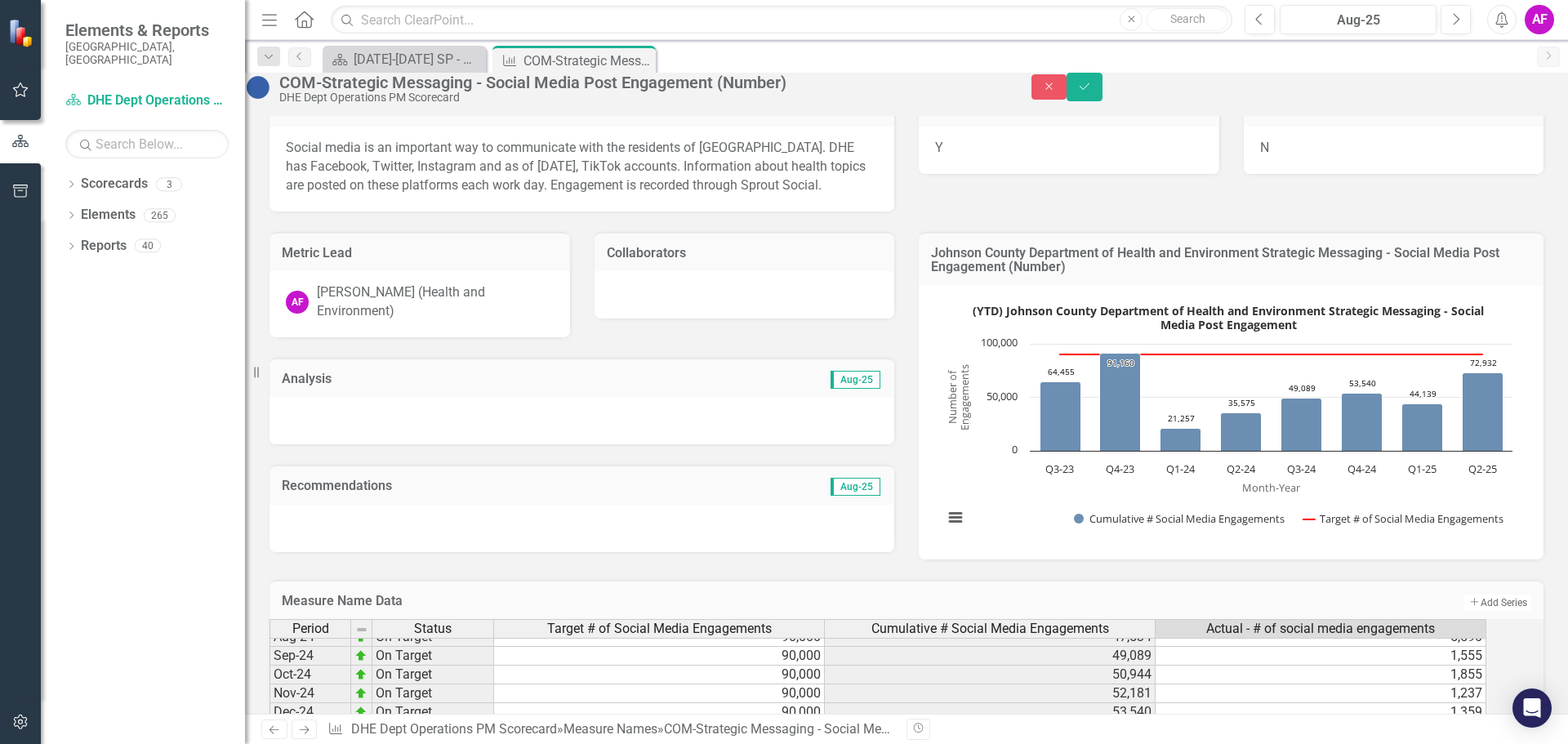
scroll to position [0, 0]
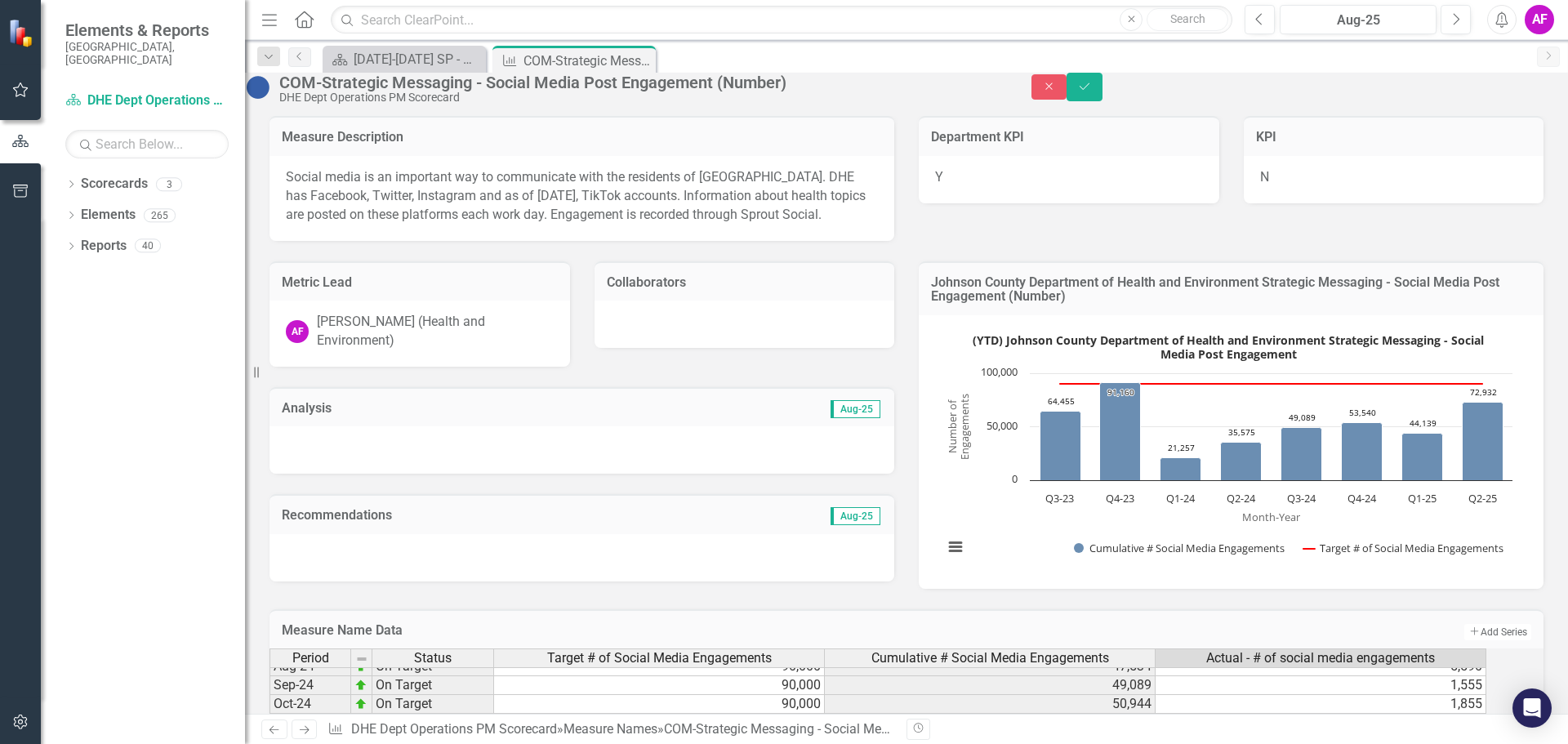
click at [271, 99] on img at bounding box center [258, 87] width 27 height 27
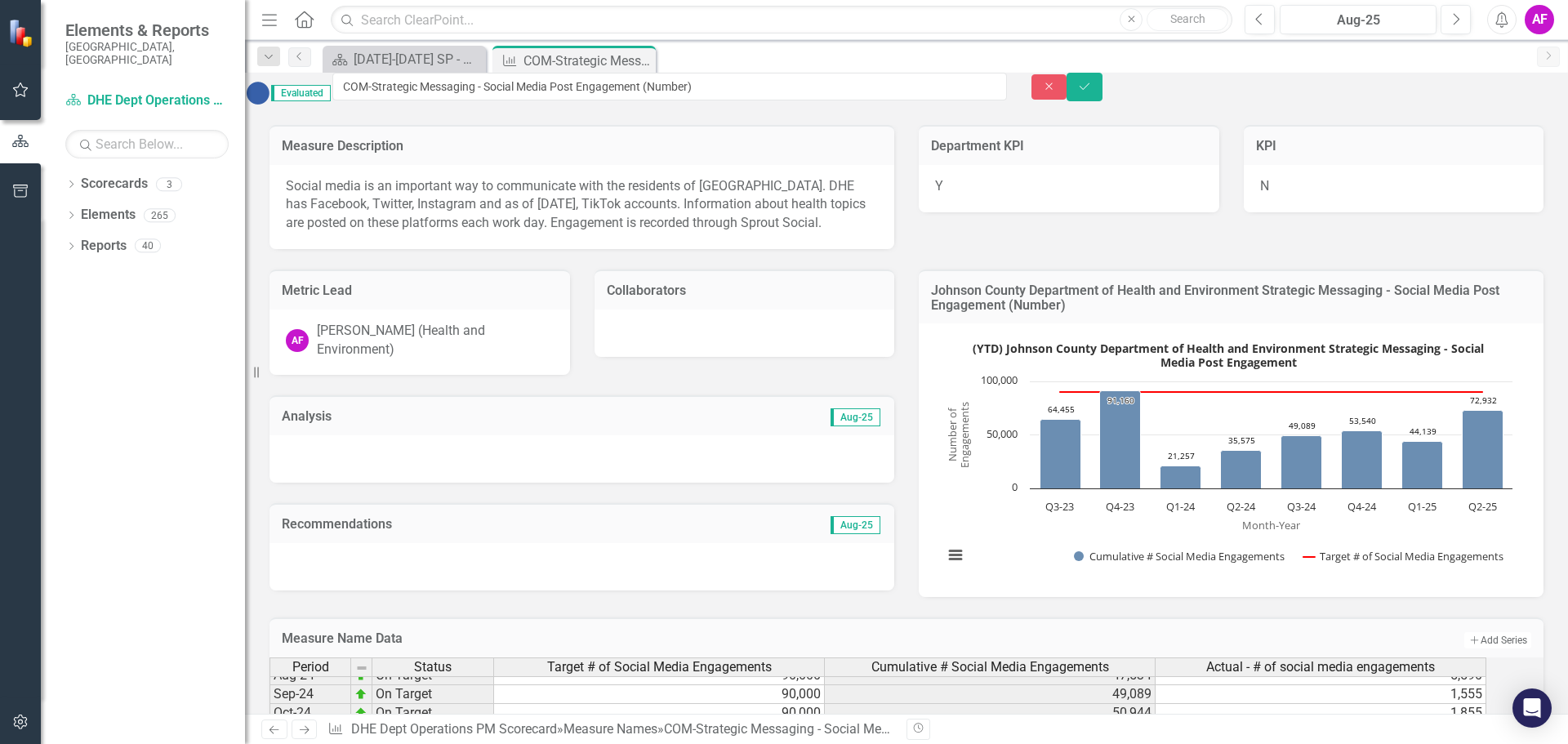
click at [271, 99] on img at bounding box center [258, 93] width 27 height 27
click at [271, 98] on img at bounding box center [258, 93] width 27 height 27
click at [271, 99] on img at bounding box center [258, 93] width 27 height 27
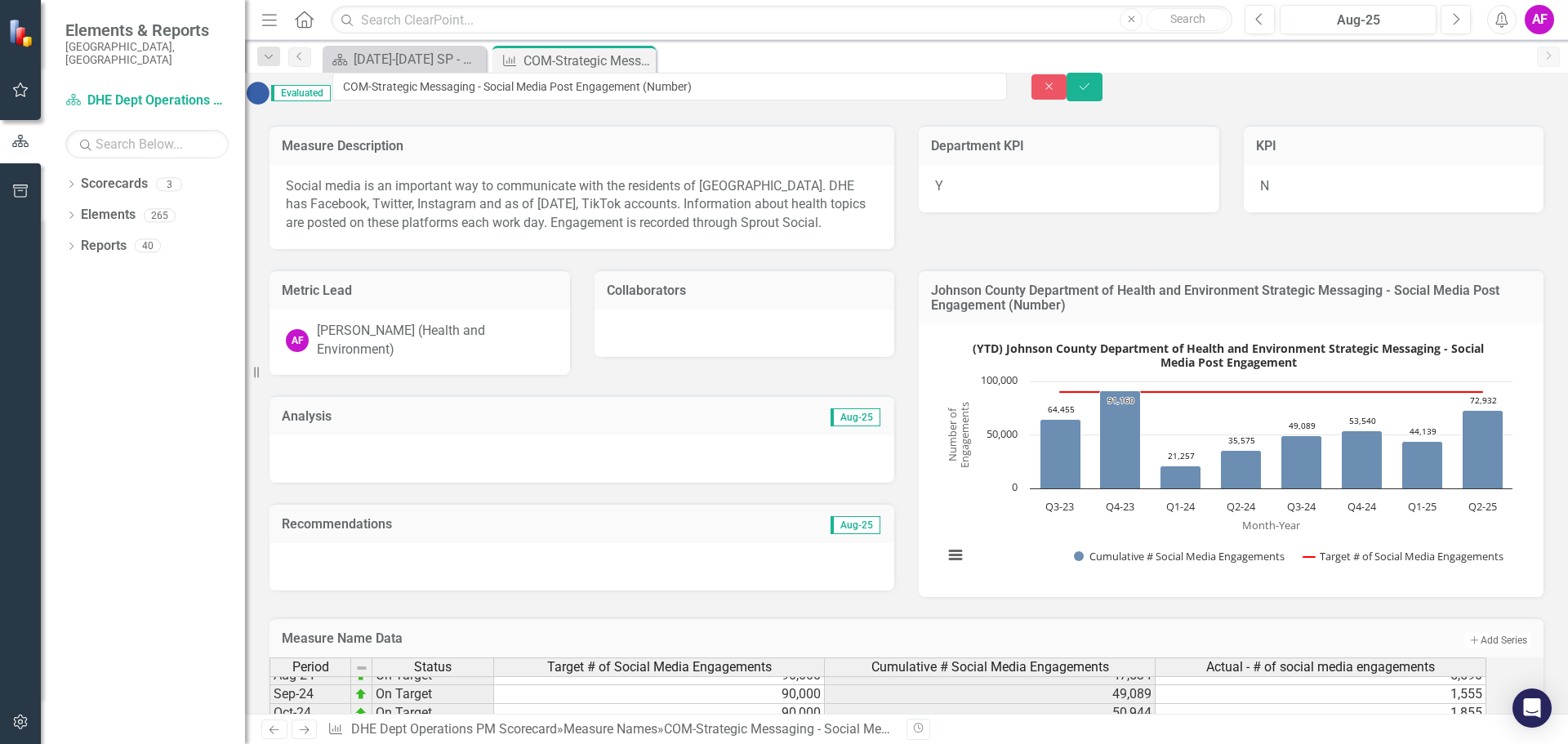
click at [271, 99] on img at bounding box center [258, 93] width 27 height 27
click at [856, 414] on span "Aug-25" at bounding box center [855, 417] width 49 height 18
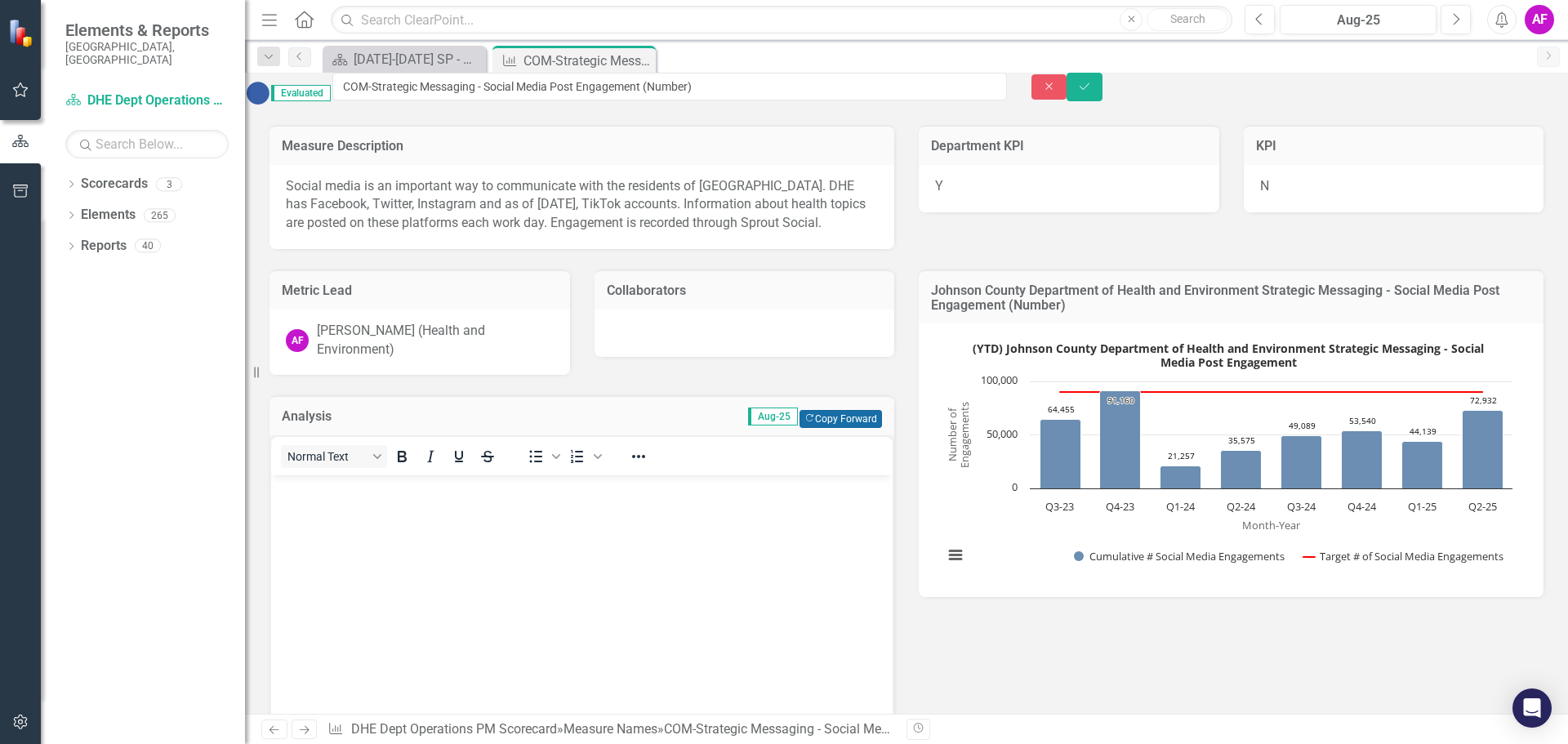
click at [856, 414] on button "Copy Forward Copy Forward" at bounding box center [840, 418] width 83 height 18
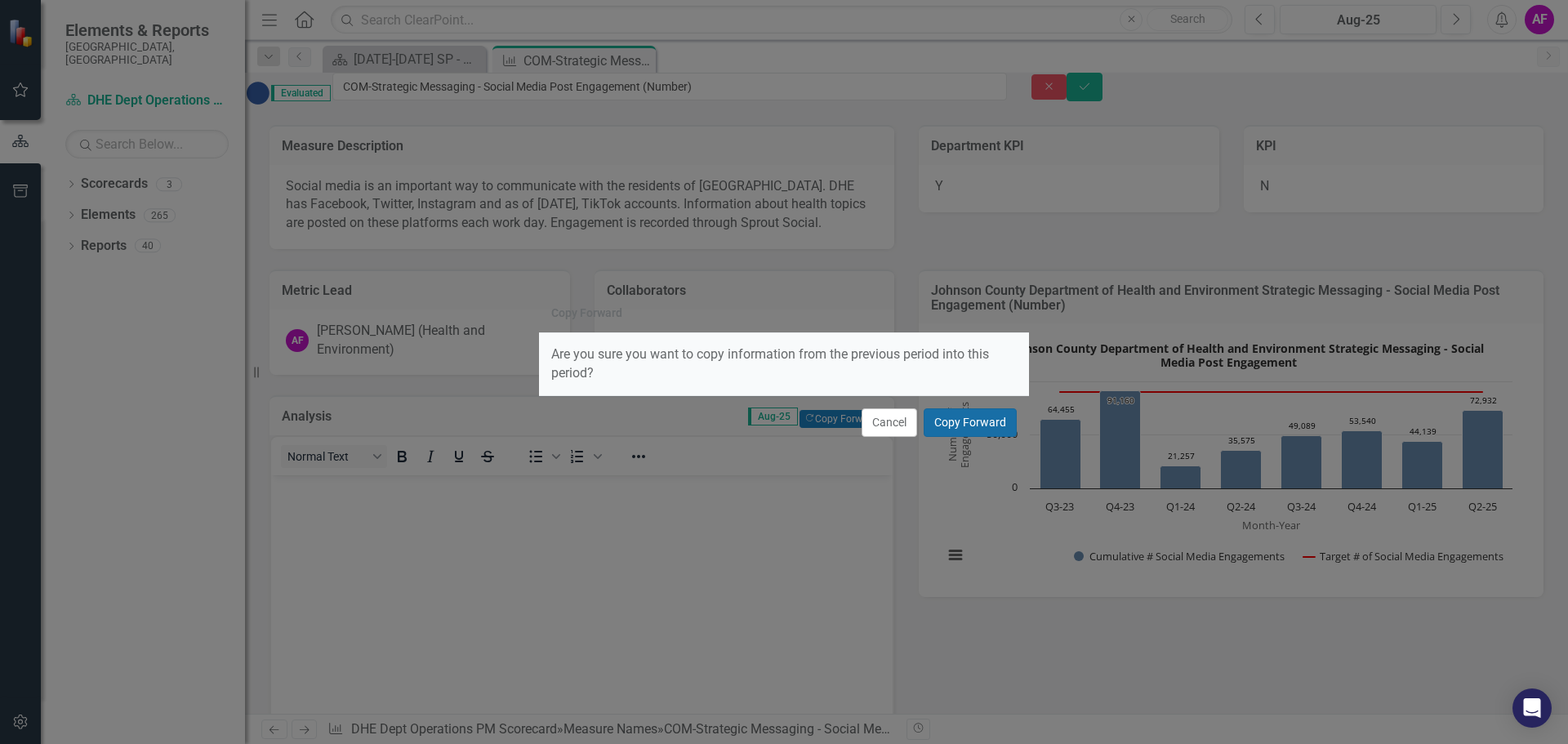
click at [942, 424] on button "Copy Forward" at bounding box center [970, 422] width 93 height 28
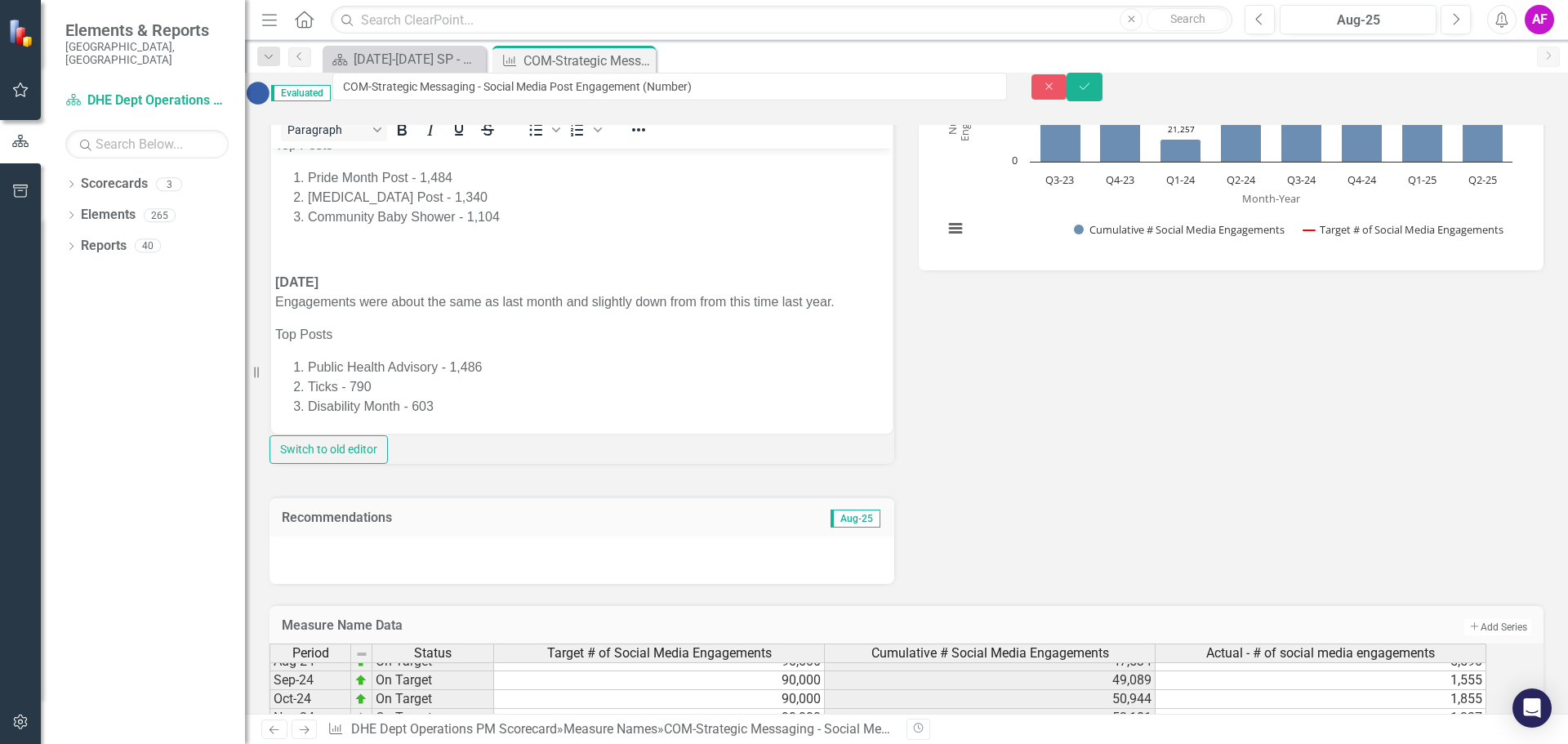
scroll to position [1104, 0]
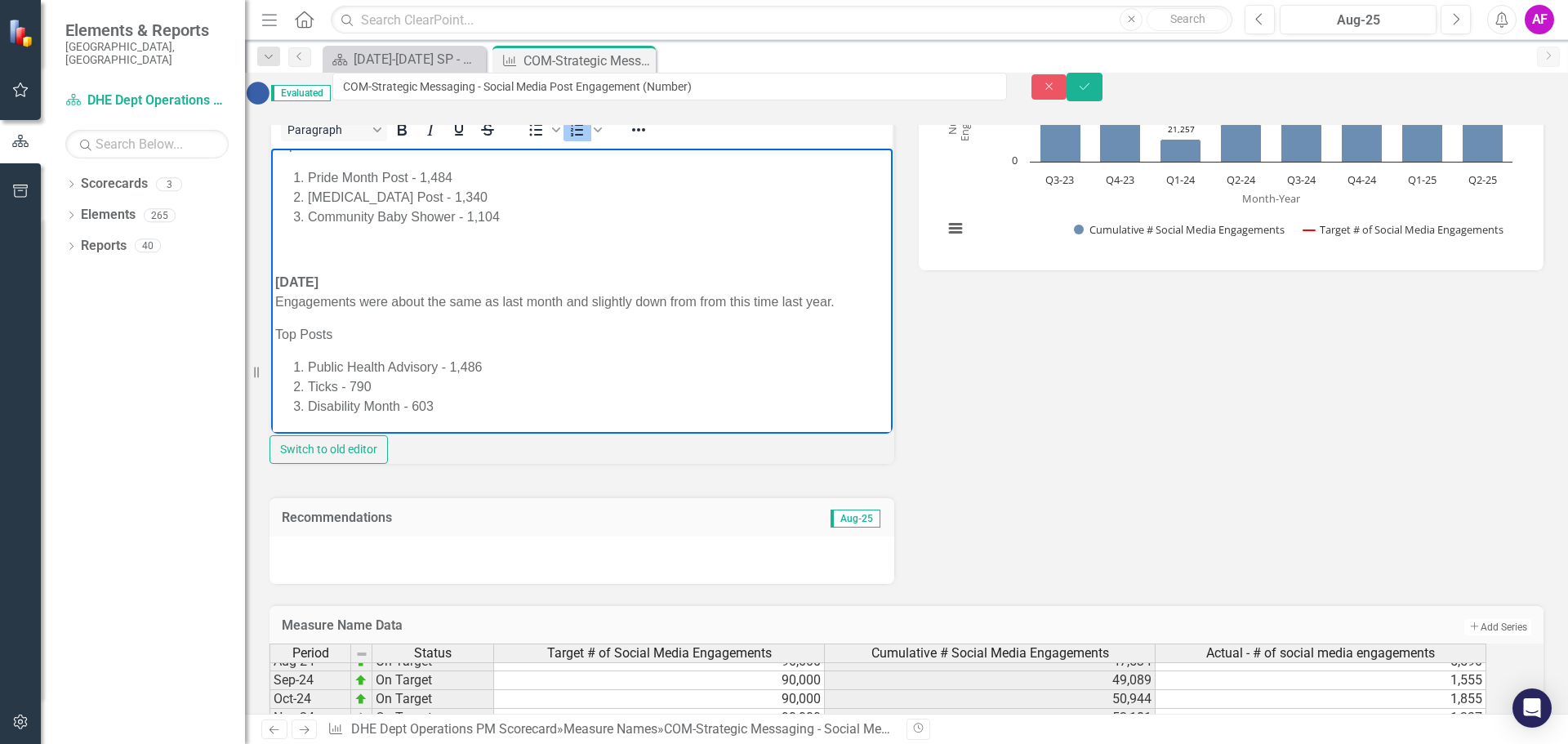
click at [471, 410] on li "Disability Month - 603" at bounding box center [598, 406] width 581 height 20
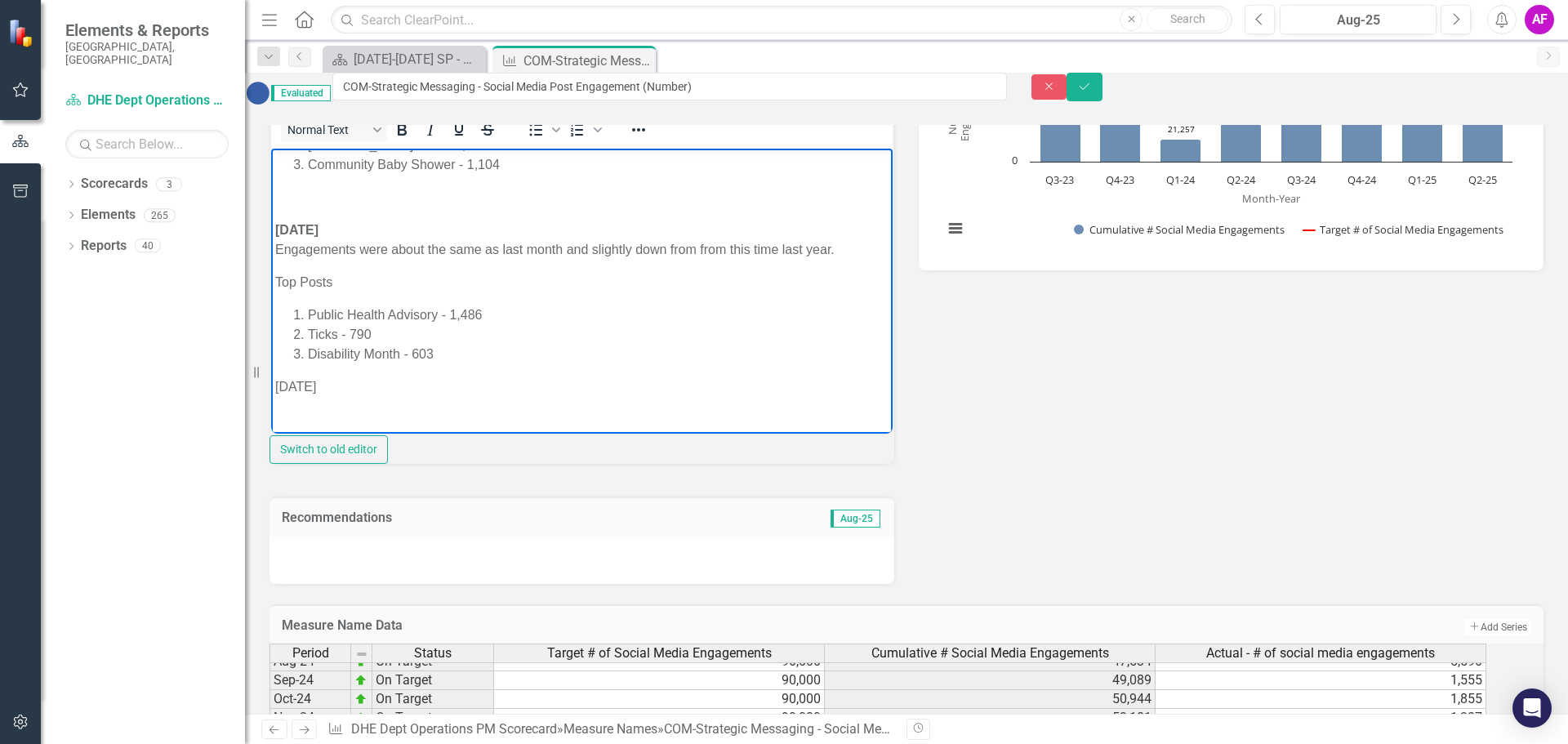
scroll to position [1139, 0]
click at [698, 249] on p "July 2025 Engagements were about the same as last month and slightly down from …" at bounding box center [582, 239] width 613 height 39
click at [666, 411] on p "August 2025 Engagements were down from last month and this time last year." at bounding box center [582, 396] width 613 height 39
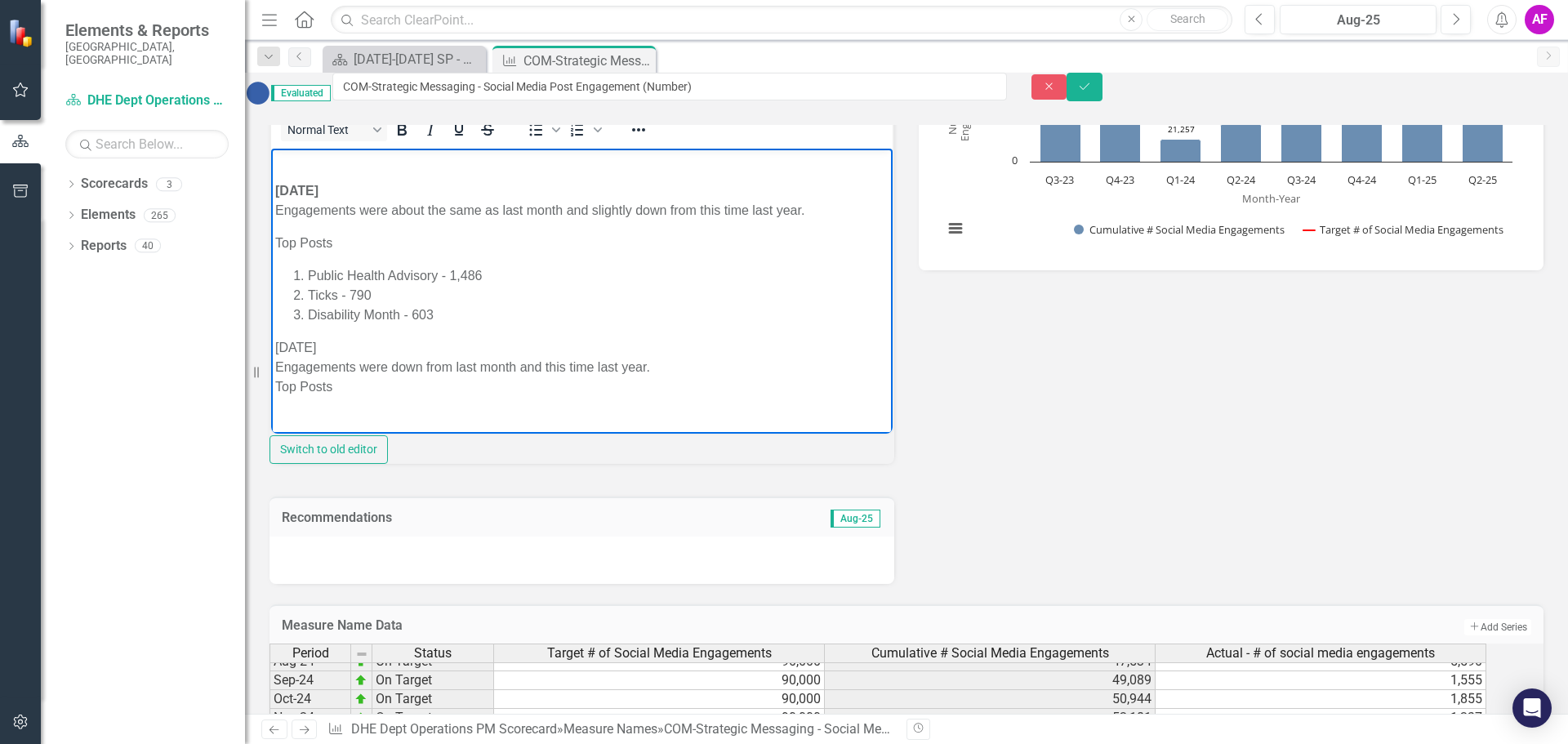
scroll to position [1159, 0]
drag, startPoint x: 603, startPoint y: 137, endPoint x: 601, endPoint y: 153, distance: 16.1
click at [588, 139] on icon "Numbered list" at bounding box center [577, 129] width 20 height 20
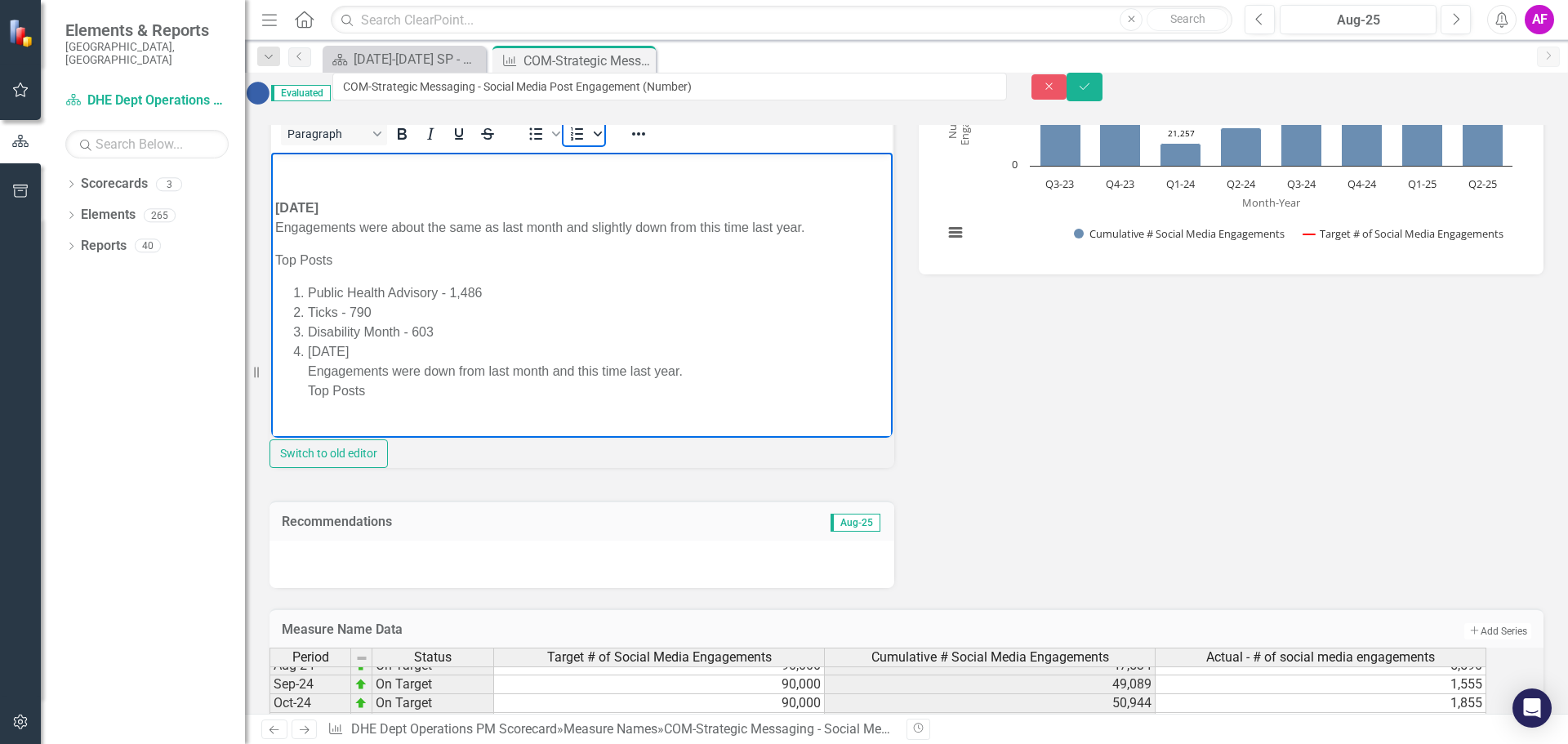
click at [602, 137] on icon "Numbered list" at bounding box center [597, 134] width 9 height 5
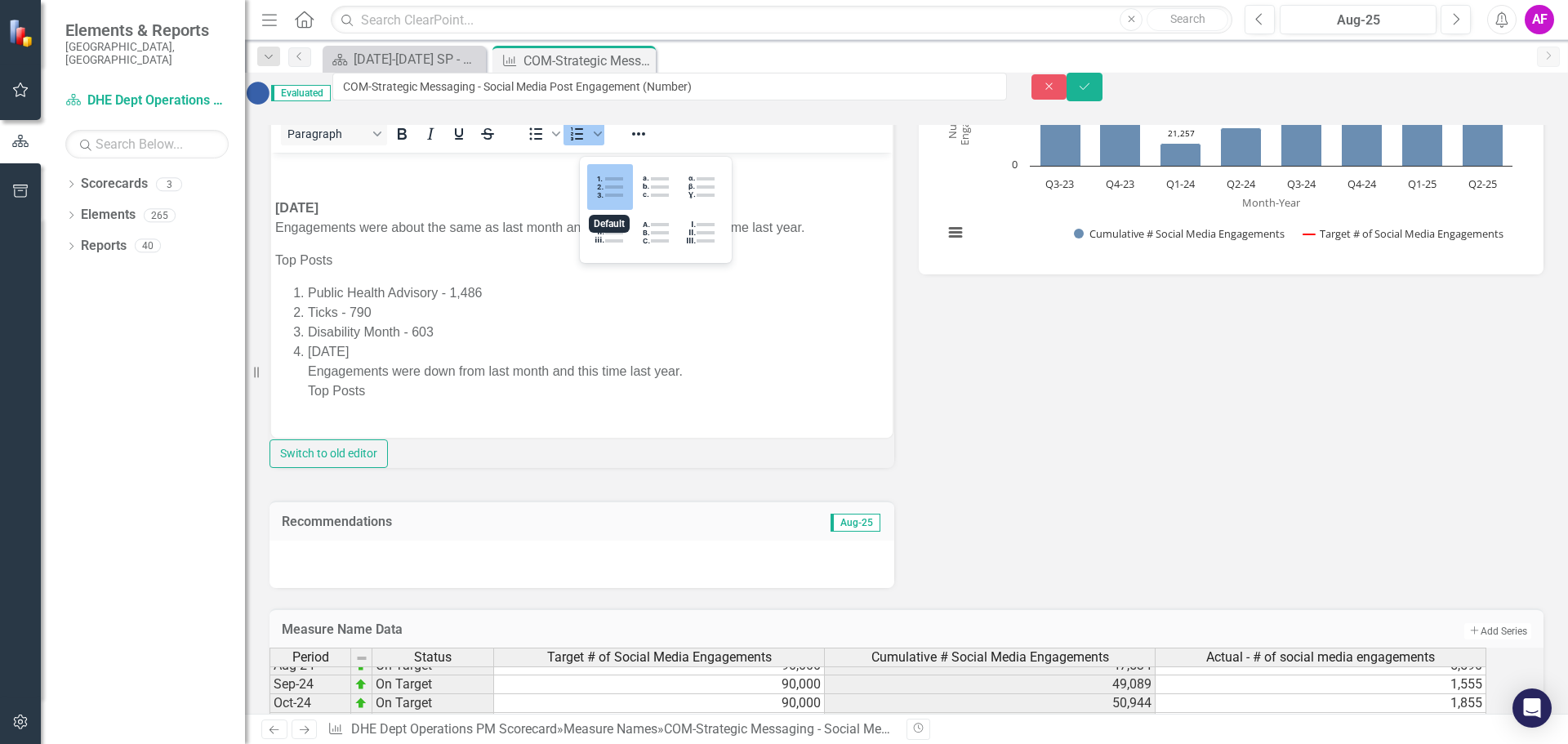
click at [606, 178] on div "Default" at bounding box center [610, 187] width 46 height 46
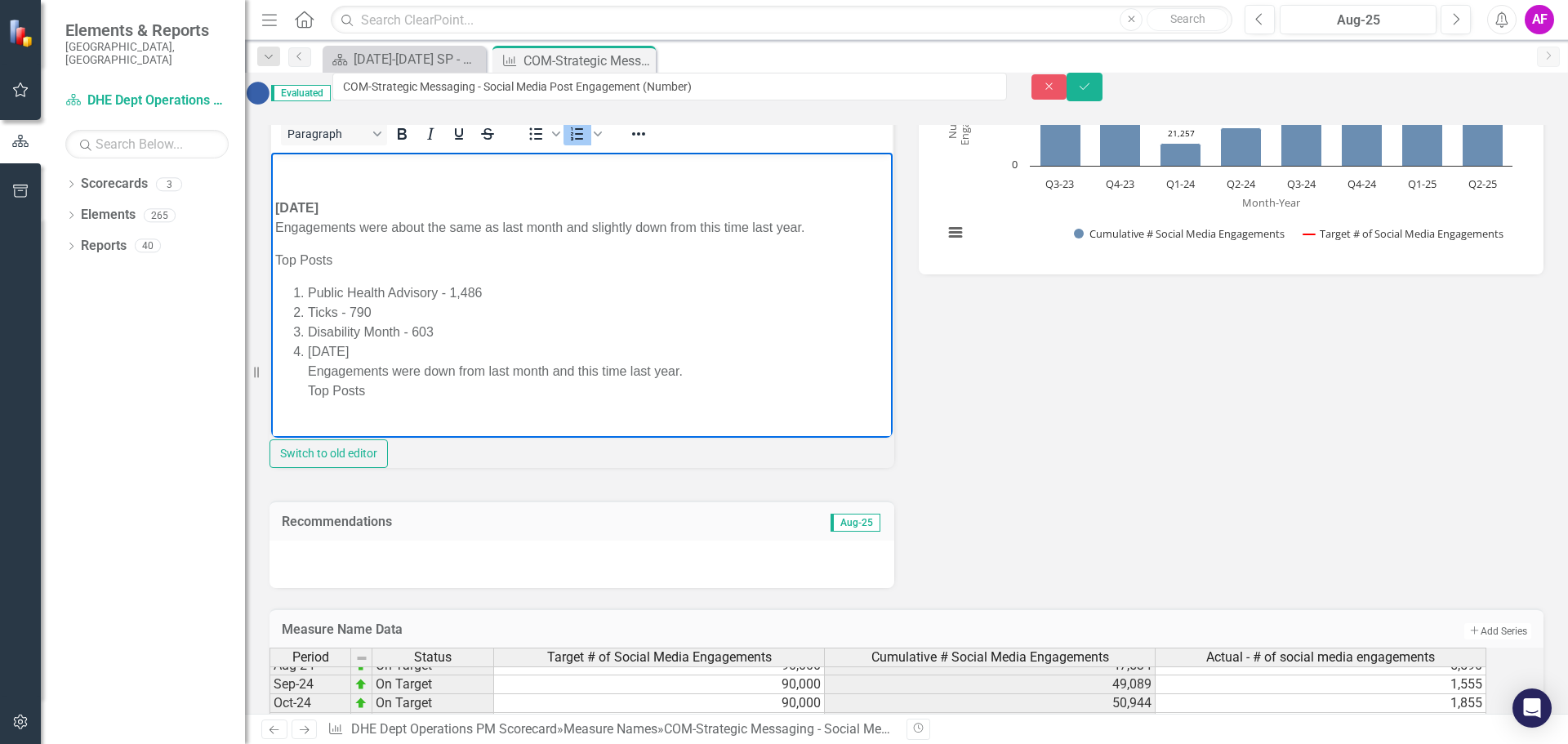
click at [308, 379] on li "August 2025 Engagements were down from last month and this time last year. Top …" at bounding box center [598, 381] width 581 height 79
click at [308, 360] on li "August 2025 Engagements were down from last month and this time last year. Top …" at bounding box center [598, 381] width 581 height 79
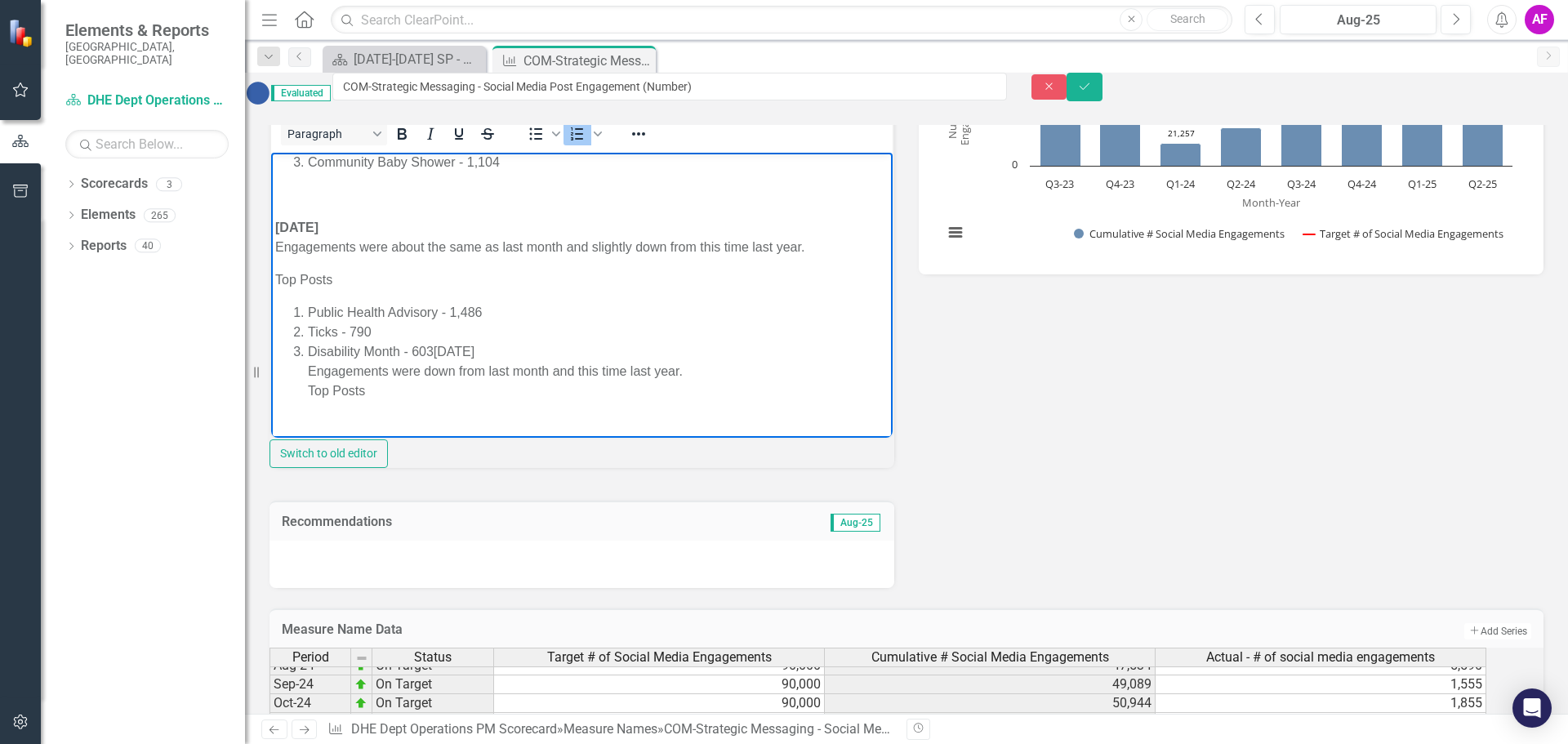
scroll to position [1159, 0]
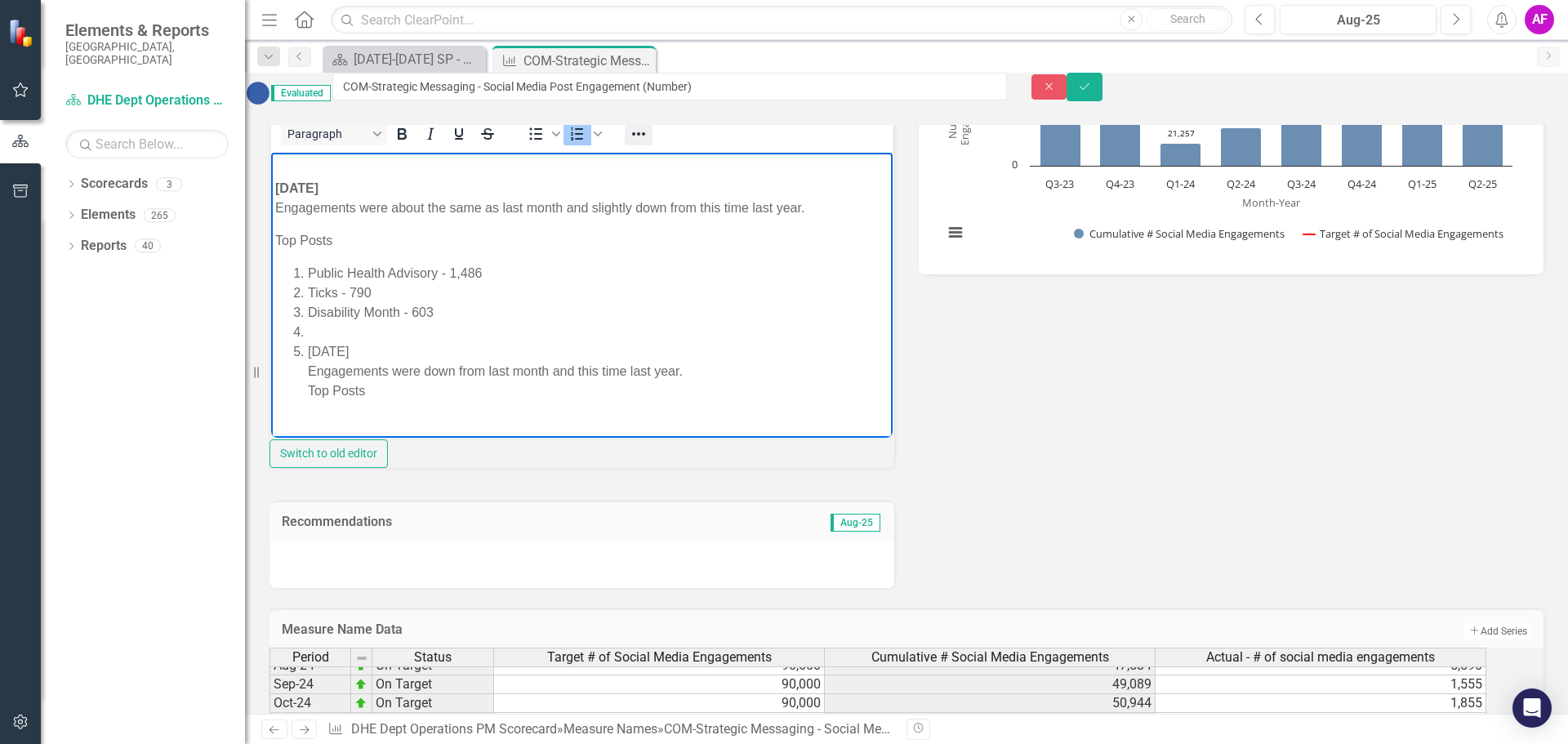
click at [652, 145] on button "Reveal or hide additional toolbar items" at bounding box center [638, 134] width 28 height 23
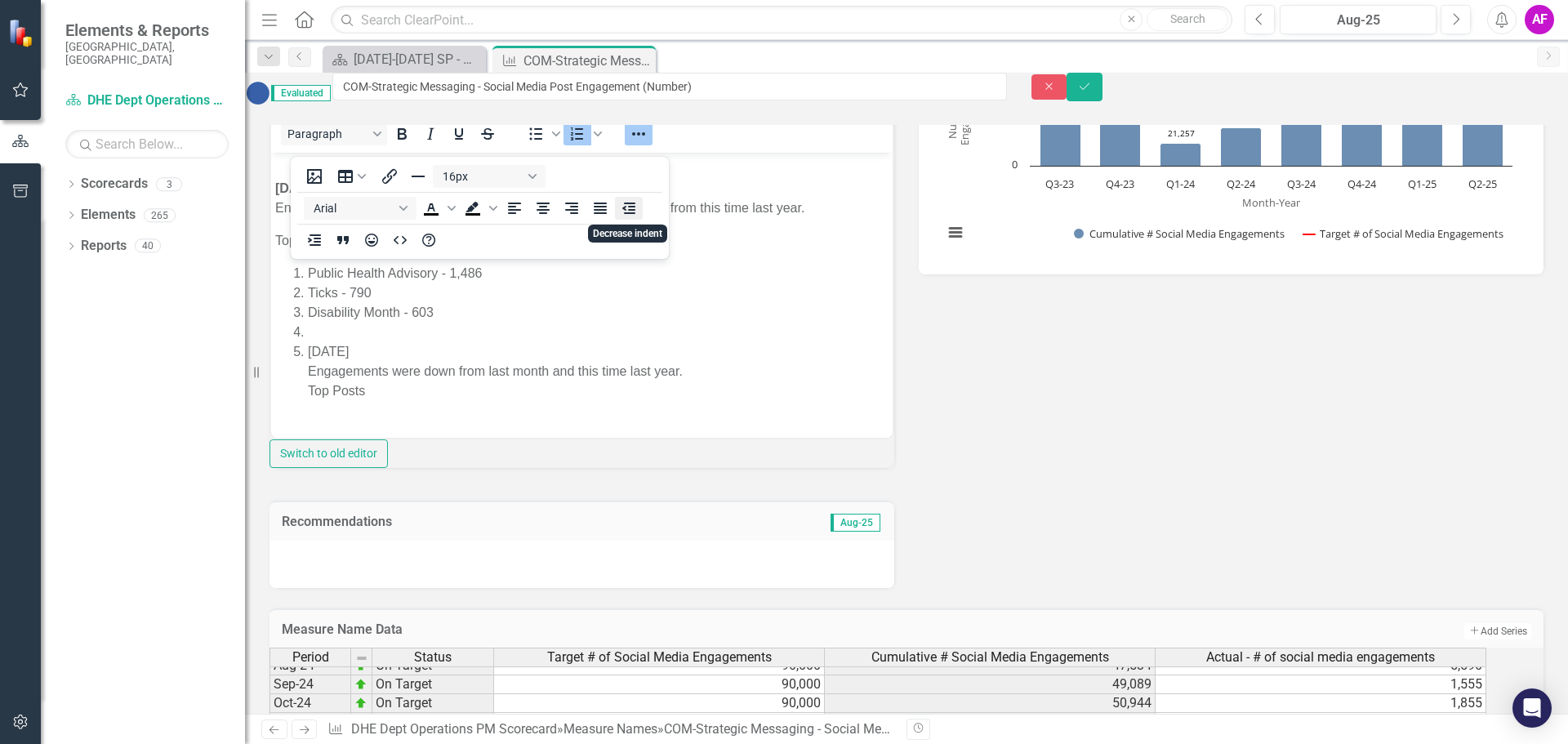
click at [628, 203] on icon "Decrease indent" at bounding box center [629, 208] width 13 height 11
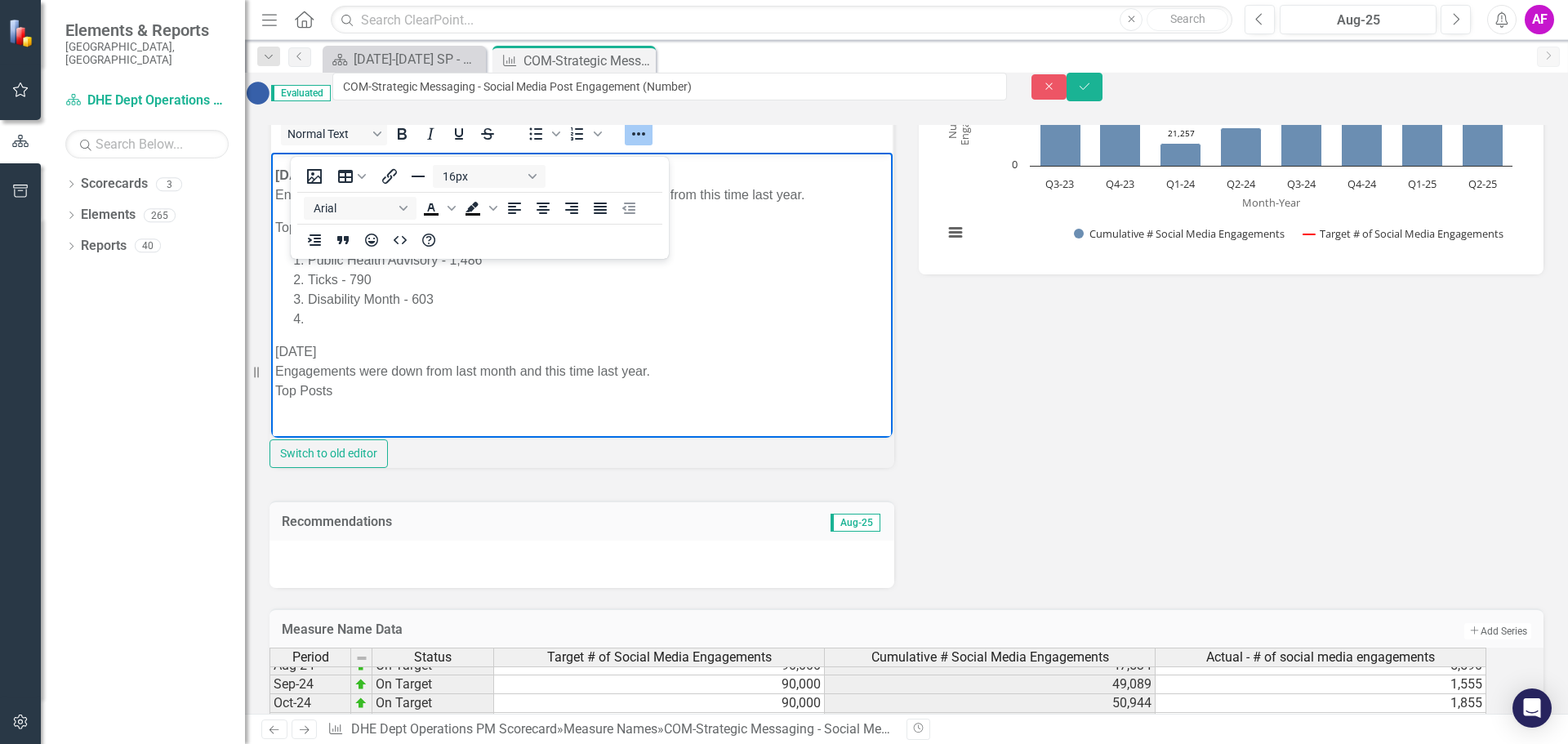
click at [313, 329] on li "Rich Text Area. Press ALT-0 for help." at bounding box center [598, 319] width 581 height 20
drag, startPoint x: 360, startPoint y: 368, endPoint x: 252, endPoint y: 366, distance: 108.0
click at [412, 143] on icon "Bold" at bounding box center [401, 134] width 20 height 20
click at [348, 409] on p "August 2025 Engagements were down from last month and this time last year. Top …" at bounding box center [582, 381] width 613 height 79
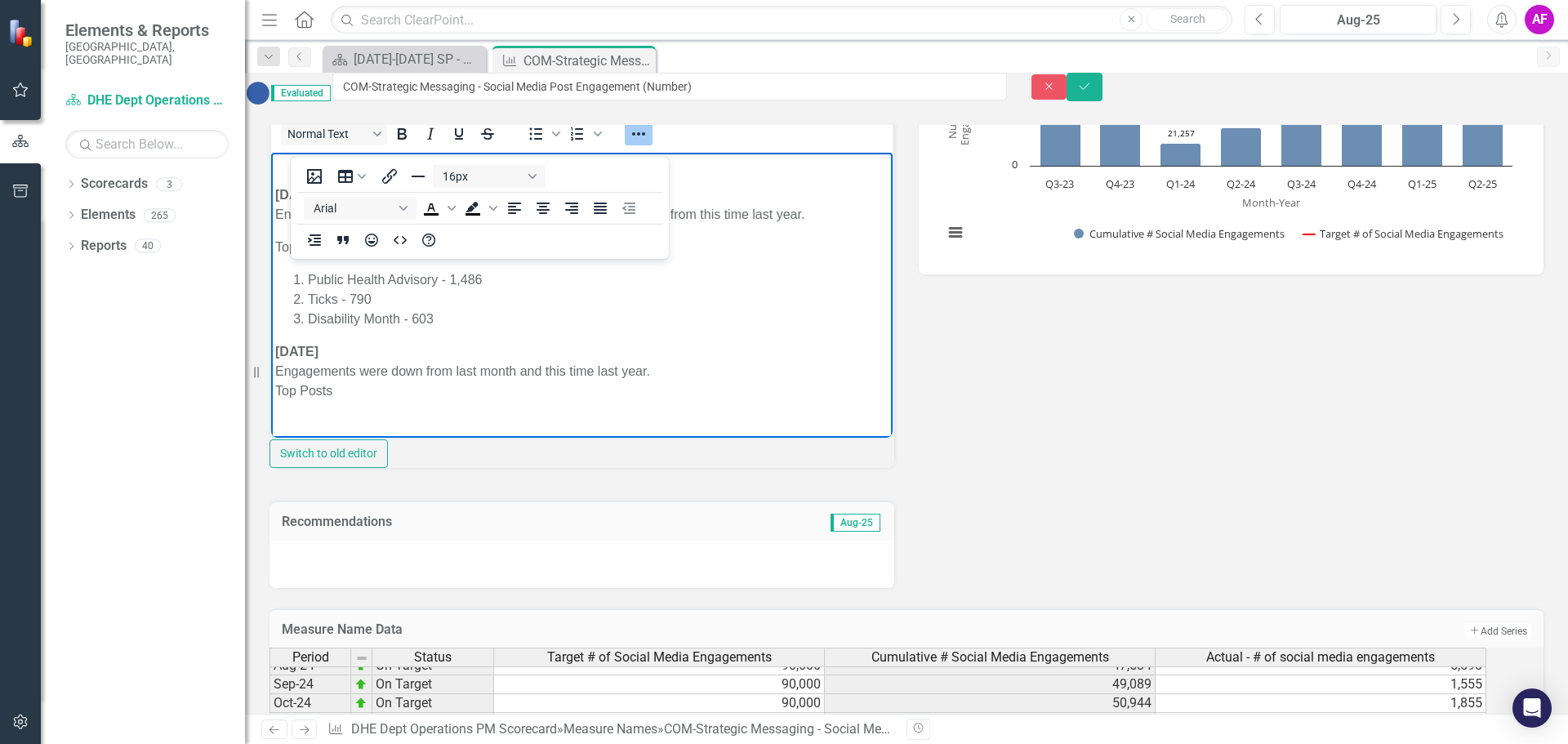
scroll to position [1176, 0]
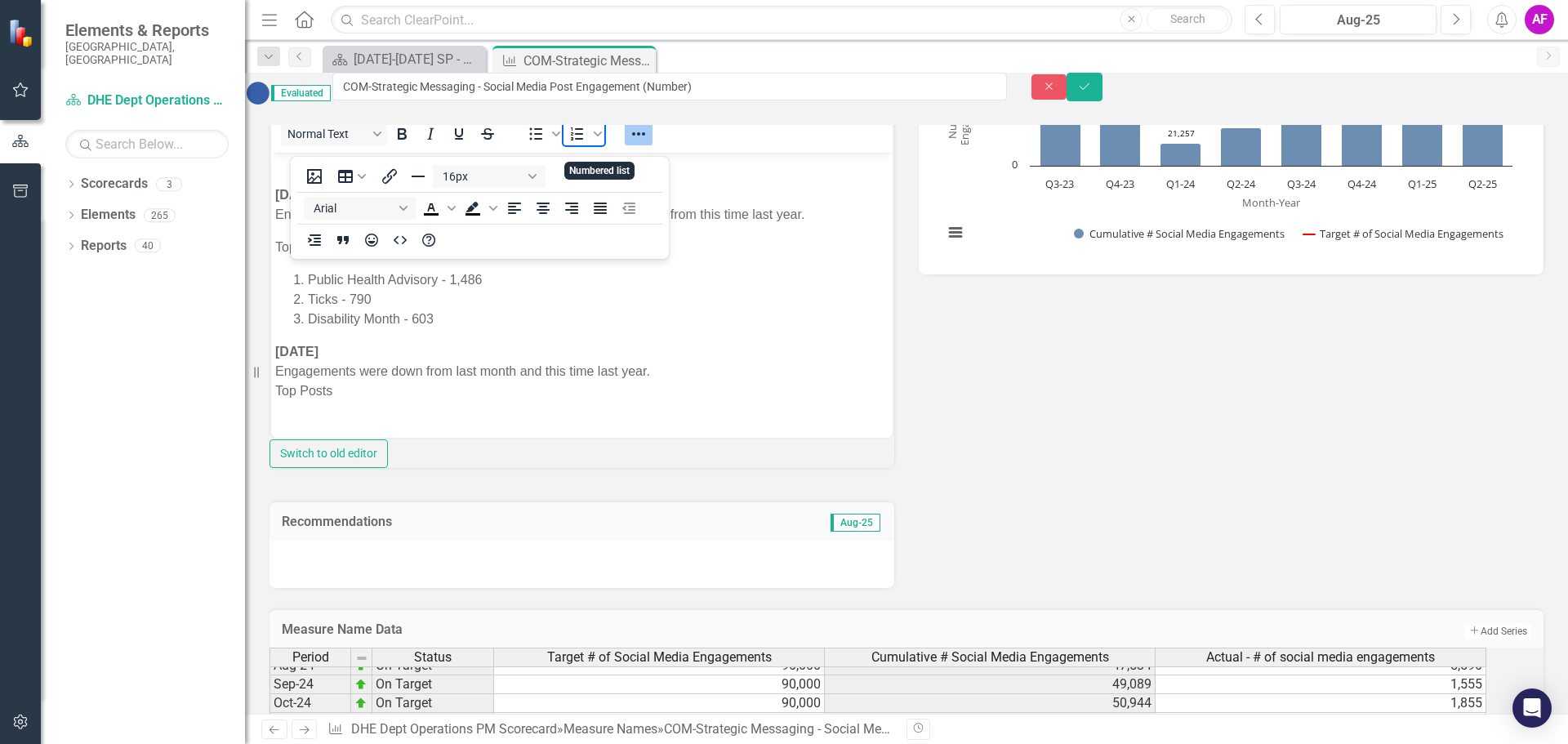
click at [588, 143] on icon "Numbered list" at bounding box center [577, 134] width 20 height 20
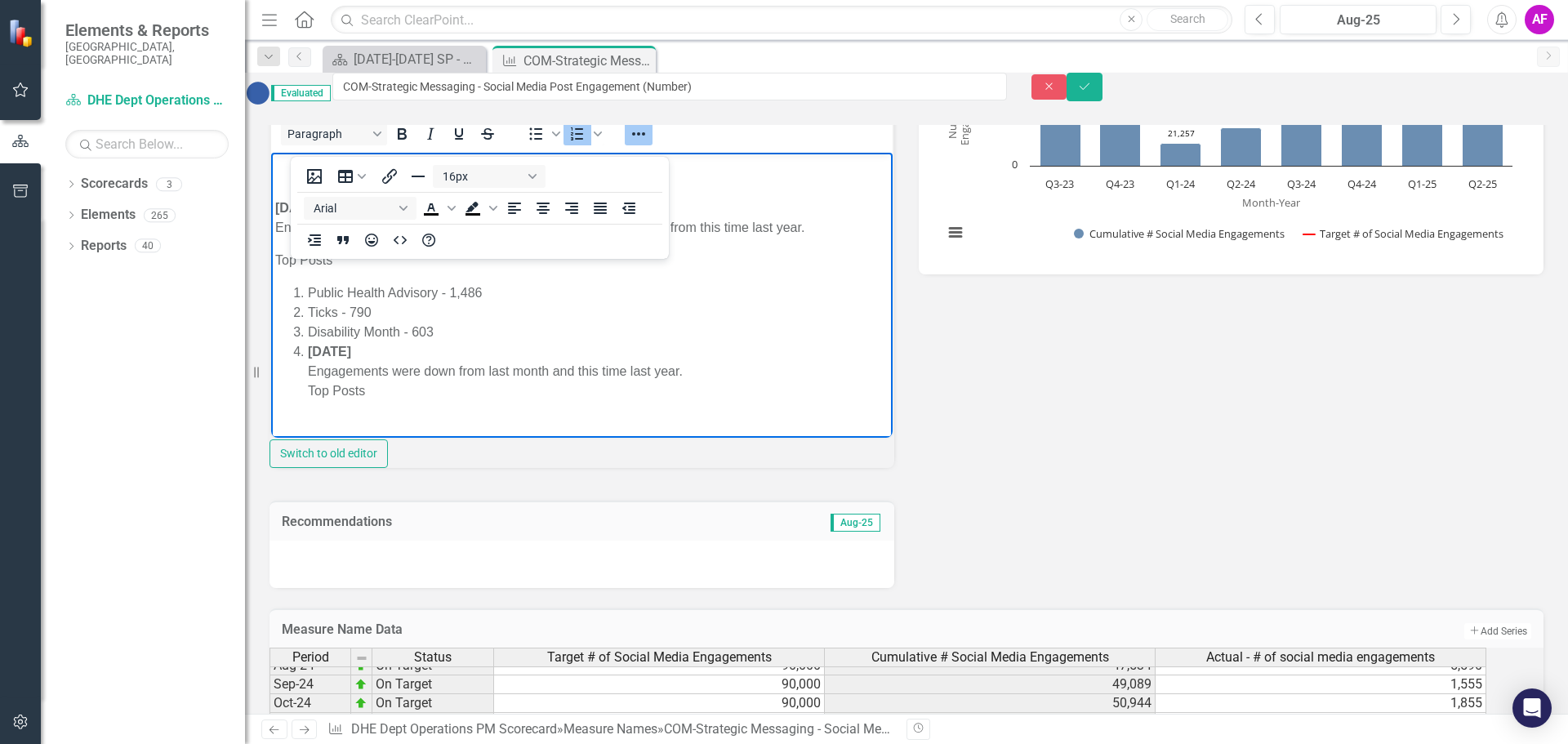
scroll to position [1162, 0]
click at [602, 138] on icon "Numbered list" at bounding box center [597, 134] width 9 height 9
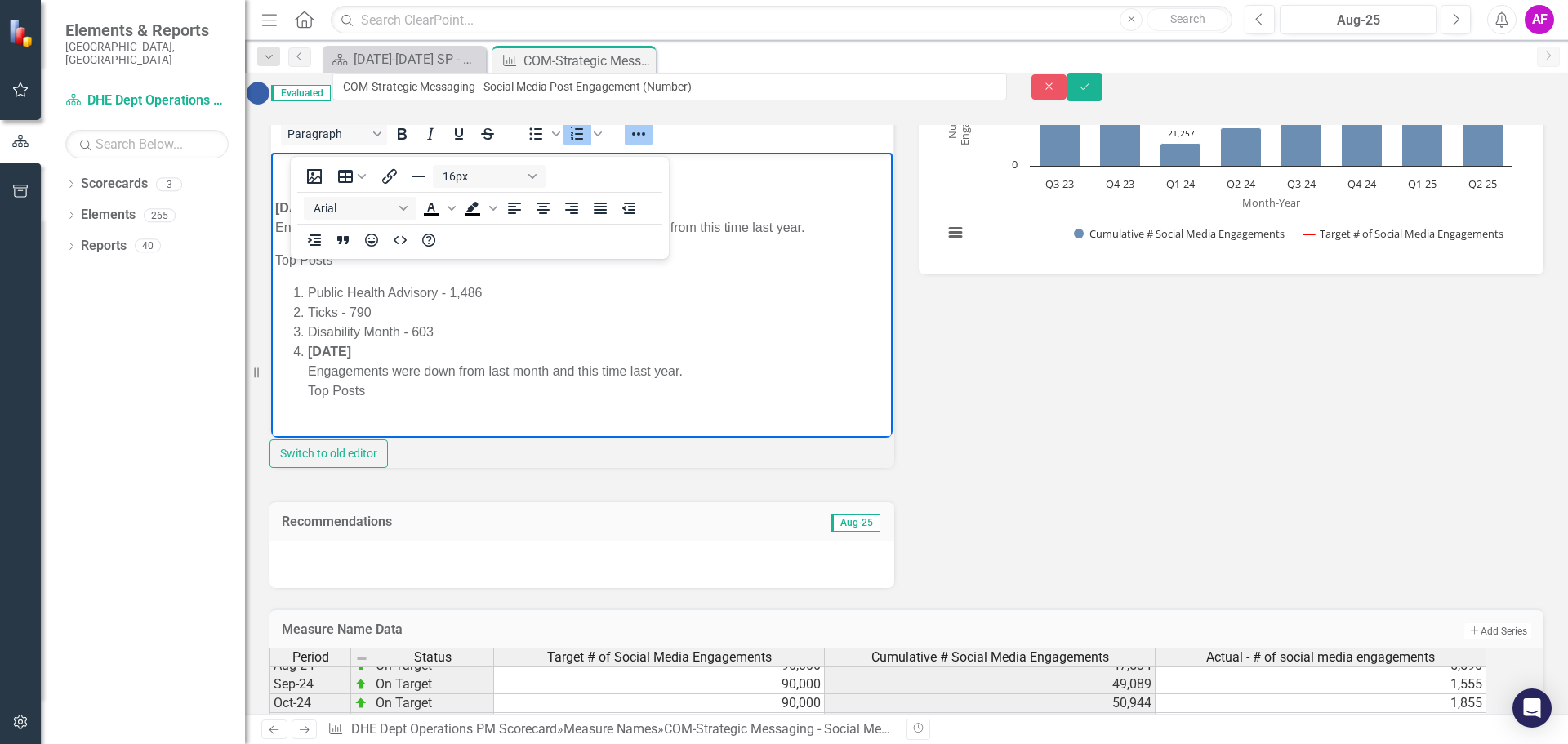
click at [308, 353] on strong "August 2025" at bounding box center [329, 351] width 44 height 14
click at [630, 214] on icon "Decrease indent" at bounding box center [628, 208] width 20 height 20
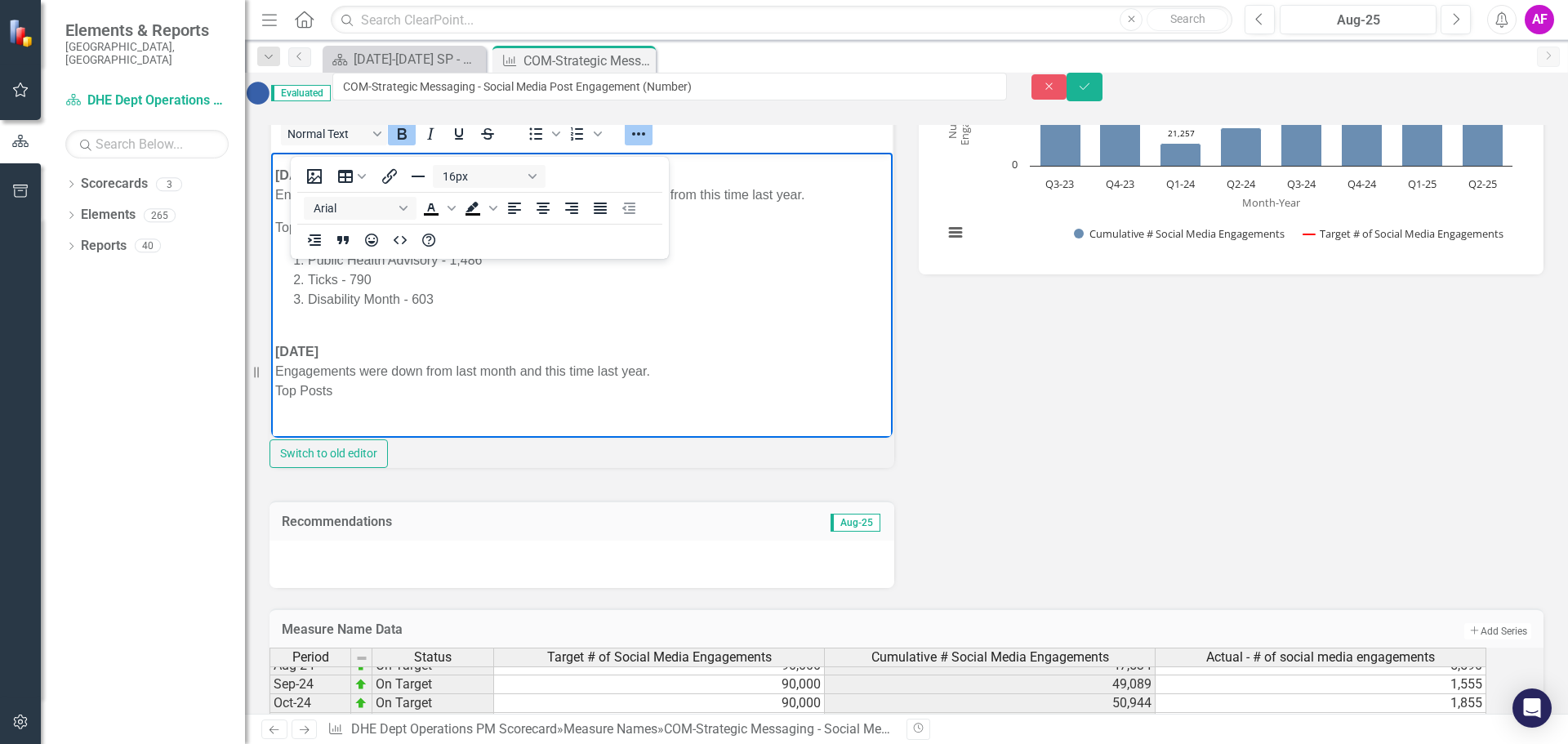
click at [350, 420] on p "August 2025 Engagements were down from last month and this time last year. Top …" at bounding box center [582, 371] width 613 height 98
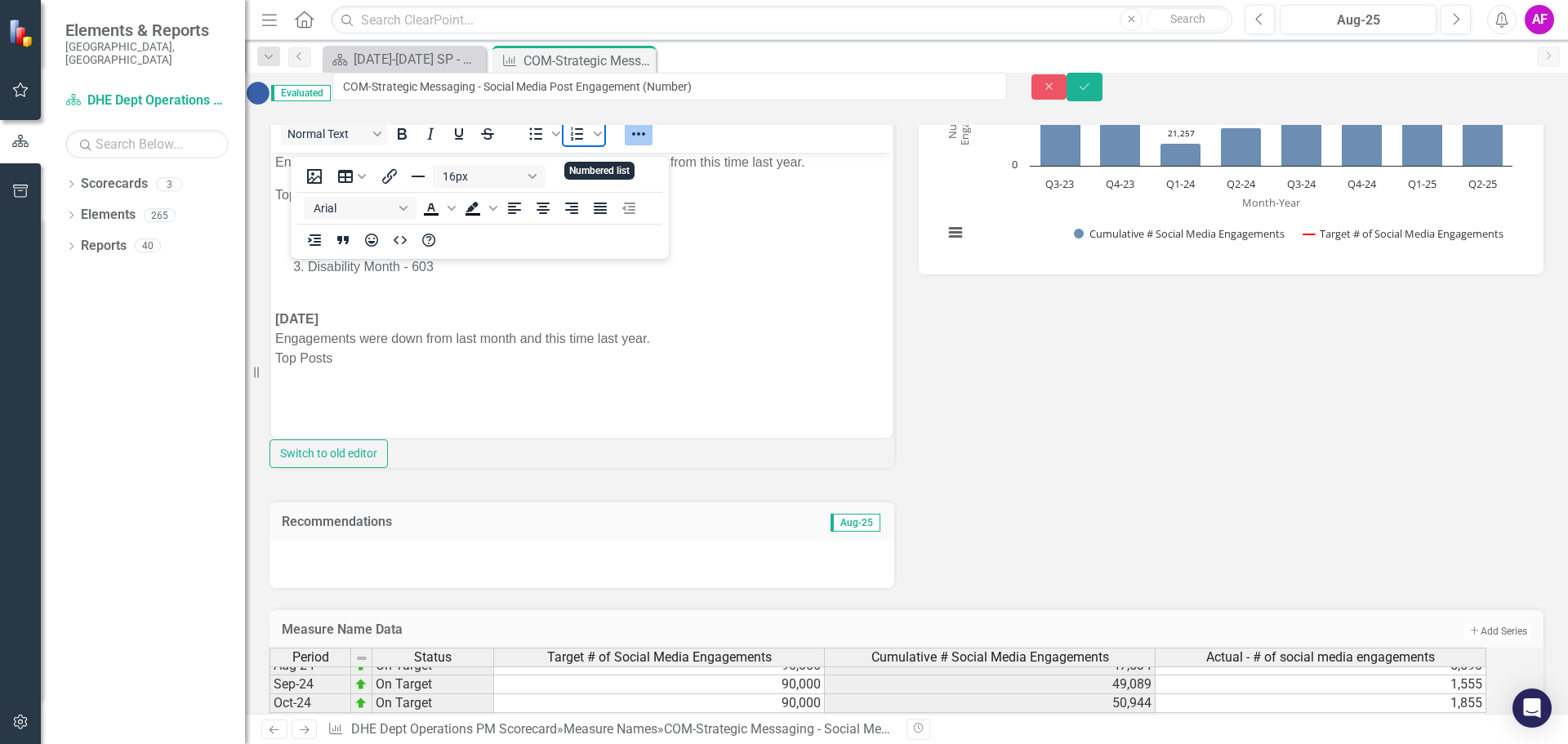
click at [583, 140] on icon "Numbered list" at bounding box center [576, 134] width 12 height 13
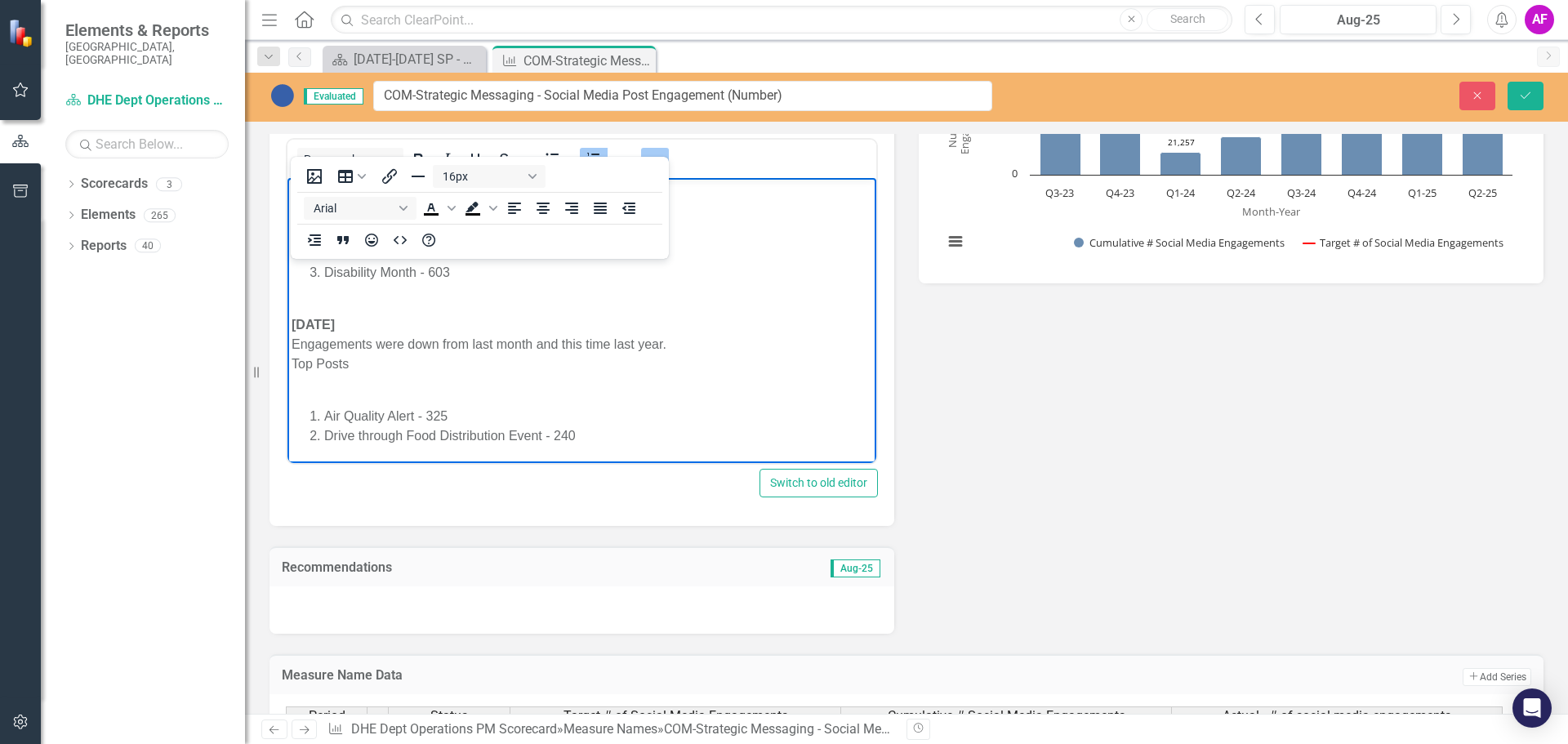
scroll to position [1250, 0]
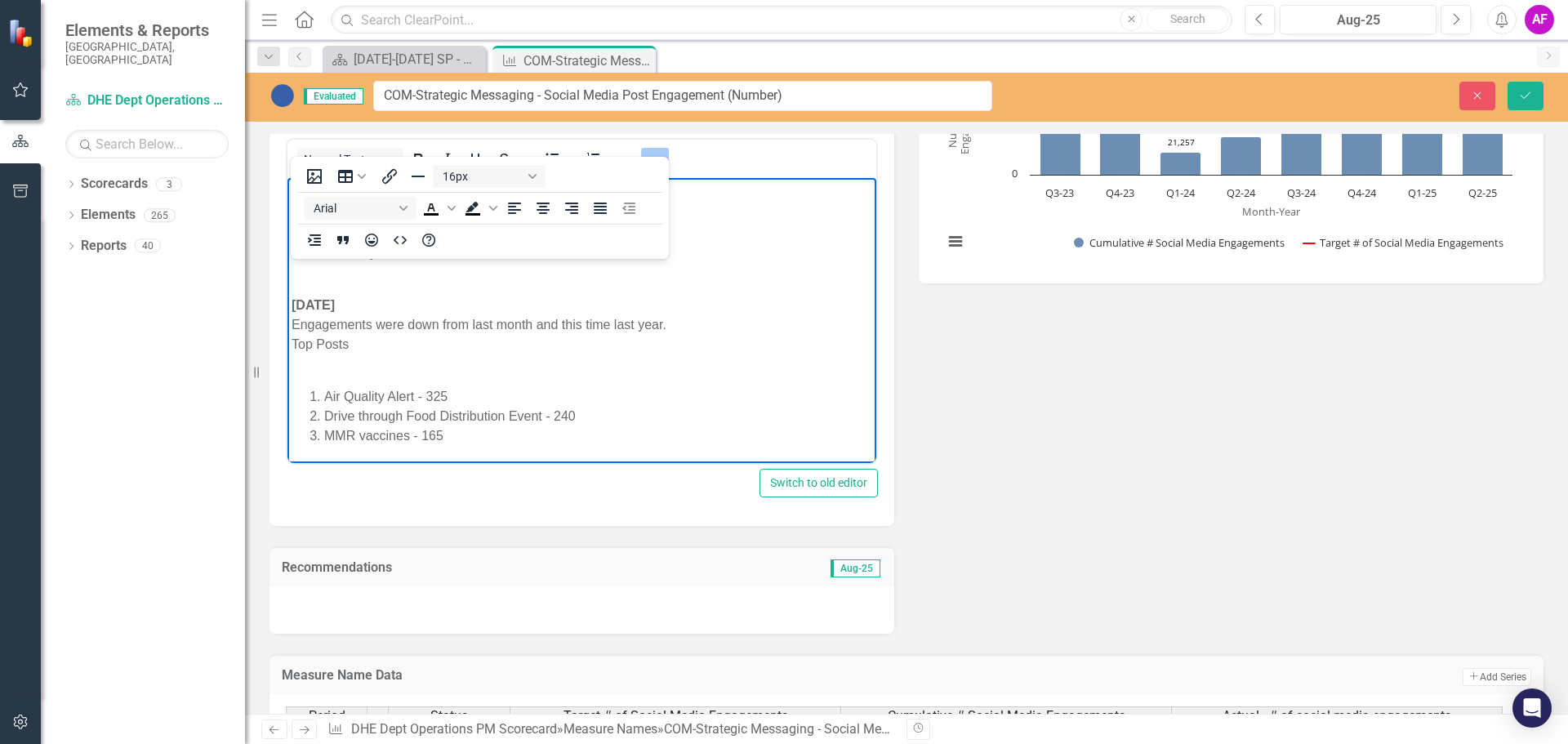
click at [323, 374] on p "August 2025 Engagements were down from last month and this time last year. Top …" at bounding box center [582, 325] width 581 height 98
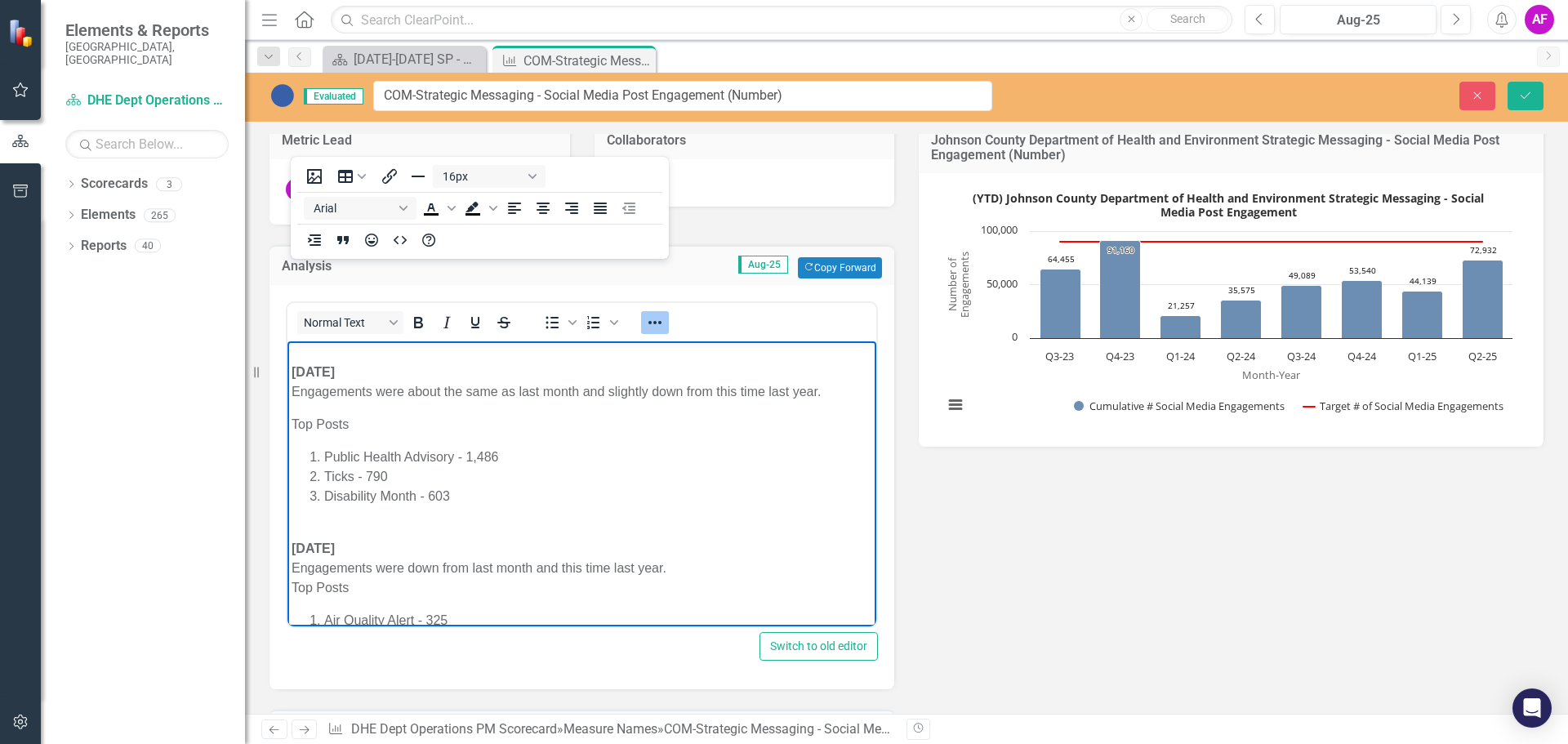
scroll to position [1248, 0]
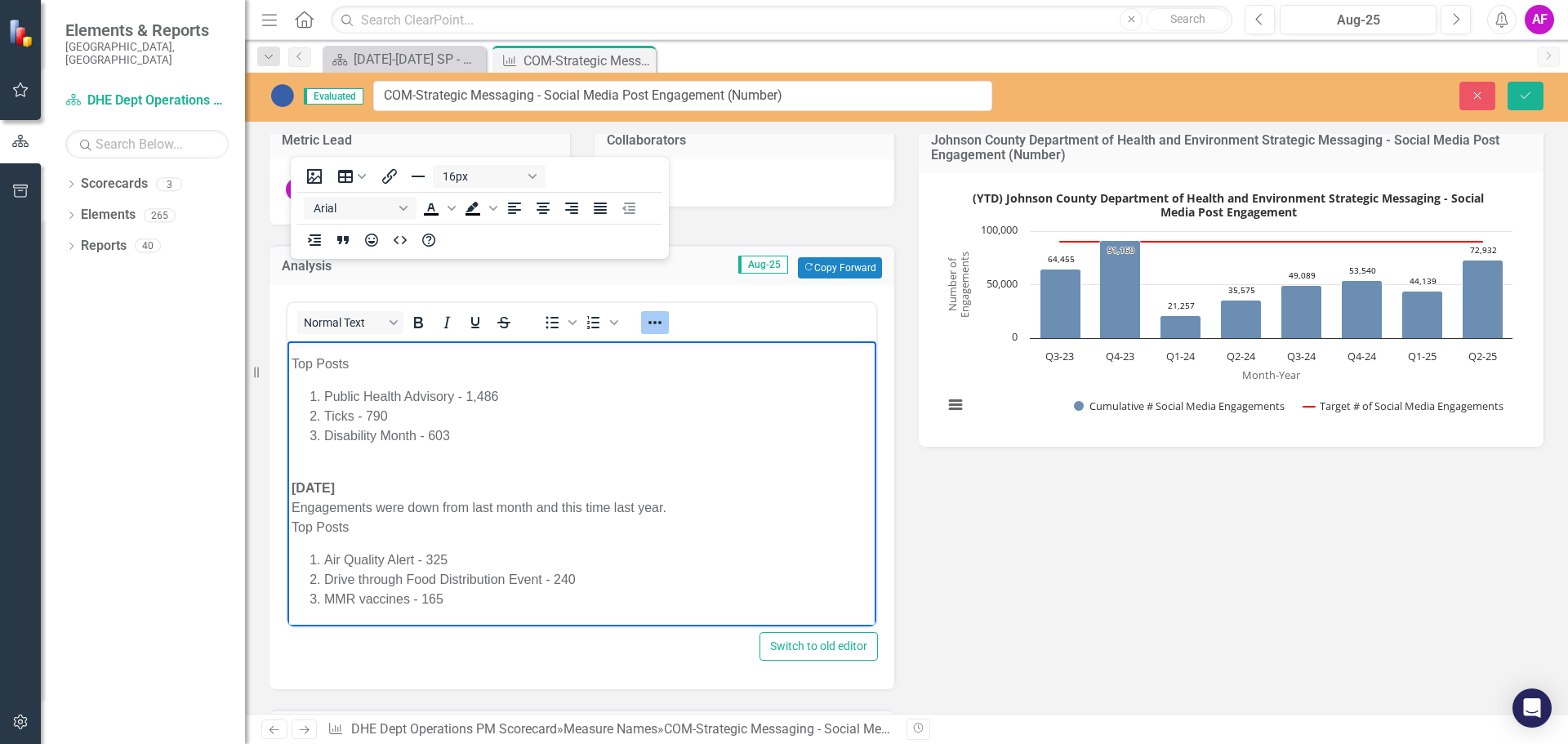
click at [668, 510] on p "August 2025 Engagements were down from last month and this time last year. Top …" at bounding box center [582, 498] width 581 height 79
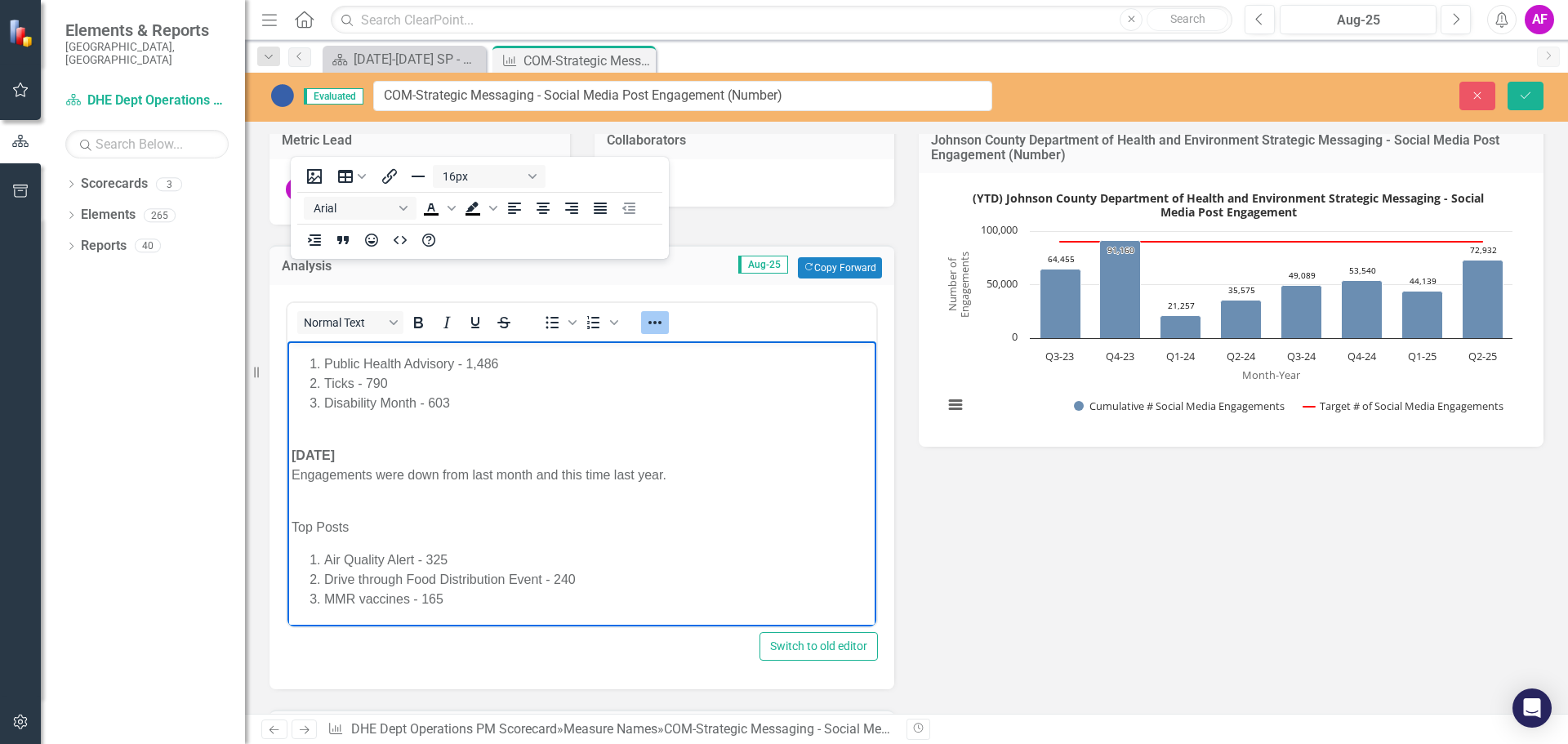
scroll to position [1280, 0]
click at [1528, 93] on icon "Save" at bounding box center [1524, 96] width 14 height 11
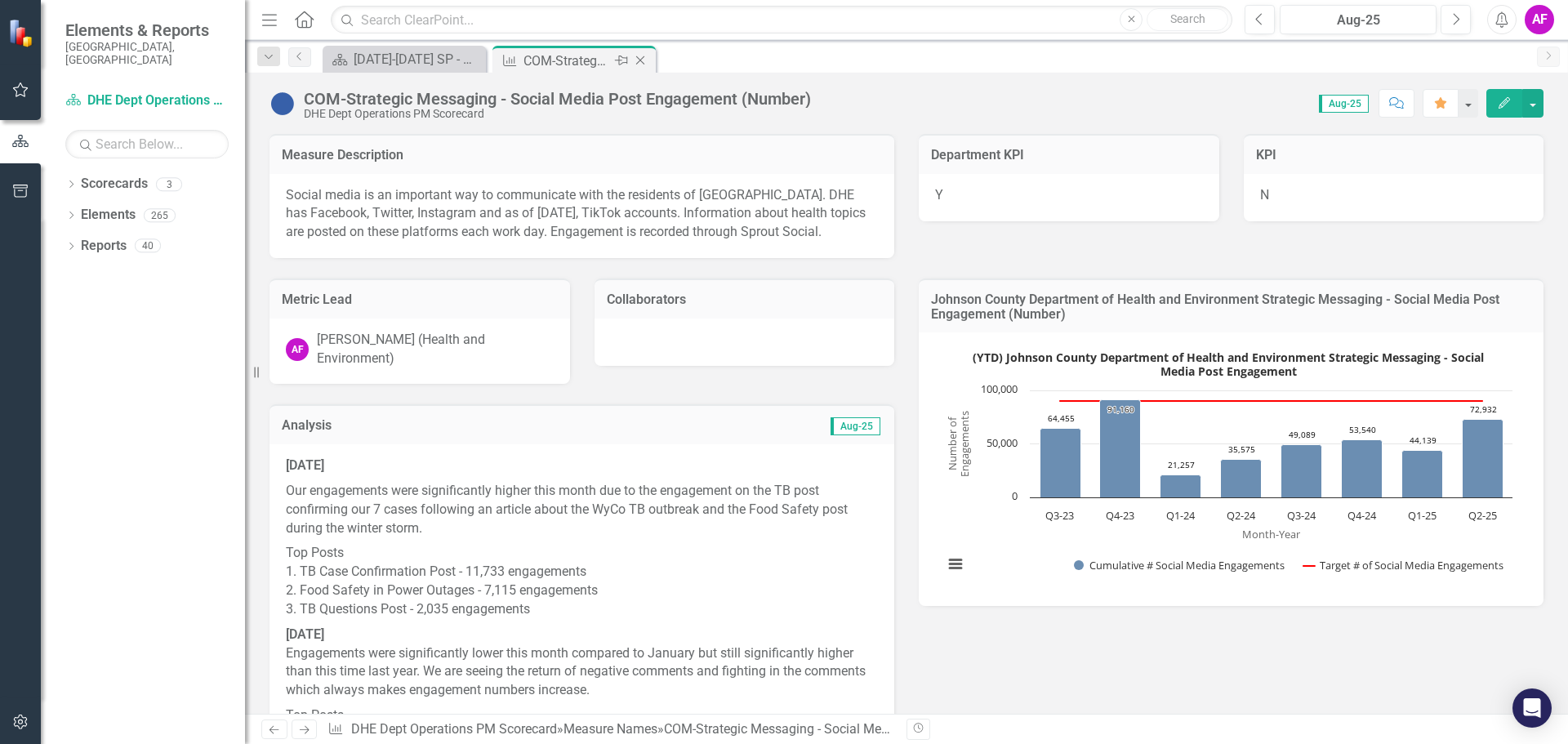
checkbox input "true"
drag, startPoint x: 640, startPoint y: 57, endPoint x: 551, endPoint y: 62, distance: 89.1
click at [0, 0] on icon "Close" at bounding box center [0, 0] width 0 height 0
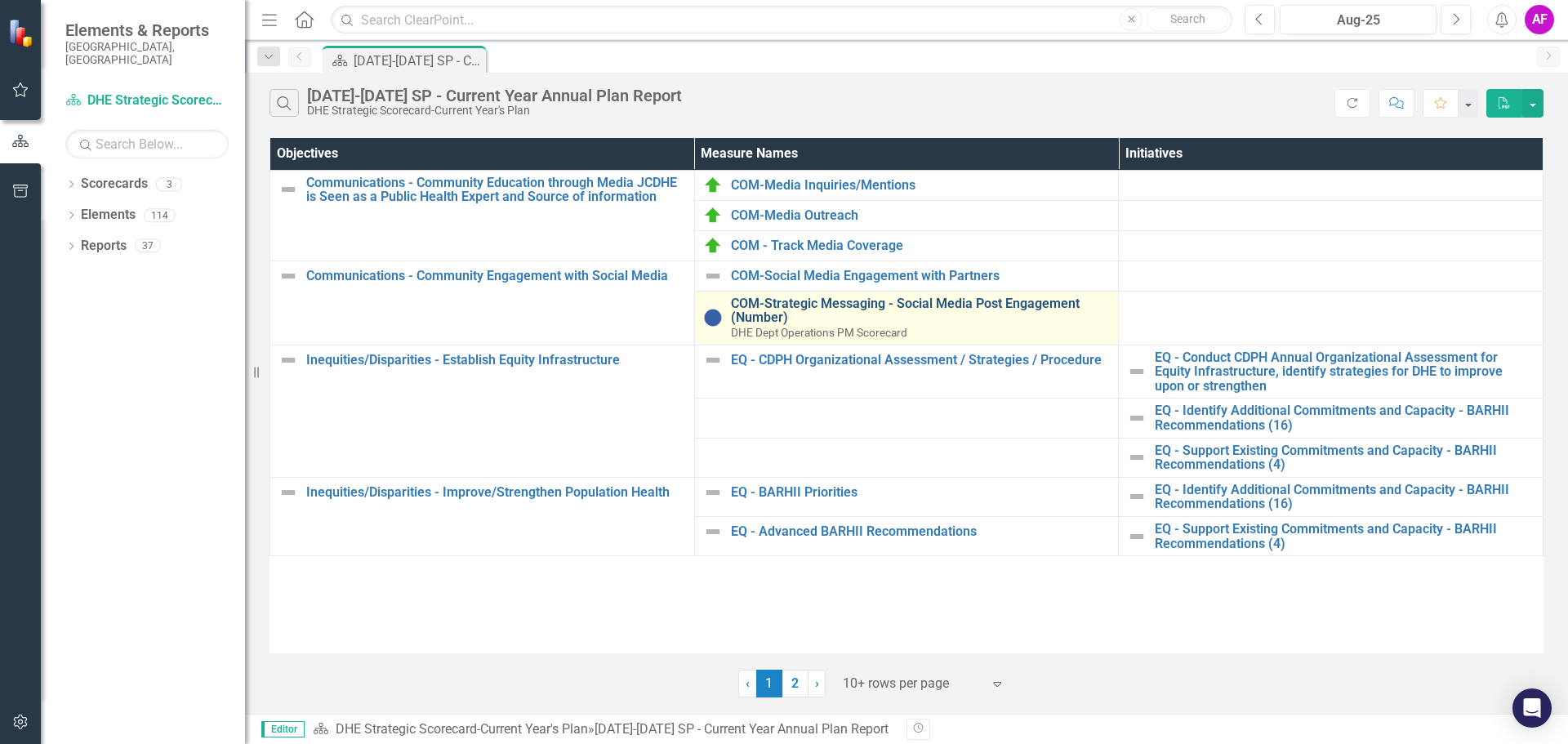
click at [856, 301] on link "COM-Strategic Messaging - Social Media Post Engagement (Number)" at bounding box center [921, 310] width 380 height 28
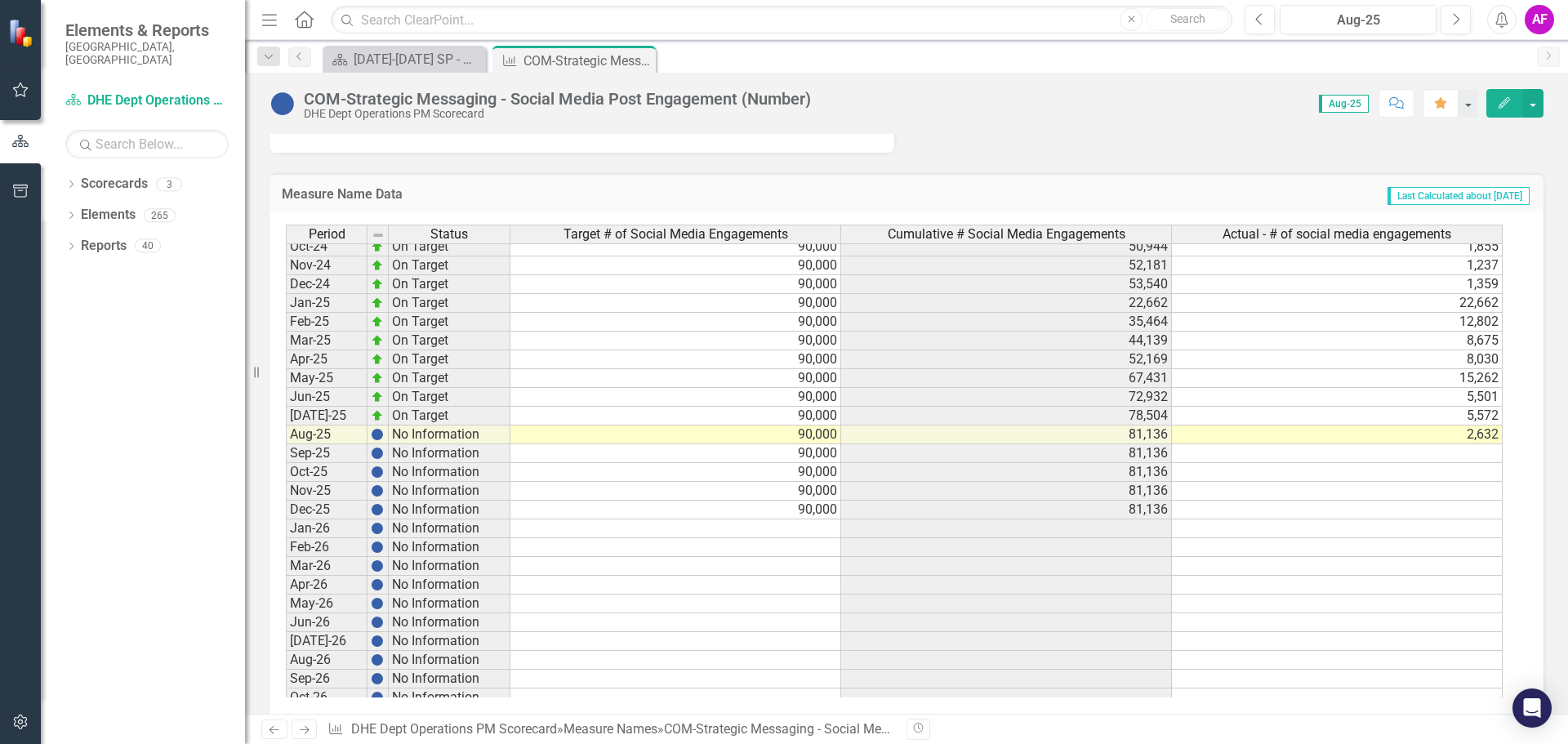
scroll to position [2253, 0]
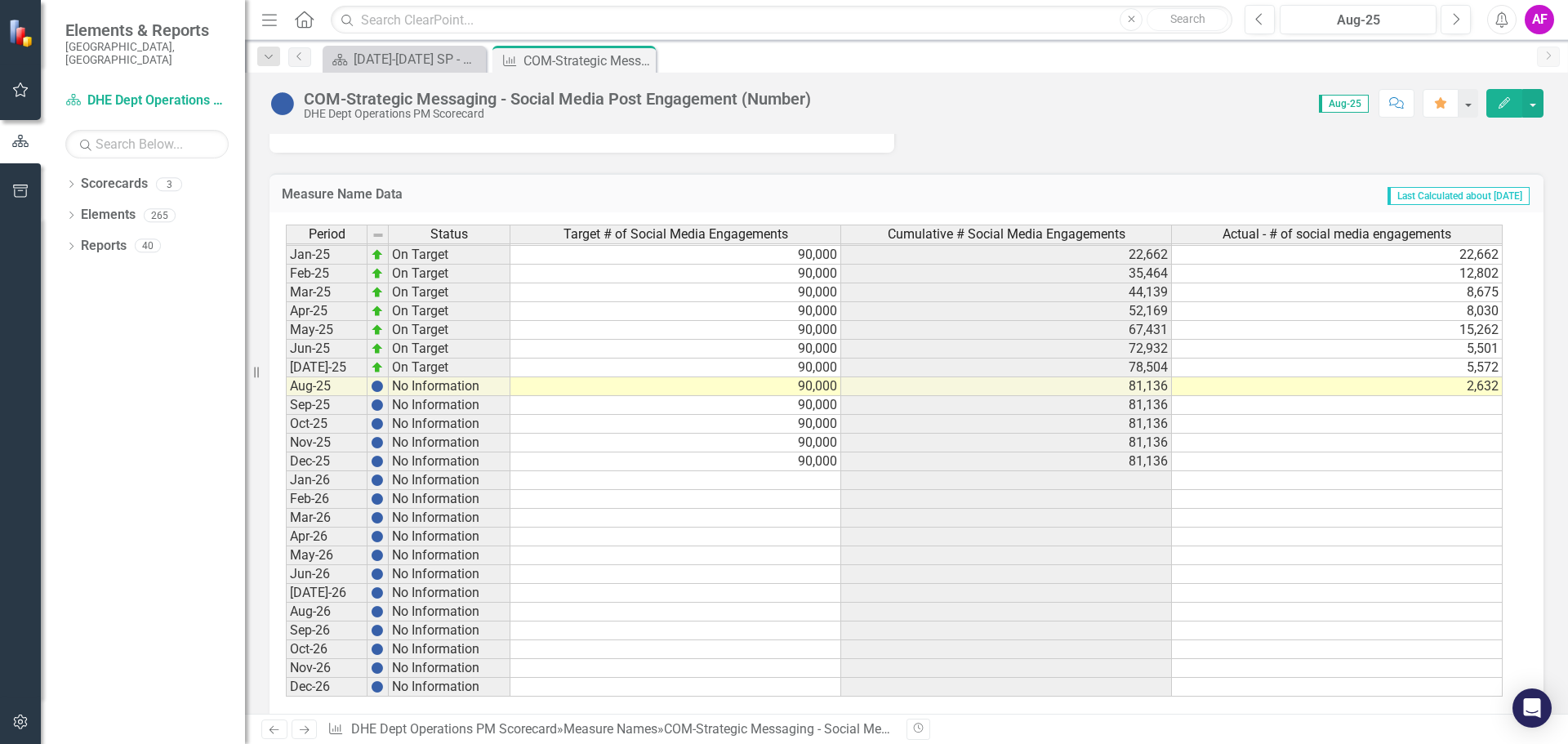
drag, startPoint x: 639, startPoint y: 60, endPoint x: 551, endPoint y: 72, distance: 88.8
click at [0, 0] on icon "Close" at bounding box center [0, 0] width 0 height 0
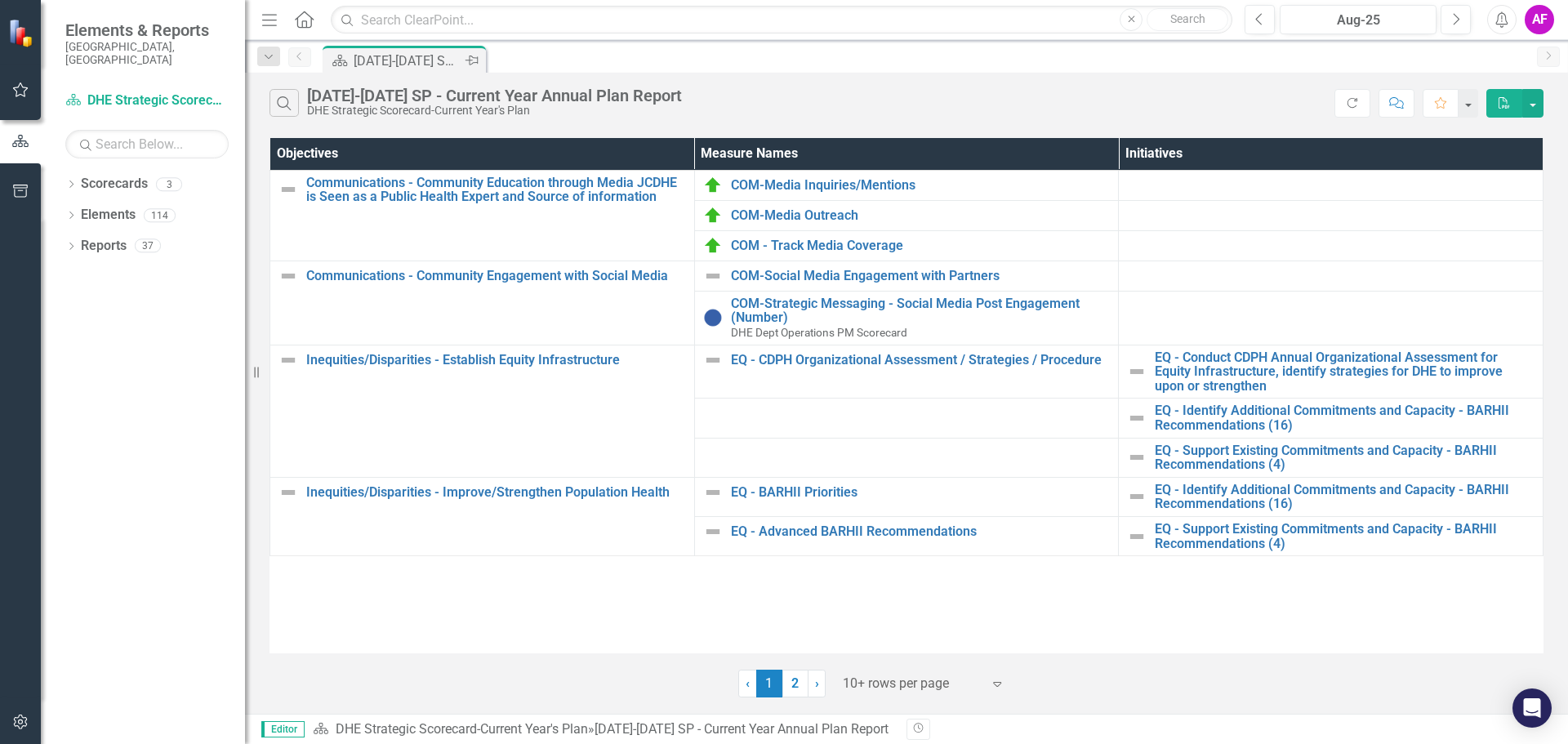
click at [415, 62] on div "[DATE]-[DATE] SP - Current Year Annual Plan Report" at bounding box center [408, 61] width 108 height 21
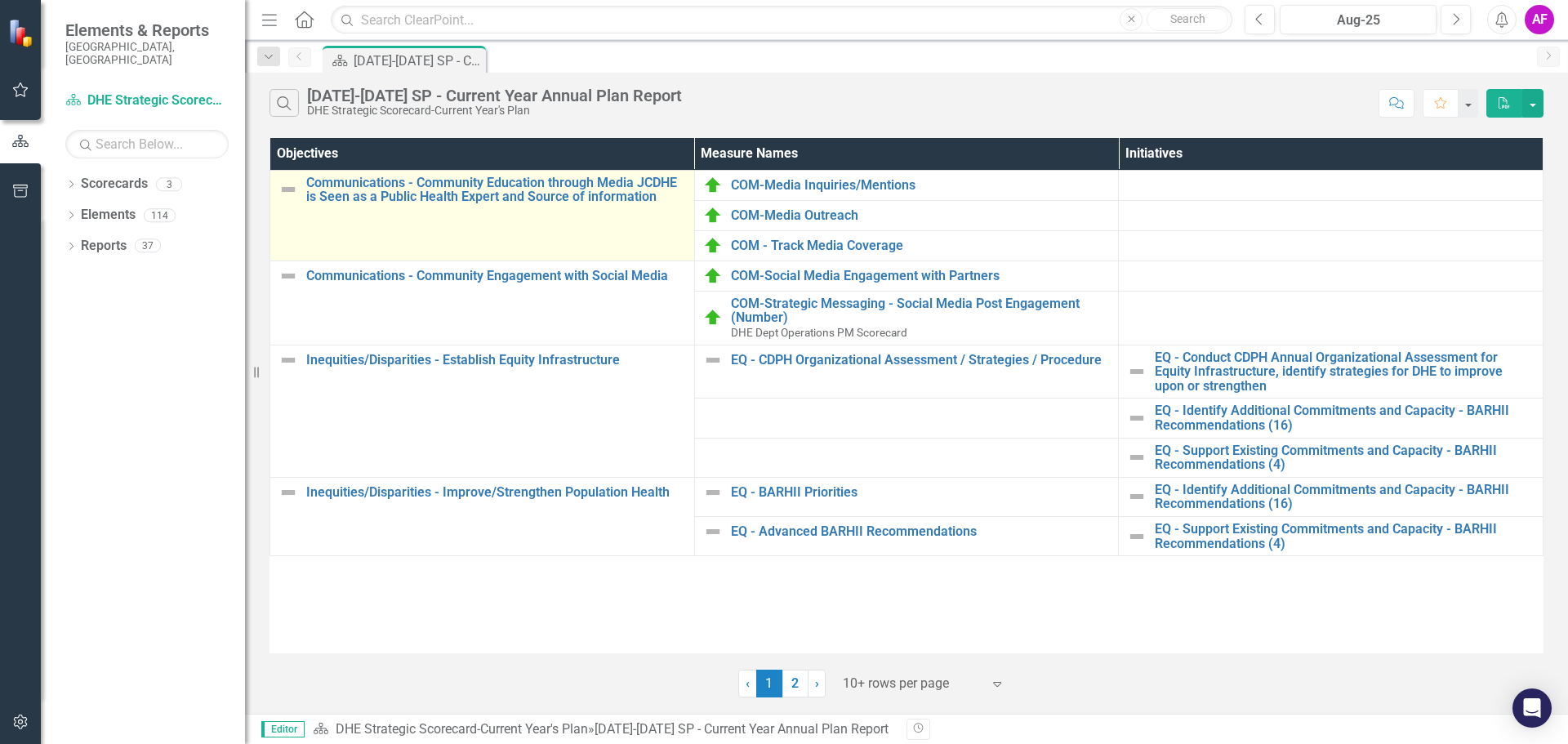
click at [283, 190] on img at bounding box center [288, 189] width 20 height 20
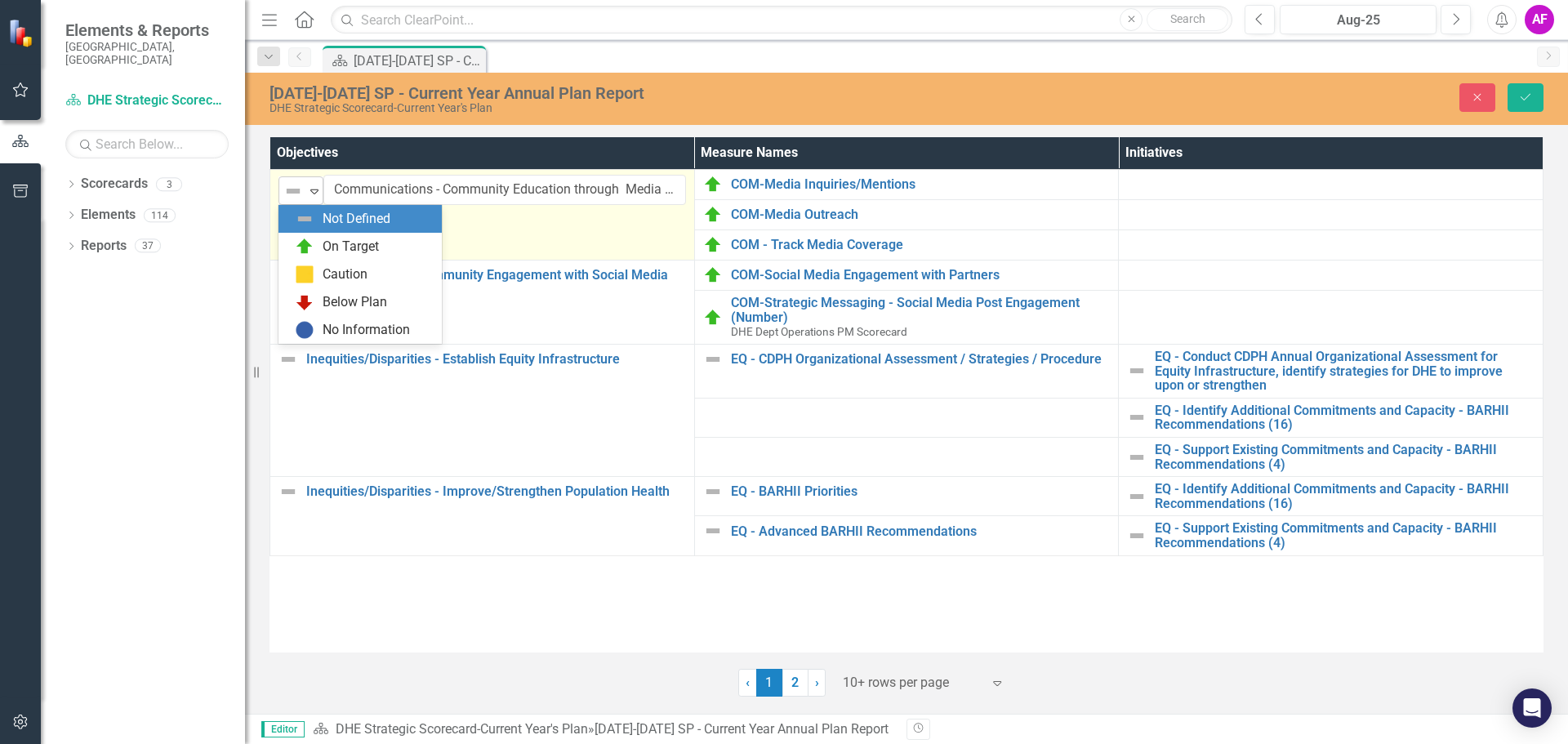
click at [288, 194] on img at bounding box center [293, 191] width 20 height 20
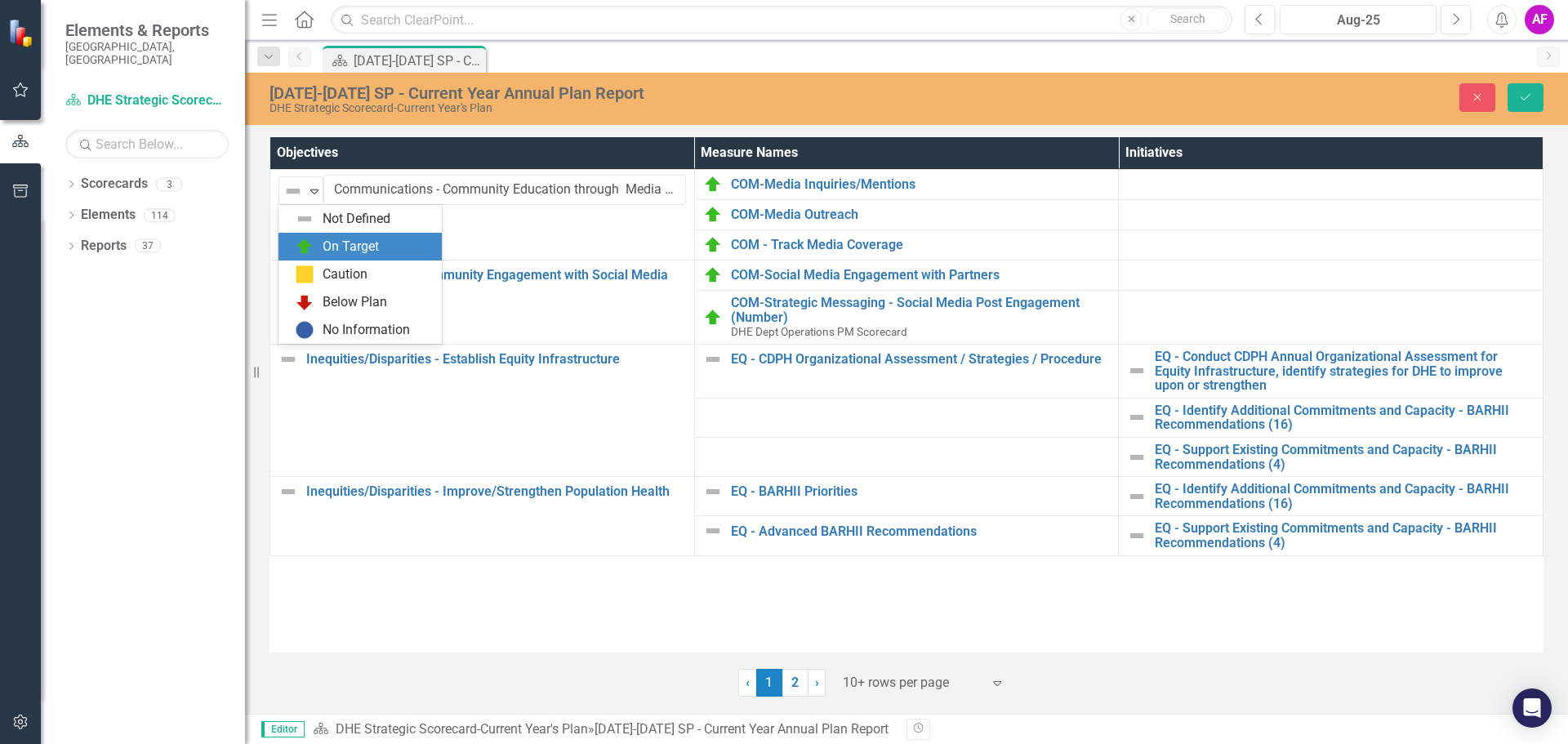
click at [308, 246] on img at bounding box center [305, 246] width 20 height 20
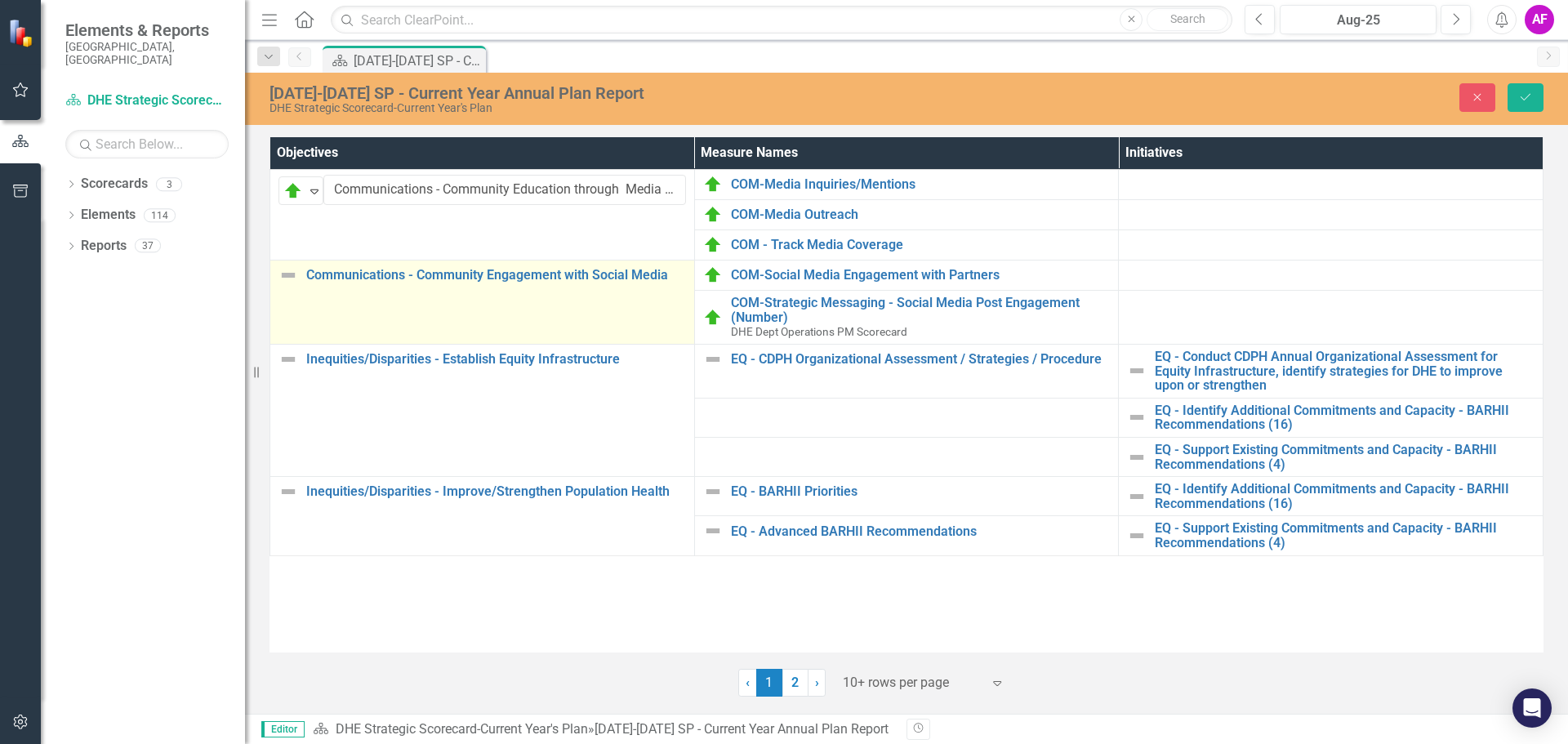
click at [298, 271] on div "Communications - Community Engagement with Social Media" at bounding box center [481, 275] width 407 height 20
click at [298, 287] on img at bounding box center [293, 281] width 20 height 20
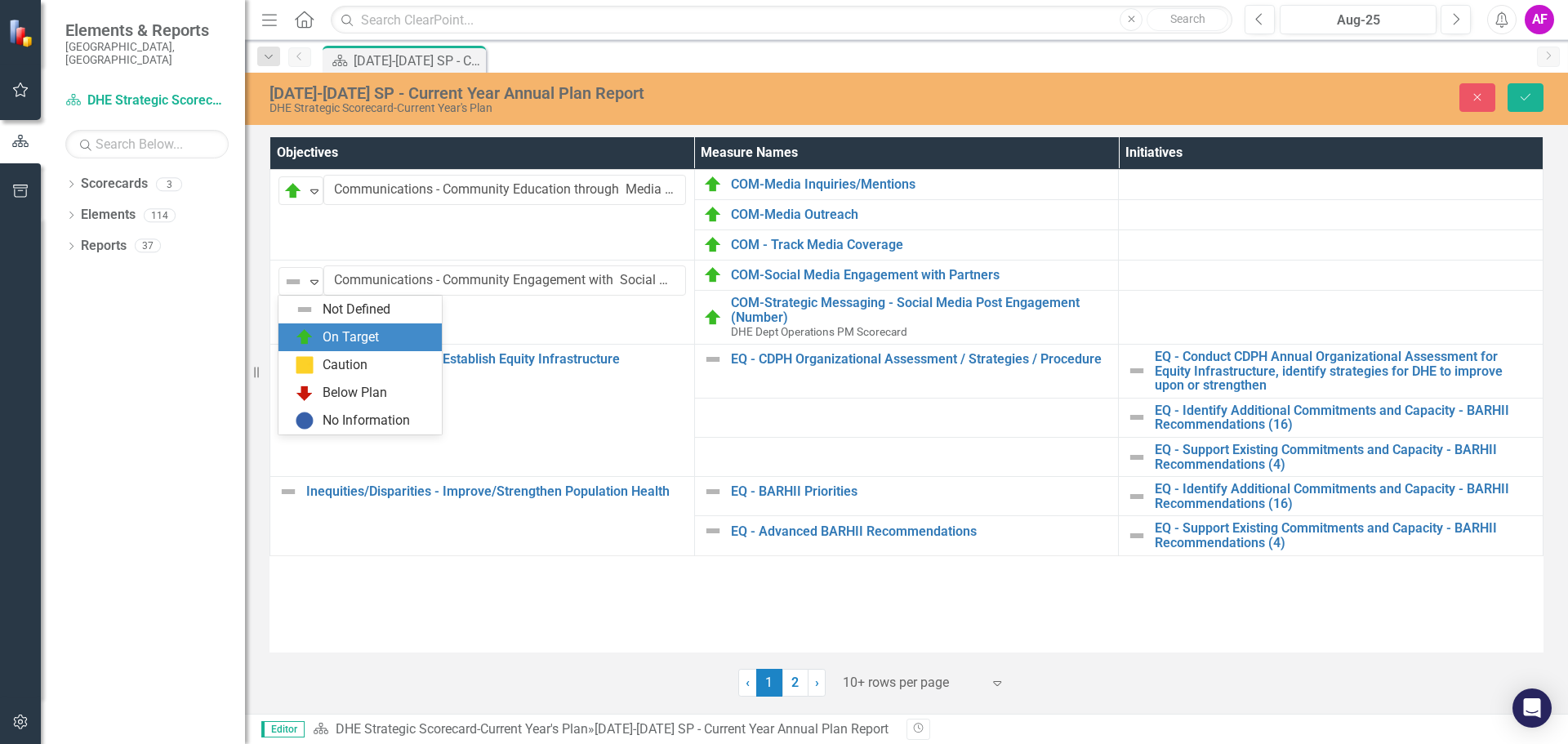
click at [306, 336] on img at bounding box center [305, 337] width 20 height 20
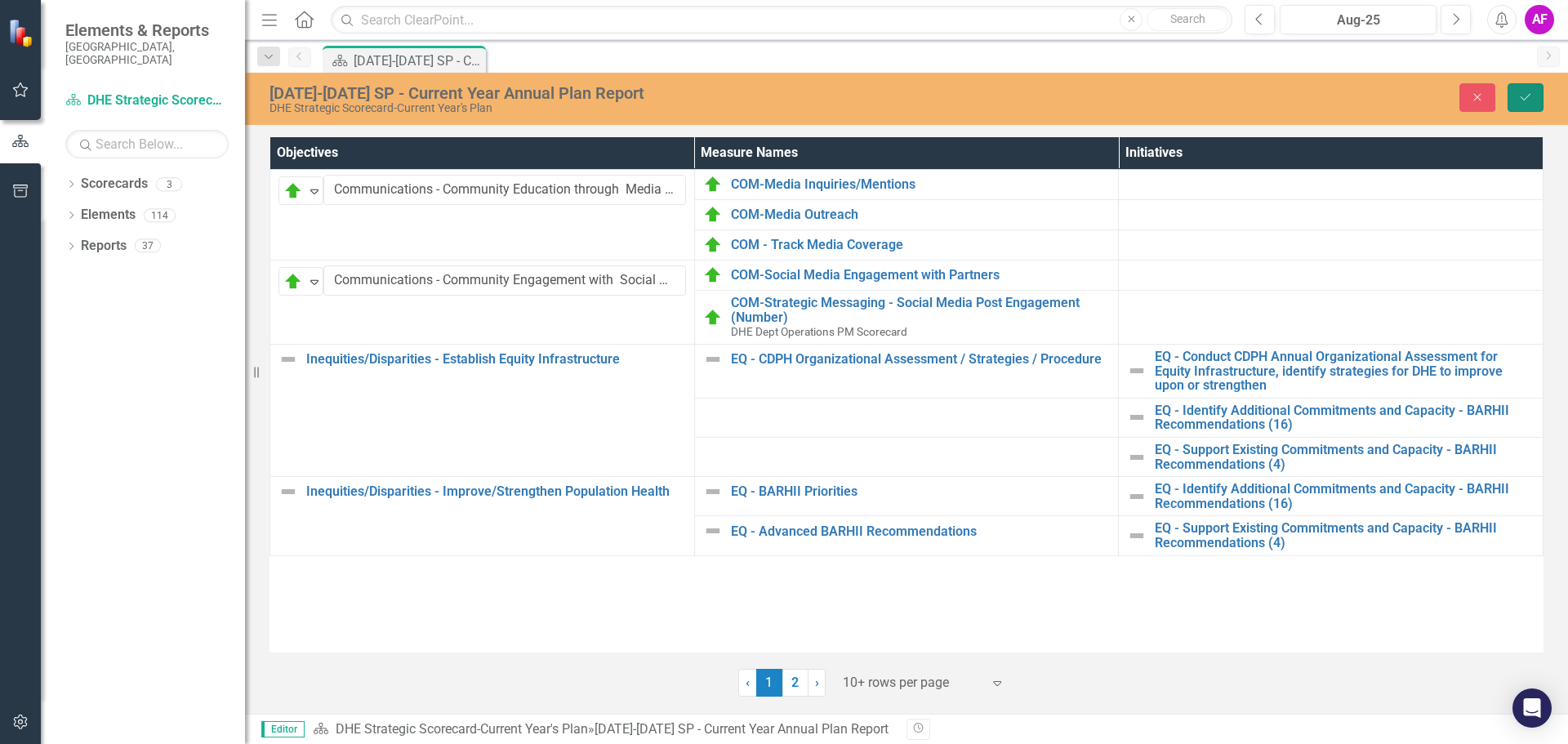
click at [1523, 104] on button "Save" at bounding box center [1525, 98] width 36 height 28
